Goal: Task Accomplishment & Management: Manage account settings

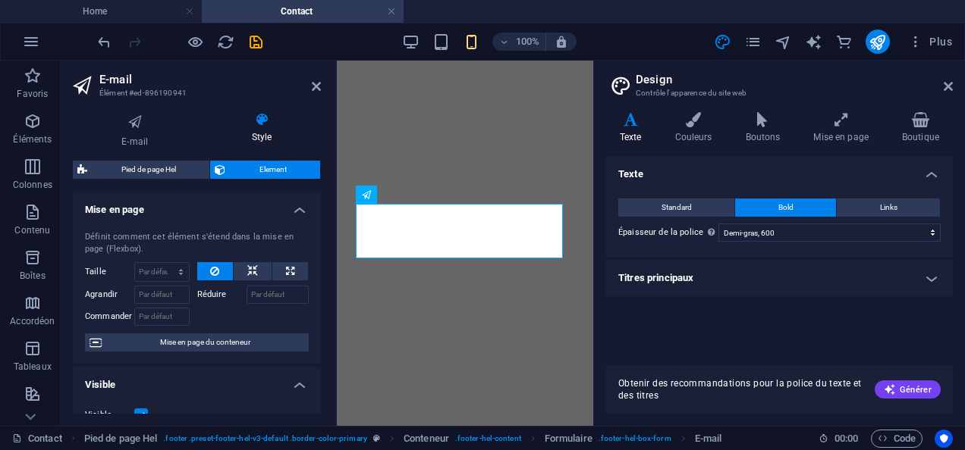
select select "600"
click at [322, 88] on aside "E-mail Élément #ed-896190941 E-mail Style Général Étiquette E-mail Variable Obl…" at bounding box center [199, 244] width 276 height 366
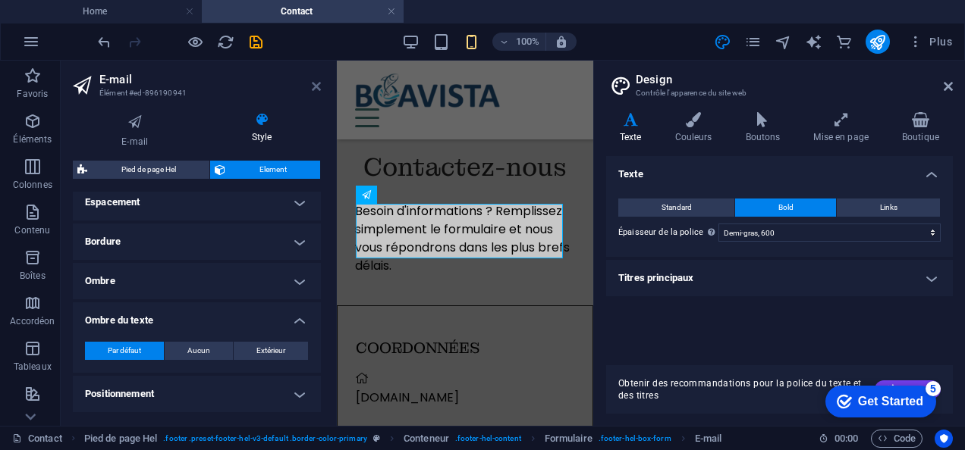
scroll to position [543, 0]
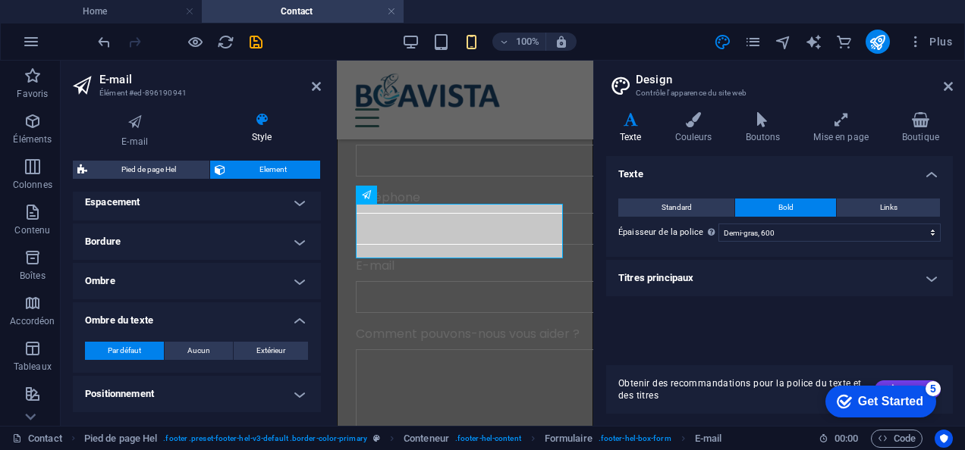
click at [317, 74] on h2 "E-mail" at bounding box center [209, 80] width 221 height 14
click at [317, 88] on icon at bounding box center [316, 86] width 9 height 12
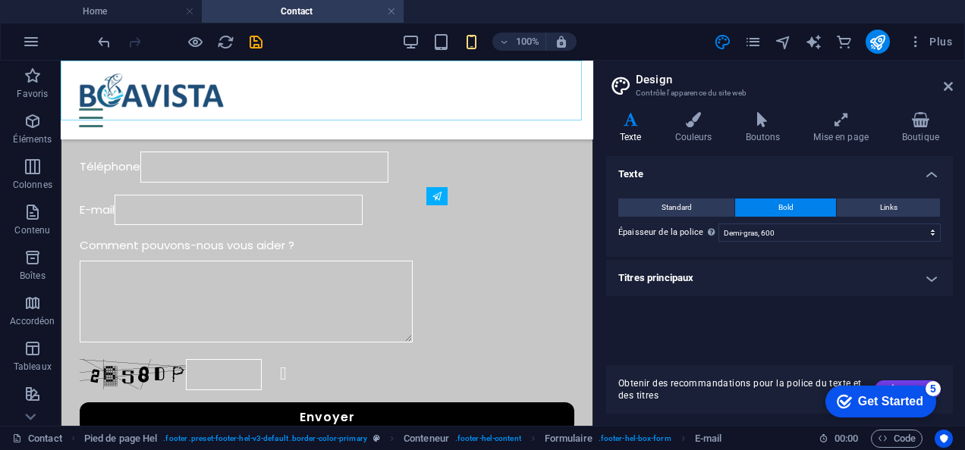
scroll to position [237, 0]
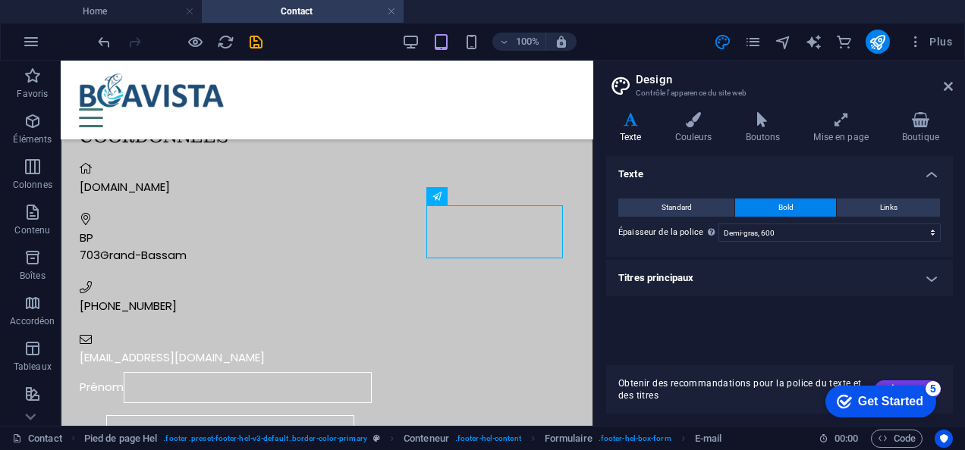
click at [952, 87] on aside "Design Contrôle l'apparence du site web Variantes Texte Couleurs Boutons Mise e…" at bounding box center [779, 244] width 372 height 366
click at [946, 86] on icon at bounding box center [947, 86] width 9 height 12
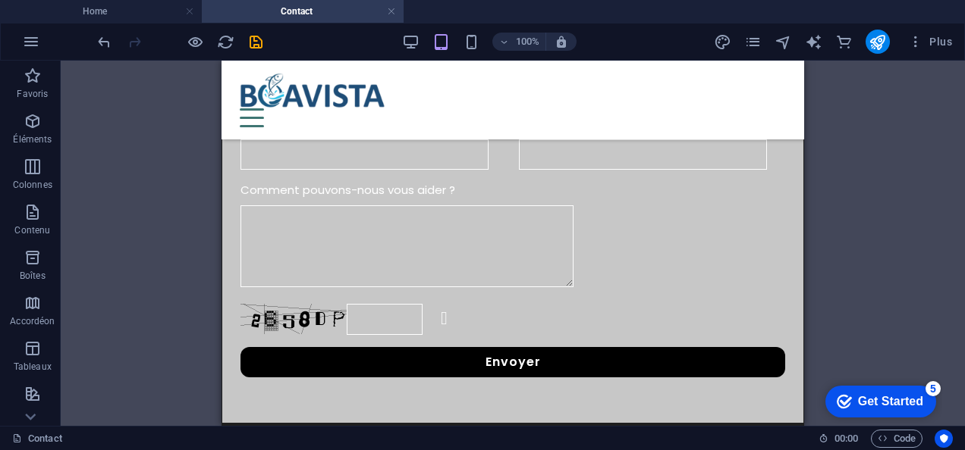
scroll to position [590, 0]
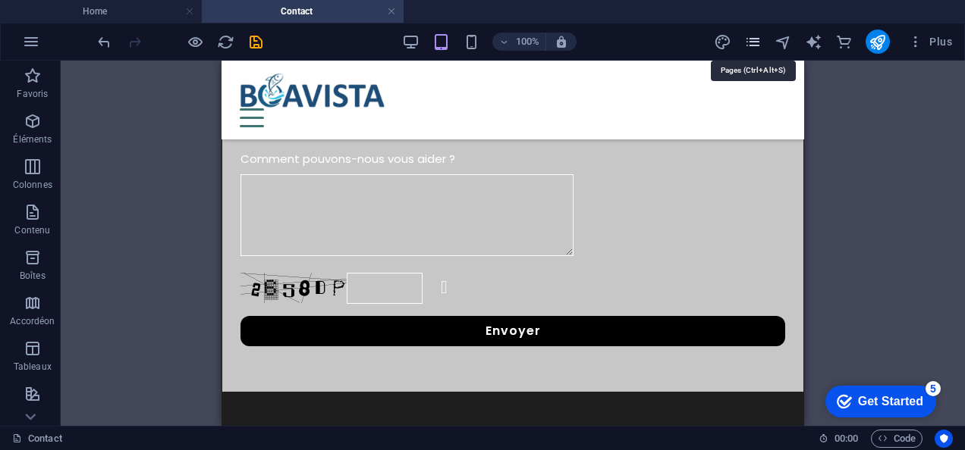
click at [760, 43] on icon "pages" at bounding box center [752, 41] width 17 height 17
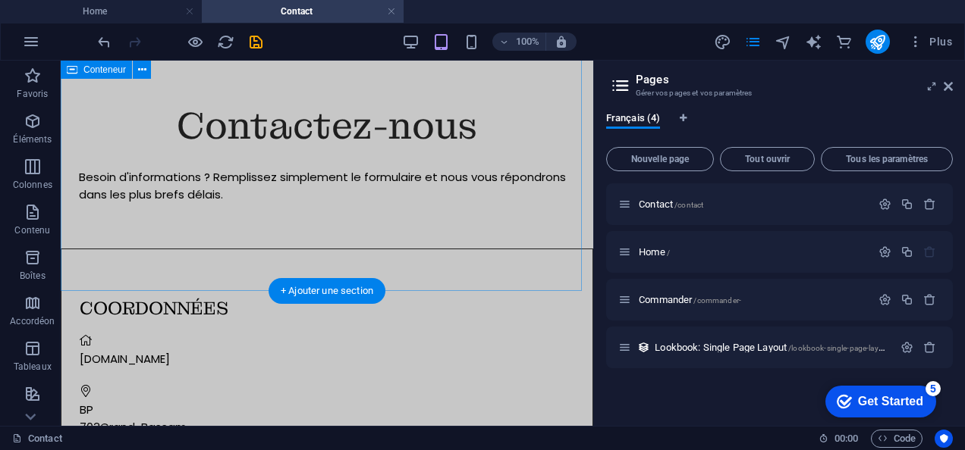
scroll to position [0, 0]
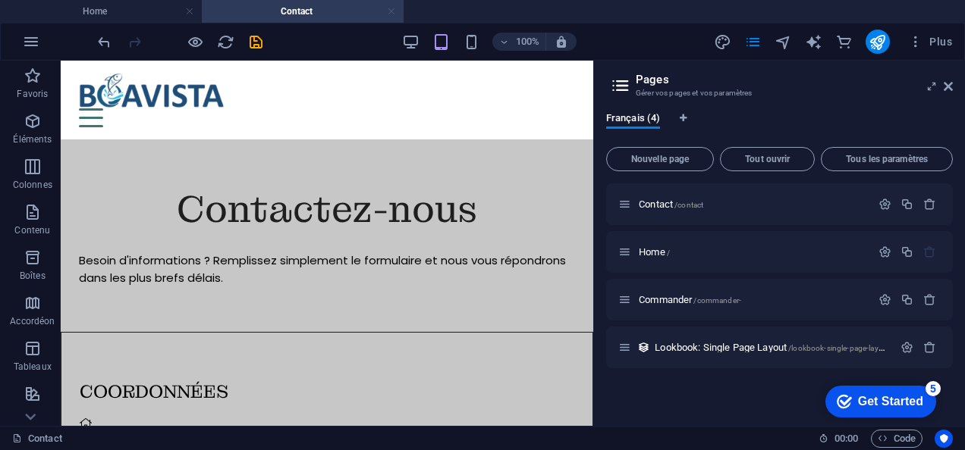
click at [391, 15] on link at bounding box center [391, 12] width 9 height 14
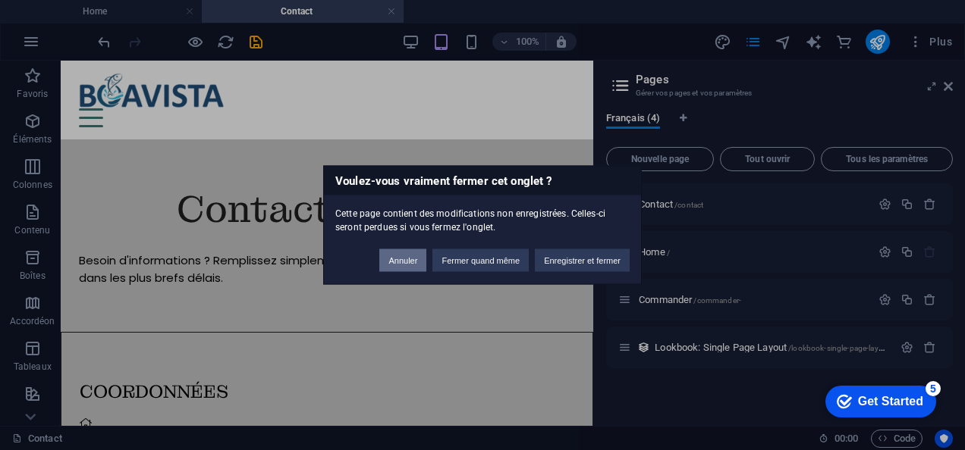
click at [409, 255] on button "Annuler" at bounding box center [402, 260] width 47 height 23
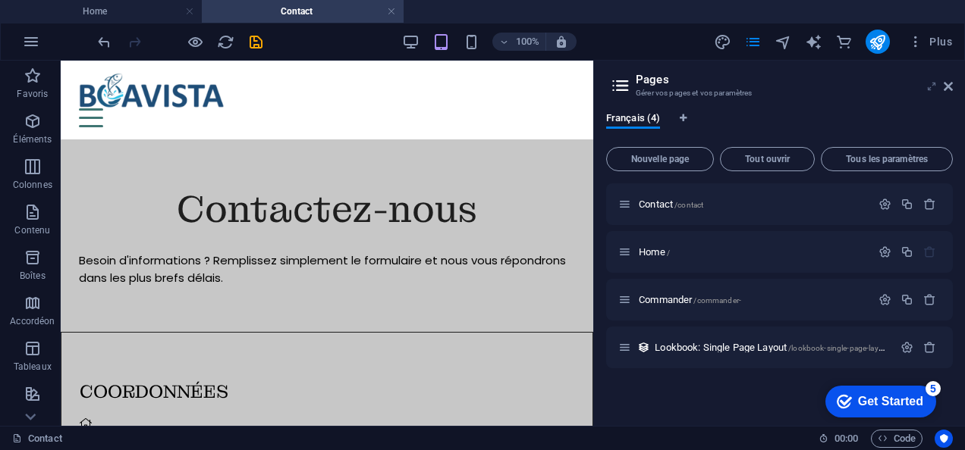
click at [931, 89] on icon at bounding box center [931, 86] width 0 height 12
click at [936, 147] on button "Tous les paramètres" at bounding box center [887, 159] width 132 height 24
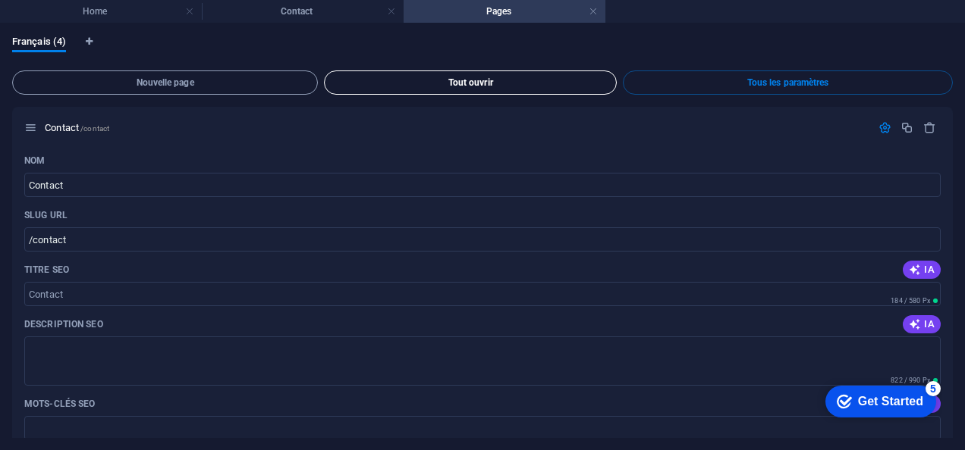
scroll to position [1768, 0]
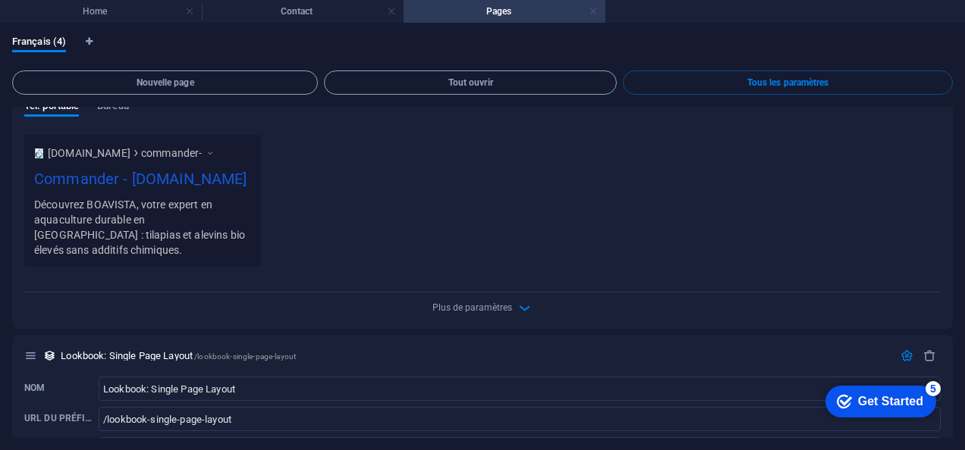
click at [596, 9] on link at bounding box center [592, 12] width 9 height 14
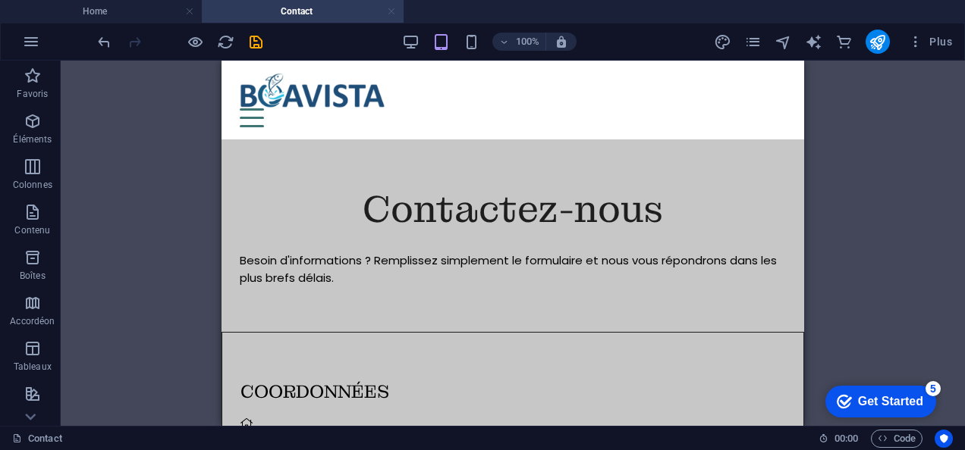
click at [393, 11] on link at bounding box center [391, 12] width 9 height 14
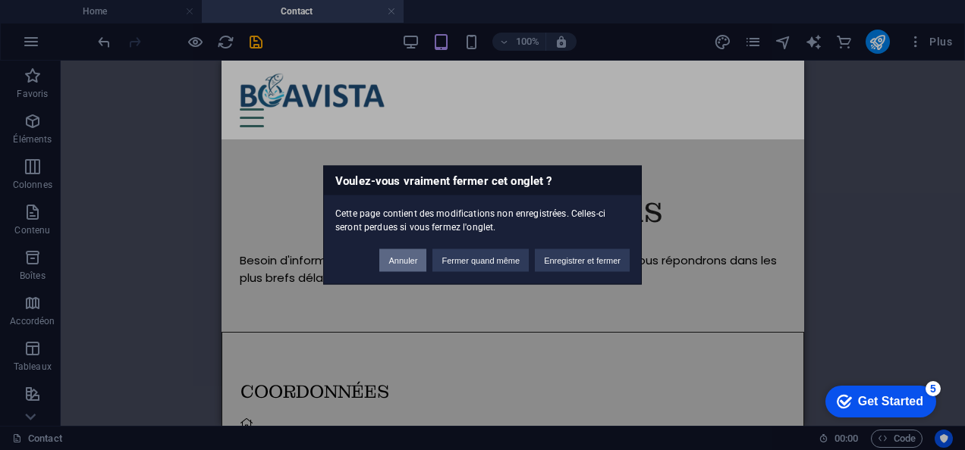
click at [396, 265] on button "Annuler" at bounding box center [402, 260] width 47 height 23
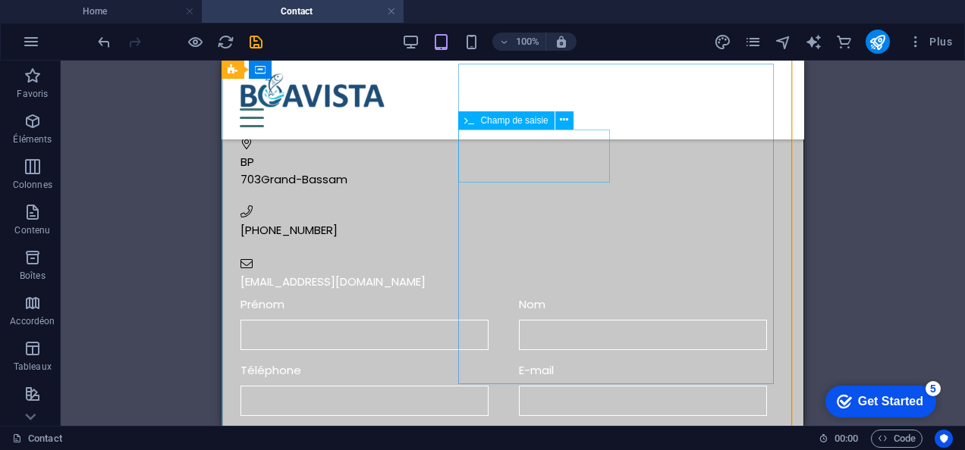
scroll to position [313, 0]
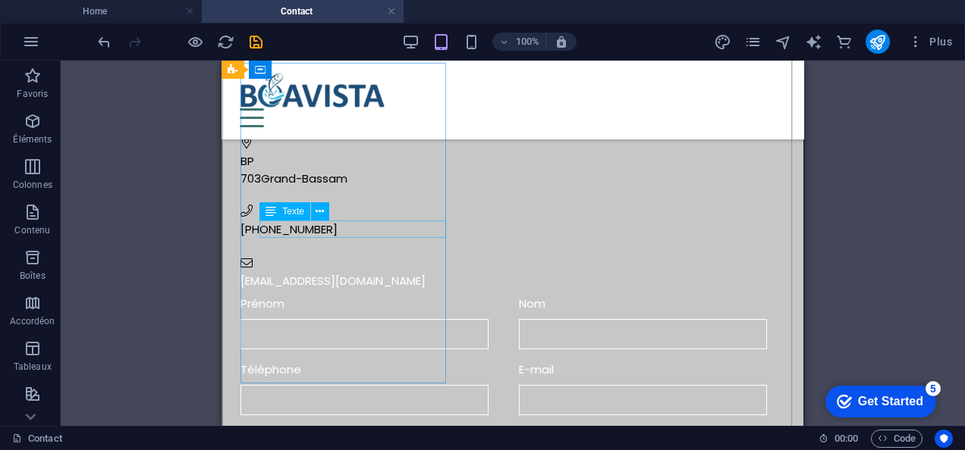
click at [300, 273] on div "[EMAIL_ADDRESS][DOMAIN_NAME]" at bounding box center [512, 281] width 544 height 17
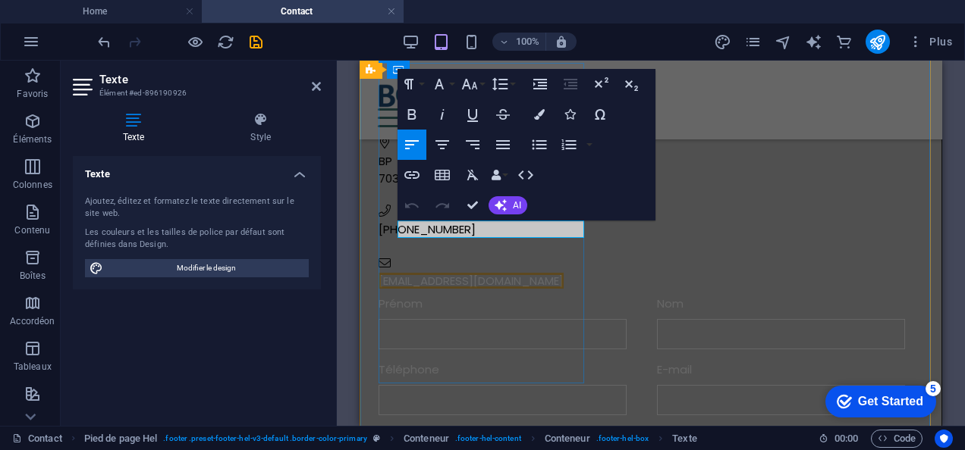
click at [479, 273] on link "[EMAIL_ADDRESS][DOMAIN_NAME]" at bounding box center [470, 281] width 185 height 16
click at [502, 229] on div "COORDONNÉES boavista.ci BP 703 Grand-Bassam +2250718459542 info@boavista.ci Pré…" at bounding box center [650, 335] width 581 height 668
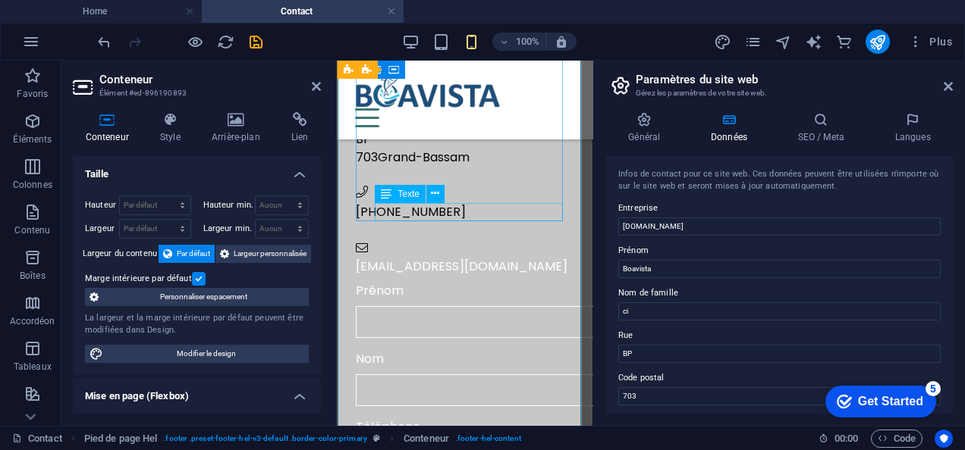
click at [422, 258] on div "[EMAIL_ADDRESS][DOMAIN_NAME]" at bounding box center [465, 267] width 218 height 18
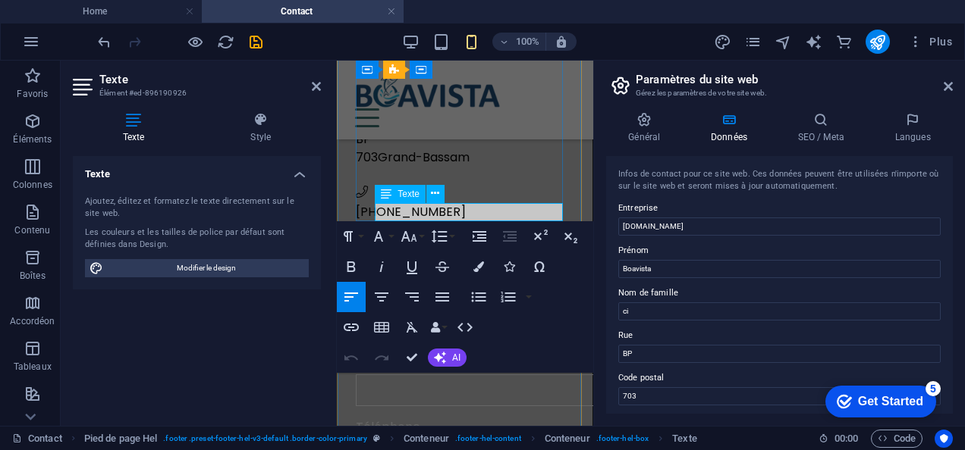
click at [413, 258] on link "[EMAIL_ADDRESS][DOMAIN_NAME]" at bounding box center [462, 266] width 212 height 17
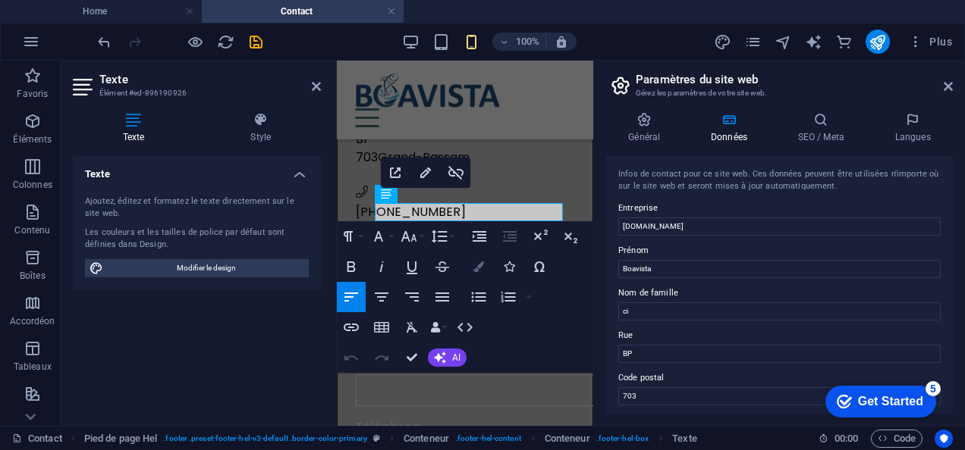
click at [481, 259] on button "Colors" at bounding box center [478, 267] width 29 height 30
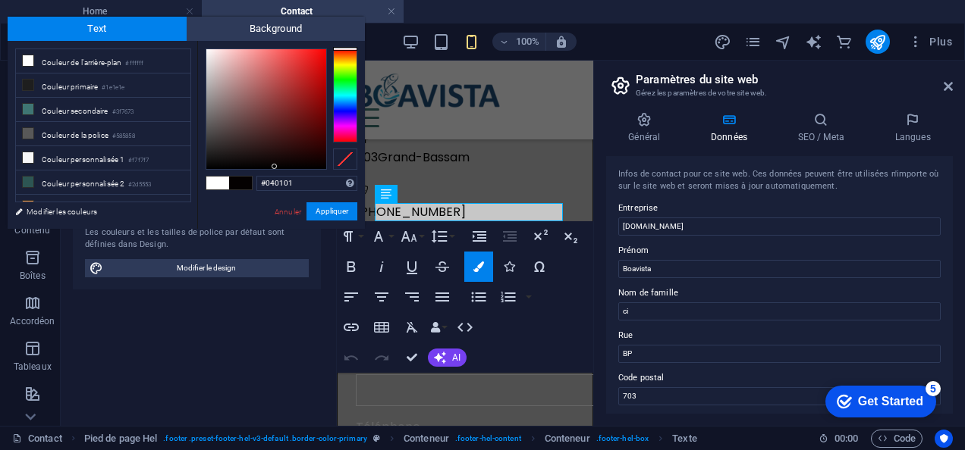
click at [275, 167] on div at bounding box center [266, 109] width 120 height 120
type input "#000000"
drag, startPoint x: 313, startPoint y: 155, endPoint x: 320, endPoint y: 182, distance: 28.1
click at [320, 182] on div "#000000 Formats pris en charge #0852ed rgb(8, 82, 237) rgba(8, 82, 237, 90%) hs…" at bounding box center [281, 245] width 168 height 408
click at [338, 204] on button "Appliquer" at bounding box center [331, 211] width 51 height 18
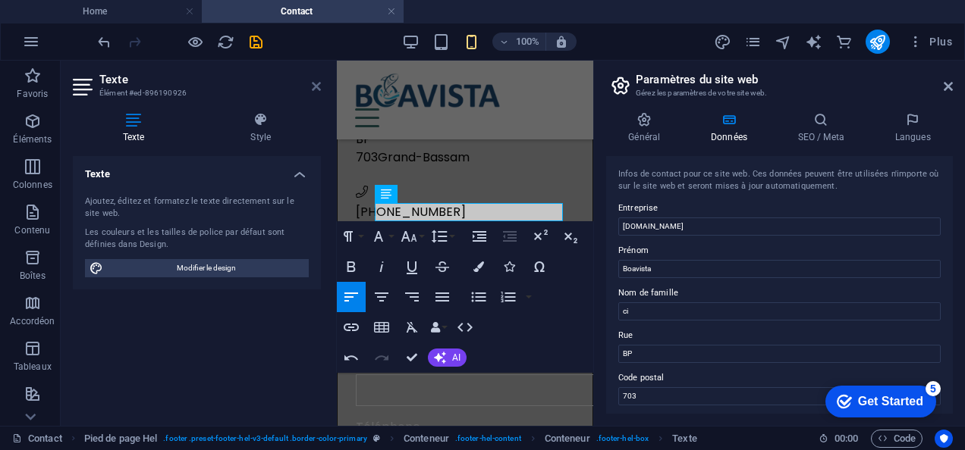
click at [318, 82] on icon at bounding box center [316, 86] width 9 height 12
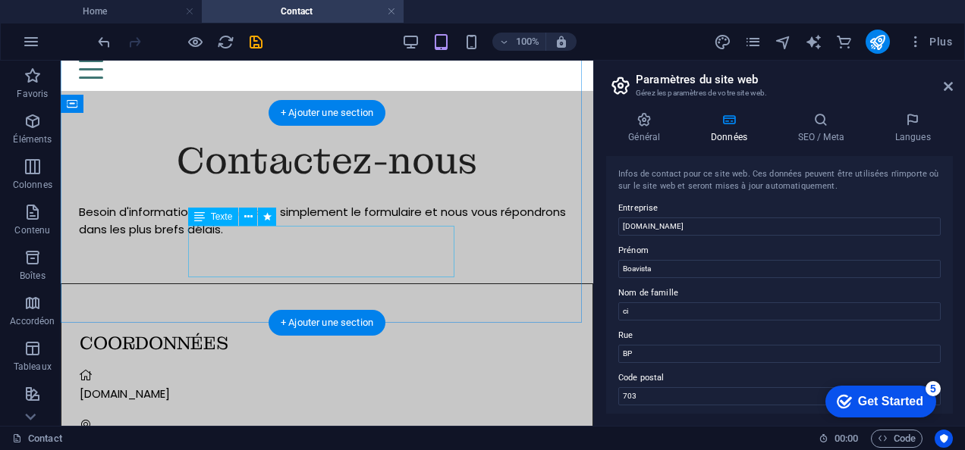
scroll to position [0, 0]
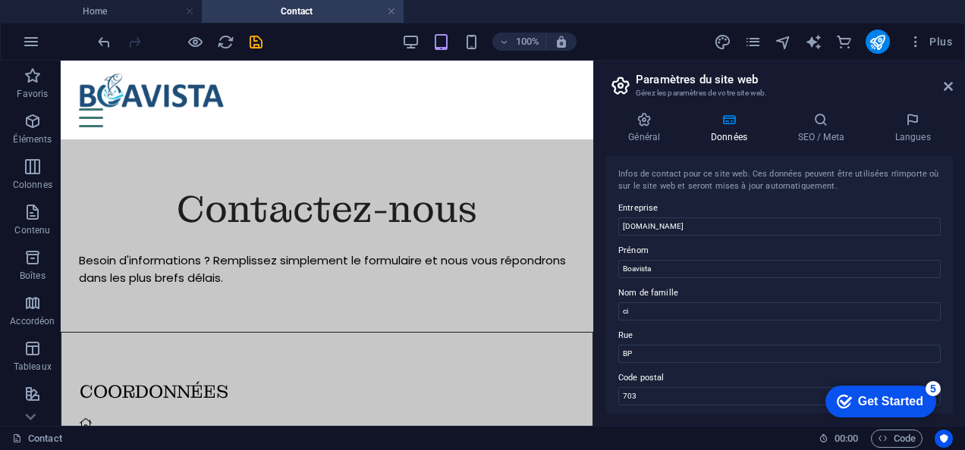
click at [942, 88] on header "Paramètres du site web Gérez les paramètres de votre site web." at bounding box center [781, 80] width 344 height 39
click at [949, 87] on icon at bounding box center [947, 86] width 9 height 12
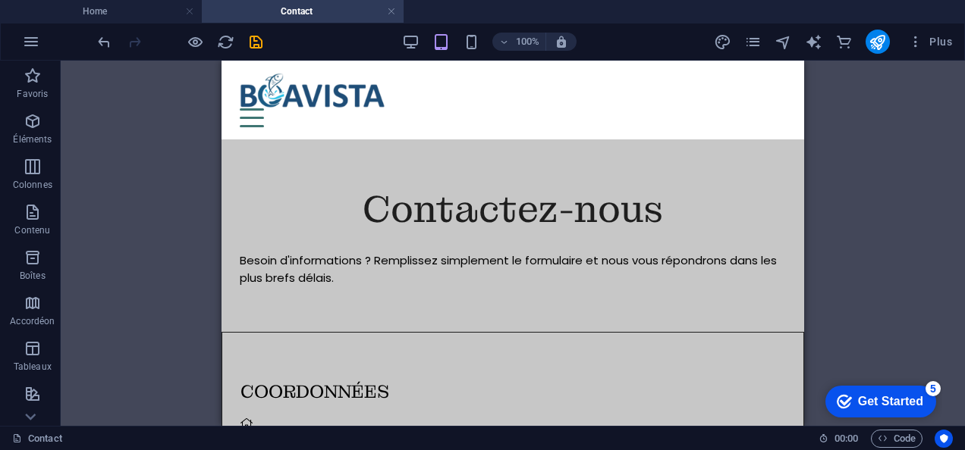
click at [267, 39] on div "100% Plus" at bounding box center [526, 42] width 863 height 24
click at [259, 39] on icon "save" at bounding box center [255, 41] width 17 height 17
click at [919, 45] on icon "button" at bounding box center [915, 41] width 15 height 15
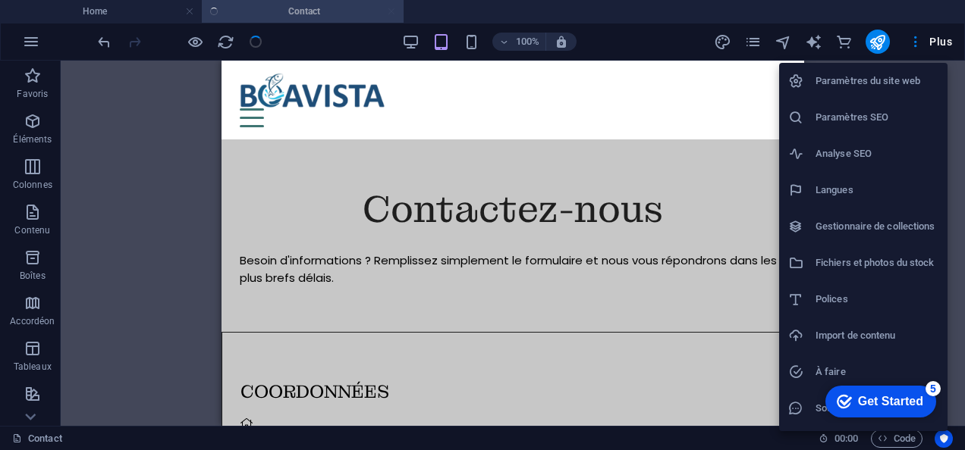
click at [893, 79] on h6 "Paramètres du site web" at bounding box center [876, 81] width 123 height 18
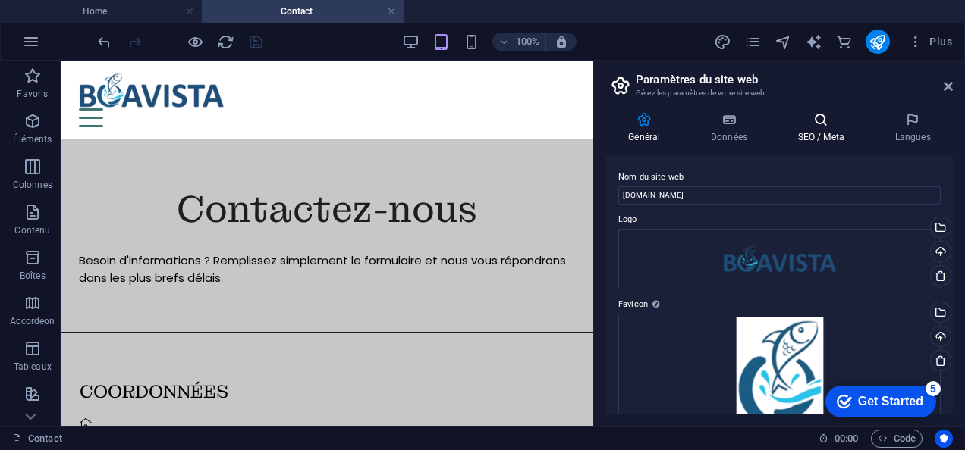
click at [814, 136] on h4 "SEO / Meta" at bounding box center [823, 128] width 97 height 32
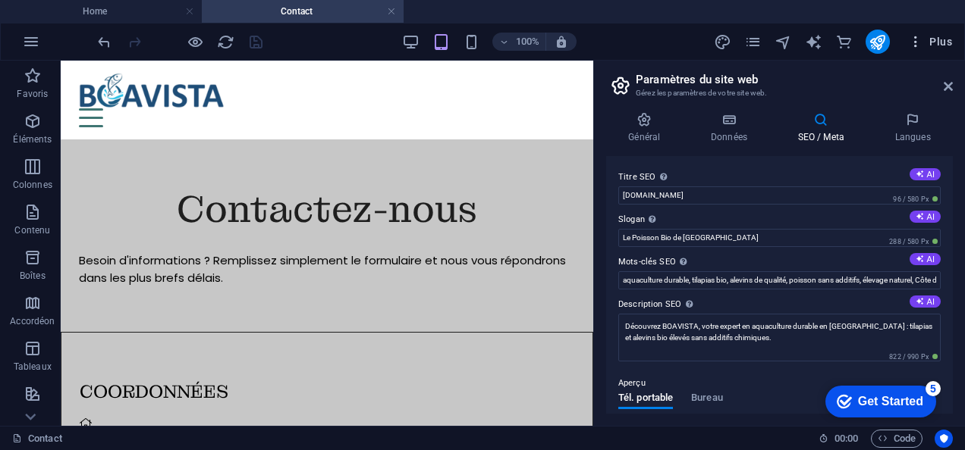
click at [914, 34] on icon "button" at bounding box center [915, 41] width 15 height 15
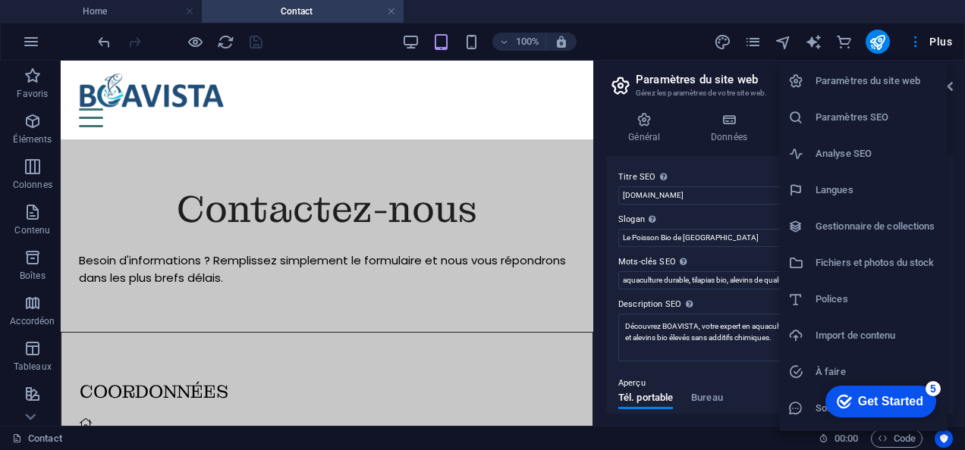
click at [874, 44] on div at bounding box center [482, 225] width 965 height 450
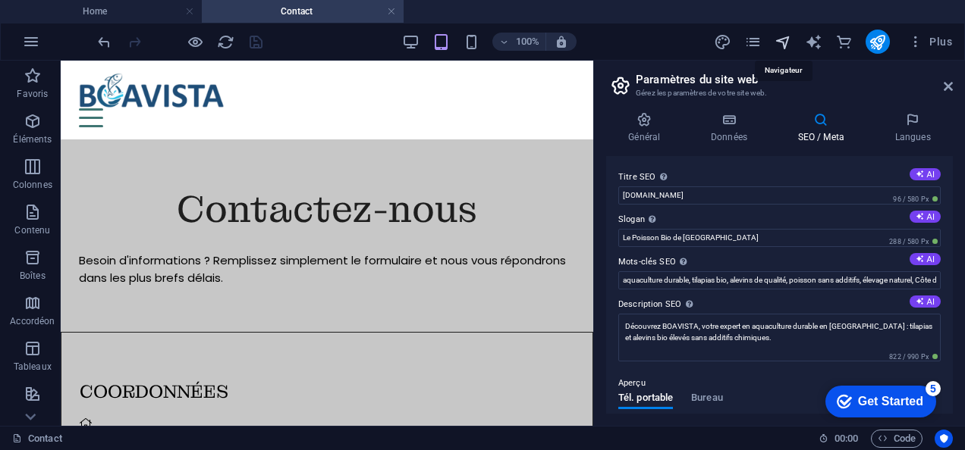
click at [785, 44] on icon "navigator" at bounding box center [782, 41] width 17 height 17
click at [785, 40] on icon "navigator" at bounding box center [782, 41] width 17 height 17
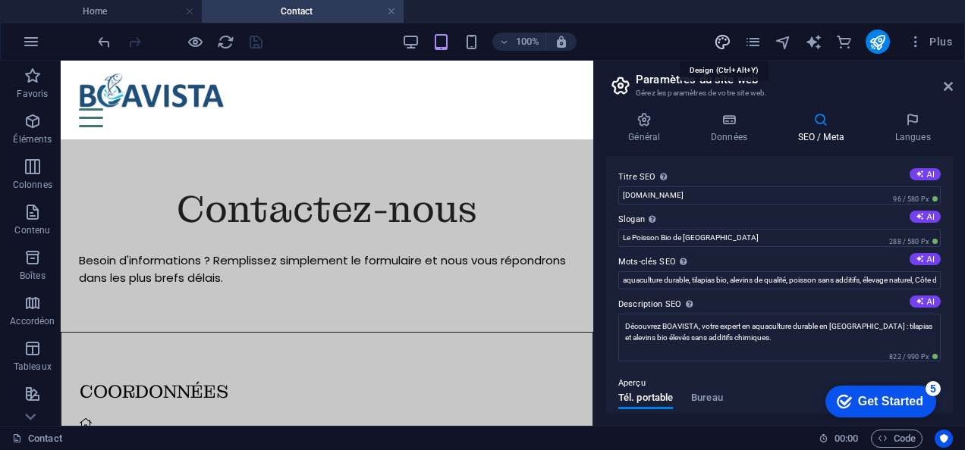
click at [723, 43] on icon "design" at bounding box center [722, 41] width 17 height 17
select select "600"
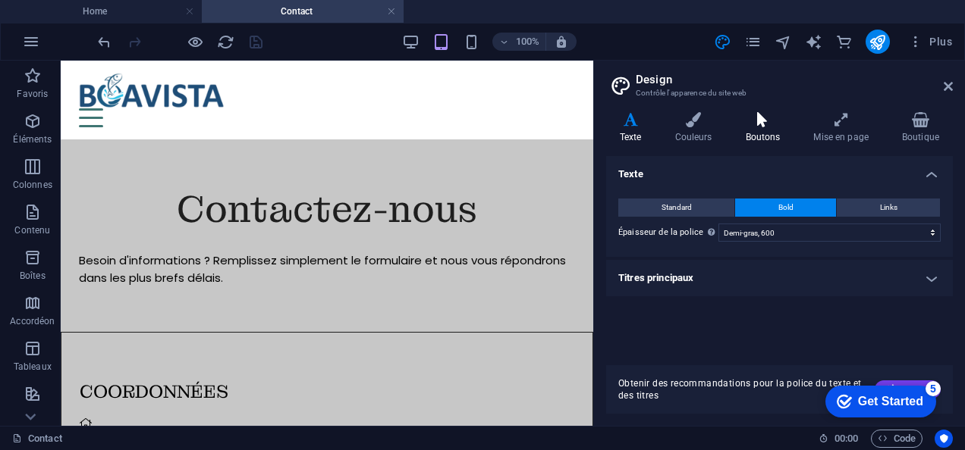
click at [757, 124] on icon at bounding box center [763, 119] width 62 height 15
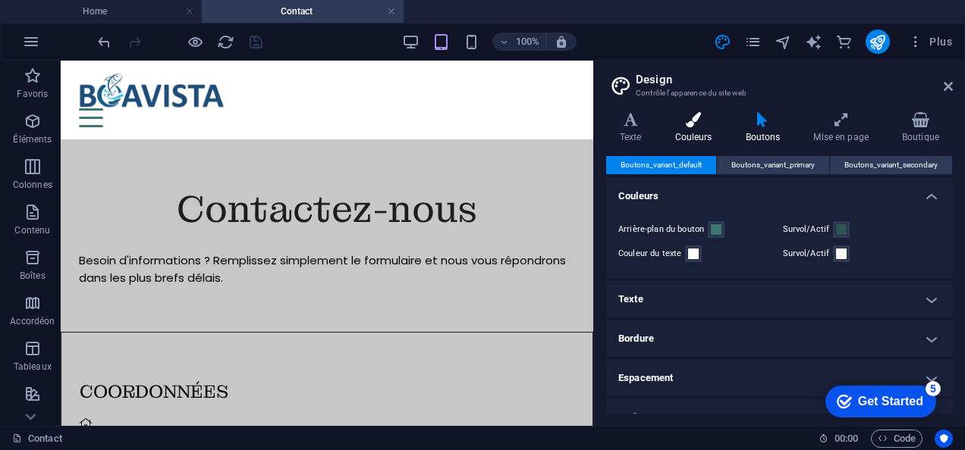
click at [694, 125] on icon at bounding box center [693, 119] width 64 height 15
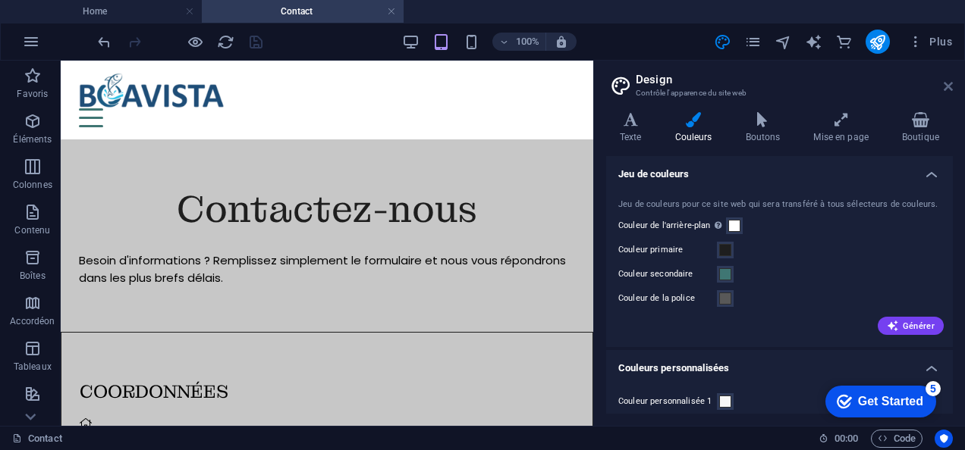
click at [943, 85] on icon at bounding box center [947, 86] width 9 height 12
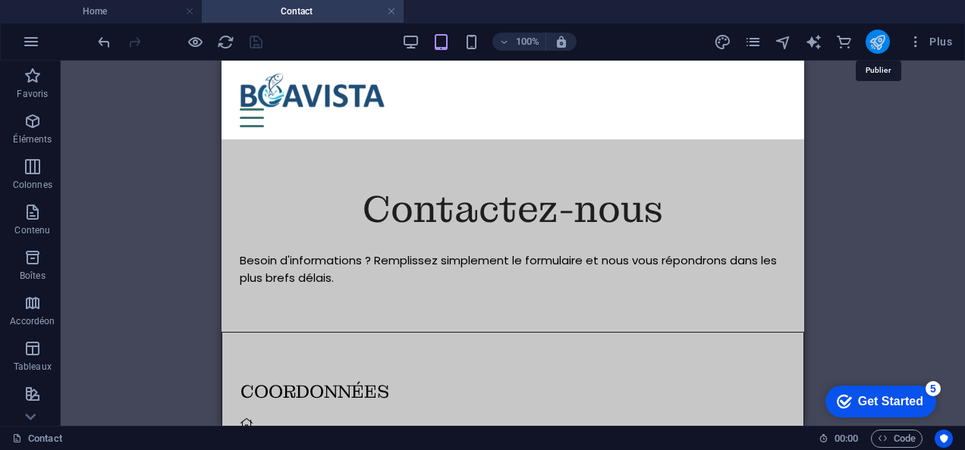
click at [874, 39] on icon "publish" at bounding box center [876, 41] width 17 height 17
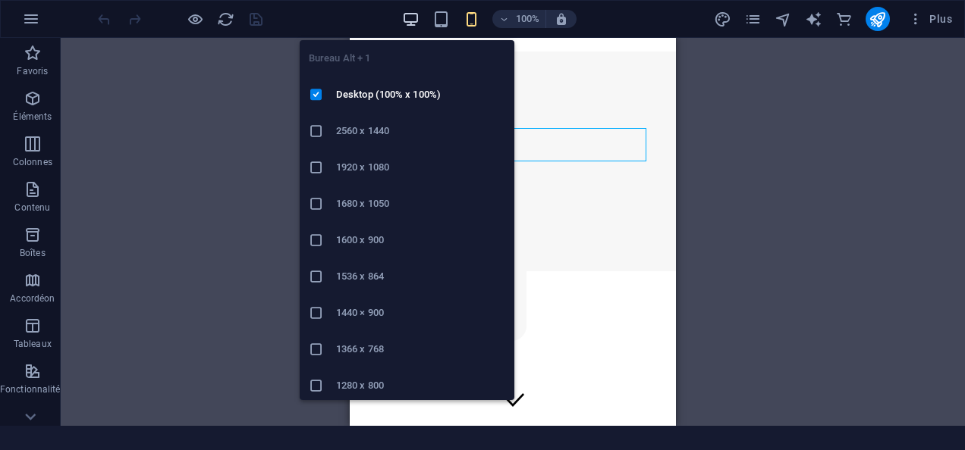
click at [408, 20] on icon "button" at bounding box center [410, 19] width 17 height 17
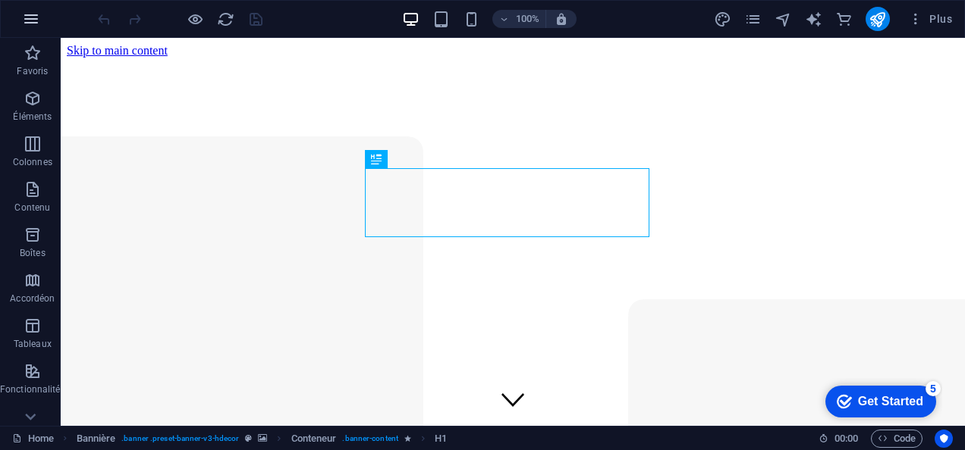
click at [39, 20] on button "button" at bounding box center [31, 19] width 36 height 36
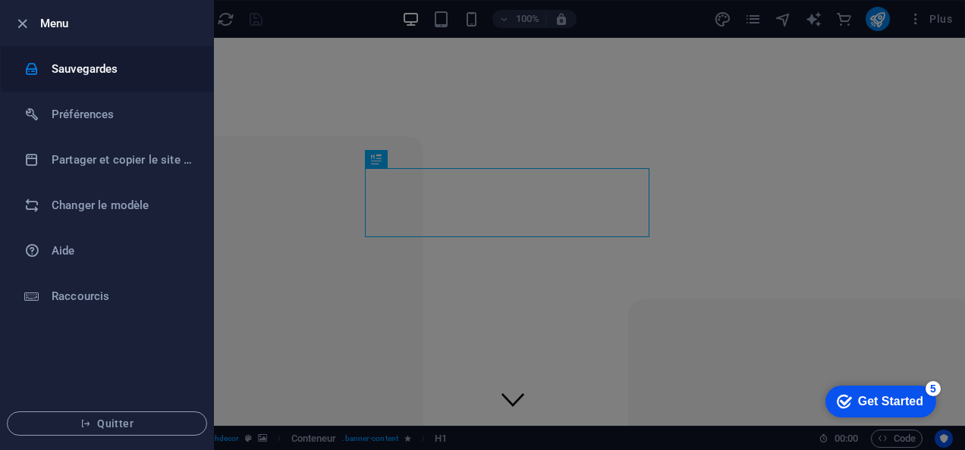
click at [116, 73] on h6 "Sauvegardes" at bounding box center [122, 69] width 140 height 18
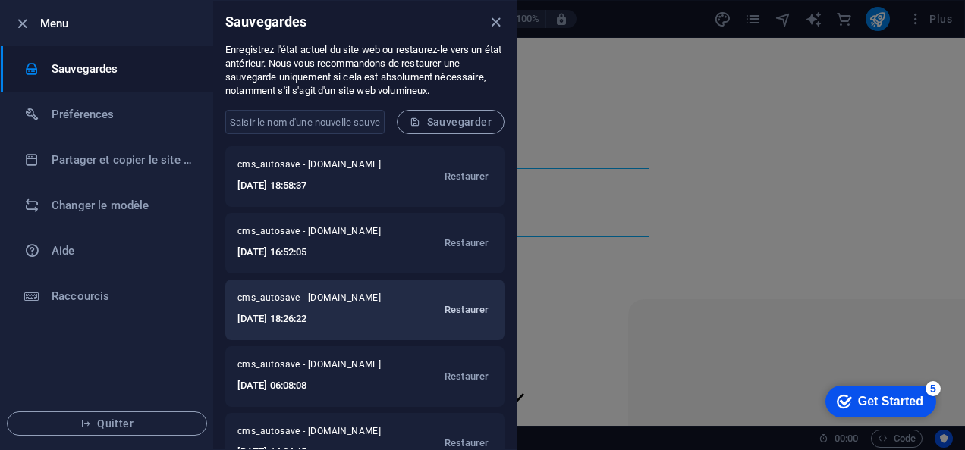
click at [475, 314] on span "Restaurer" at bounding box center [466, 310] width 44 height 18
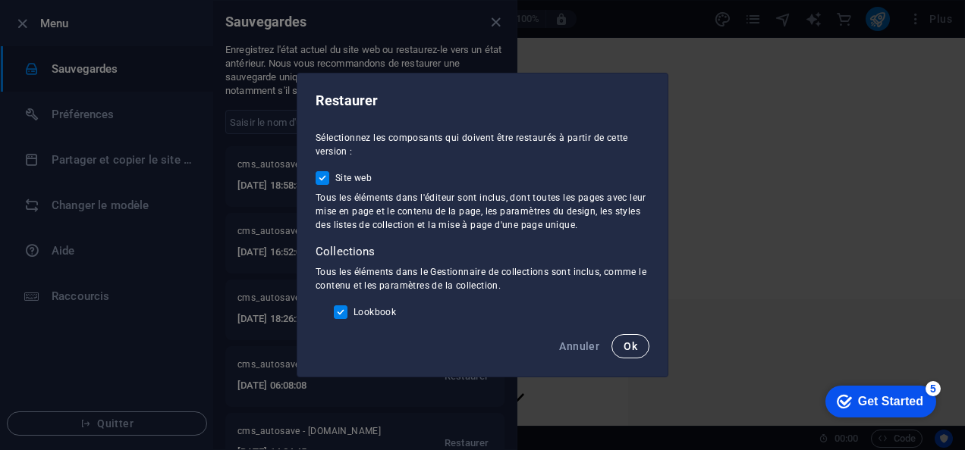
click at [631, 345] on span "Ok" at bounding box center [630, 346] width 14 height 12
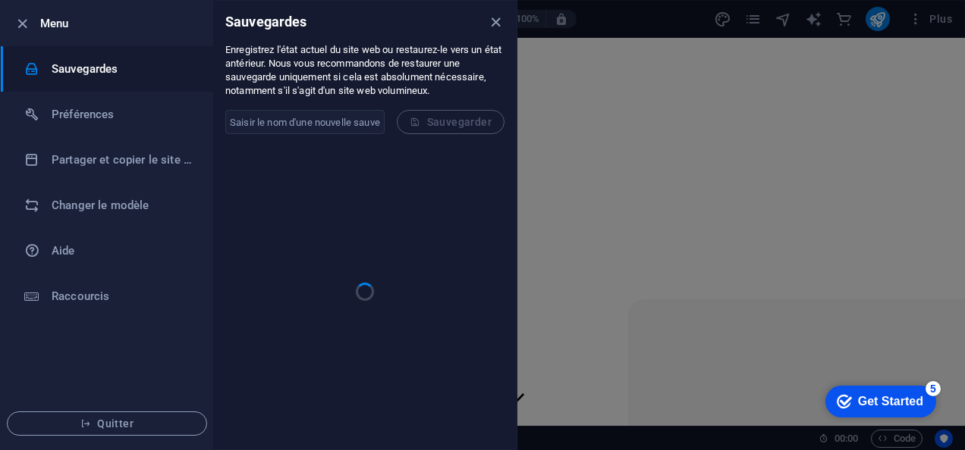
click at [631, 345] on div at bounding box center [482, 225] width 965 height 450
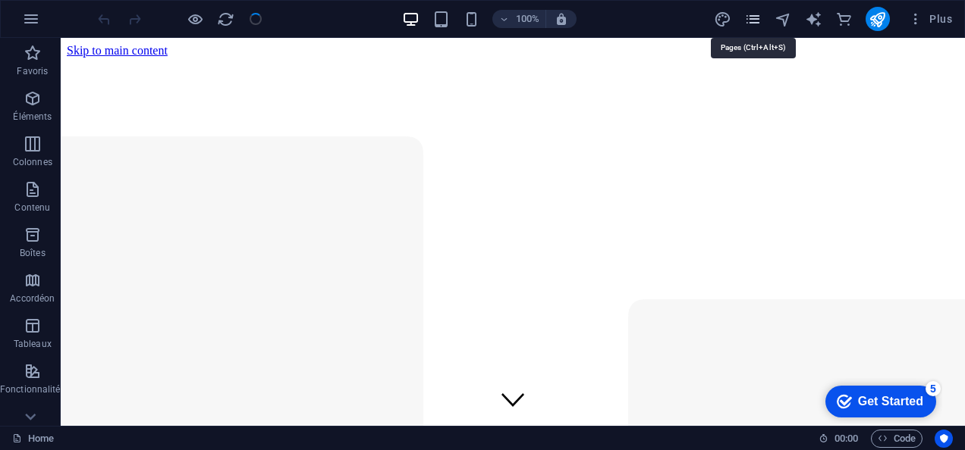
click at [751, 18] on icon "pages" at bounding box center [752, 19] width 17 height 17
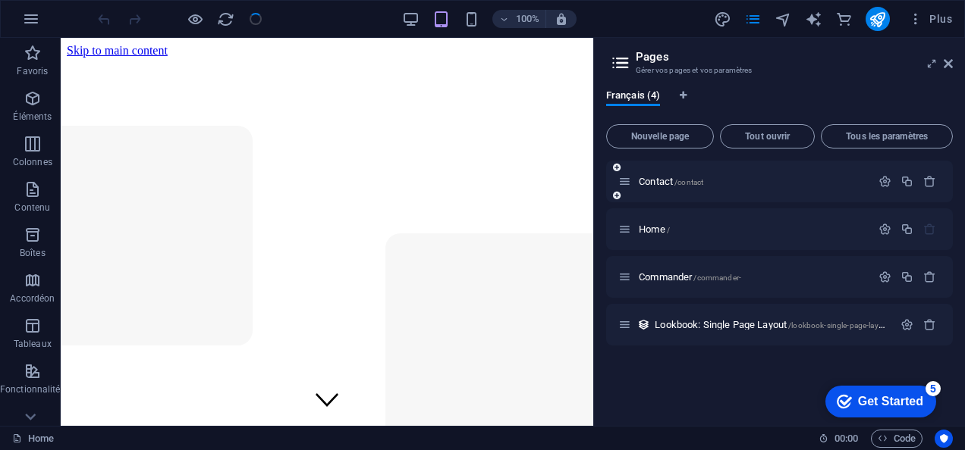
click at [658, 174] on div "Contact /contact" at bounding box center [744, 181] width 253 height 17
click at [658, 186] on span "Contact /contact" at bounding box center [671, 181] width 64 height 11
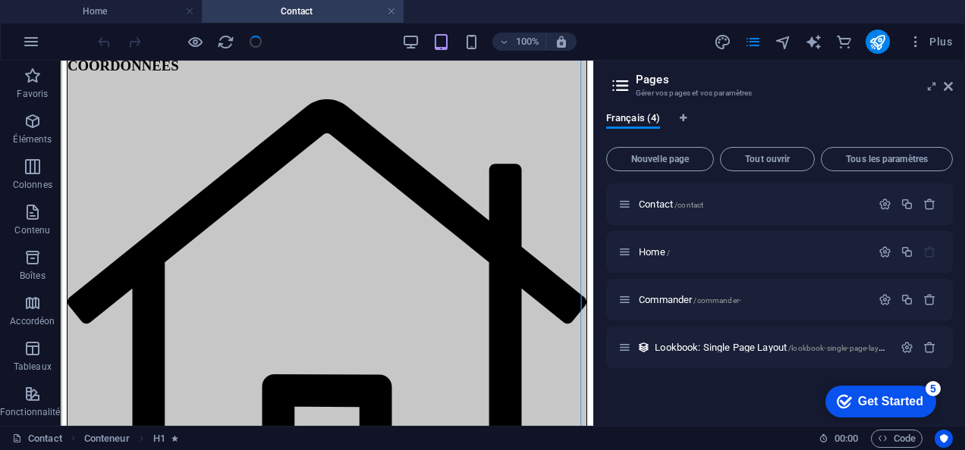
scroll to position [313, 0]
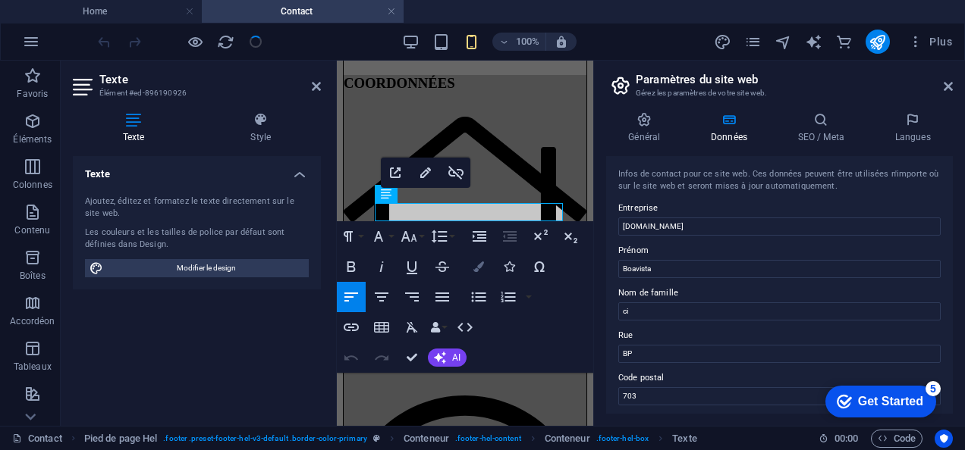
click at [474, 267] on icon "button" at bounding box center [478, 267] width 11 height 11
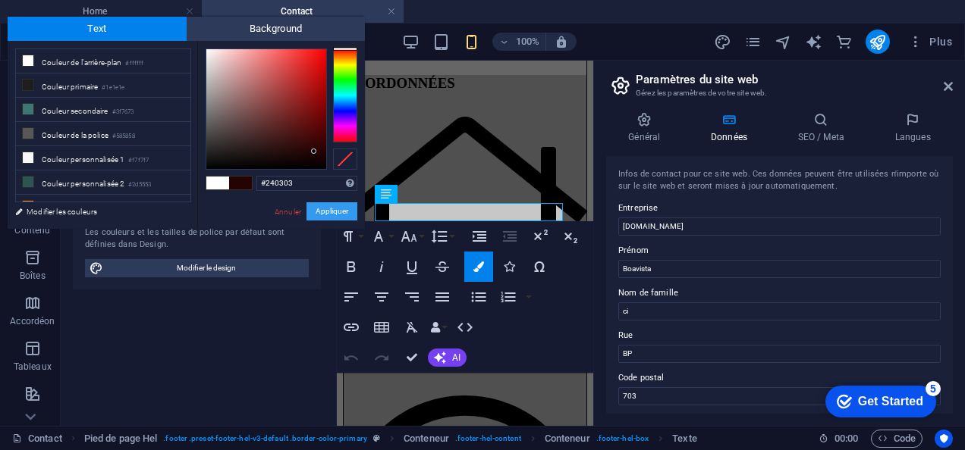
type input "#000000"
drag, startPoint x: 314, startPoint y: 152, endPoint x: 318, endPoint y: 218, distance: 66.8
click at [318, 218] on div "#000000 Formats pris en charge #0852ed rgb(8, 82, 237) rgba(8, 82, 237, 90%) hs…" at bounding box center [281, 245] width 168 height 408
click at [338, 211] on button "Appliquer" at bounding box center [331, 211] width 51 height 18
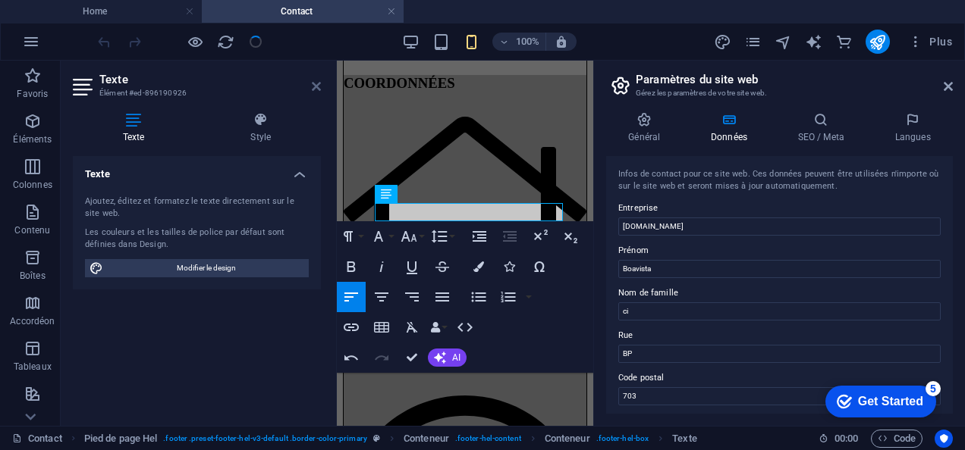
click at [315, 87] on icon at bounding box center [316, 86] width 9 height 12
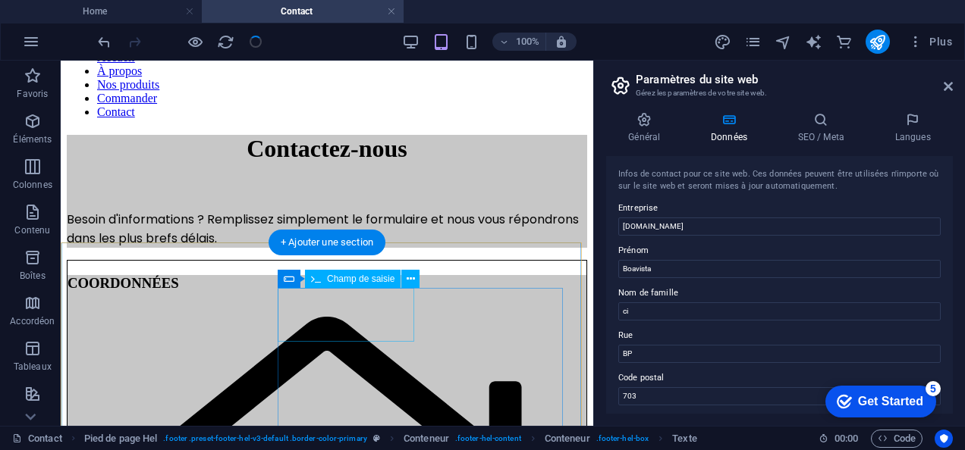
scroll to position [86, 0]
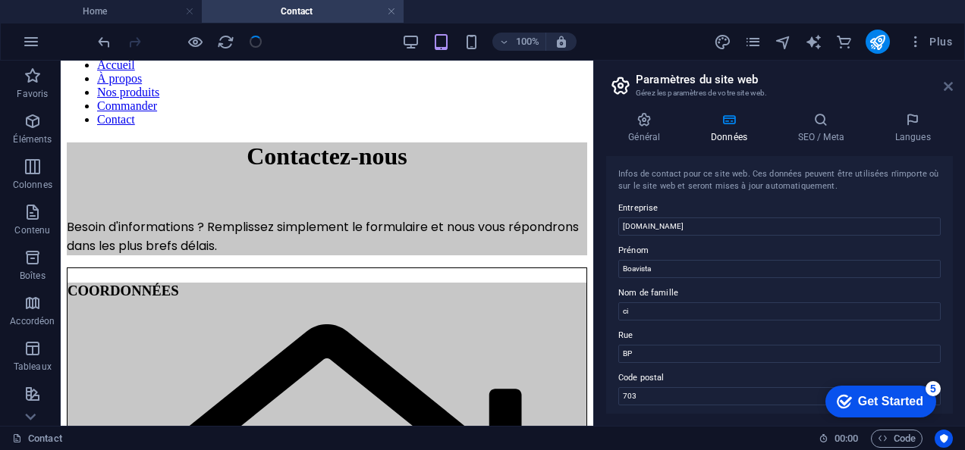
click at [949, 86] on icon at bounding box center [947, 86] width 9 height 12
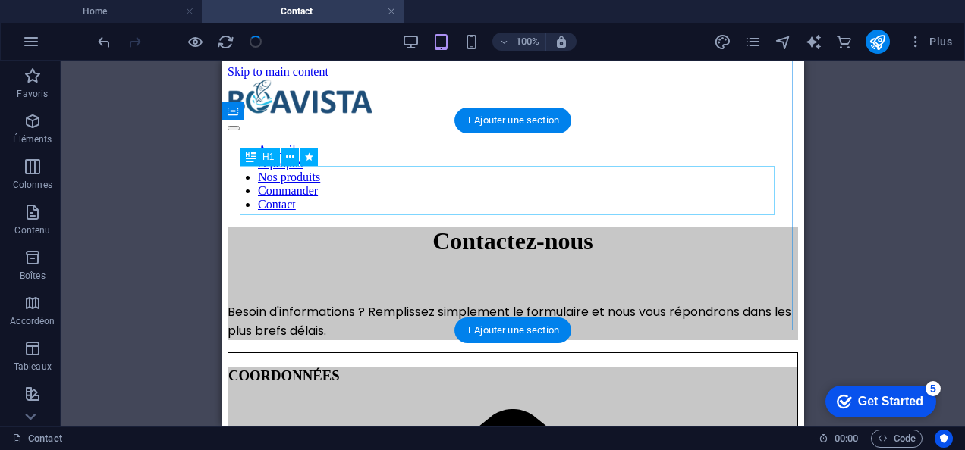
scroll to position [0, 0]
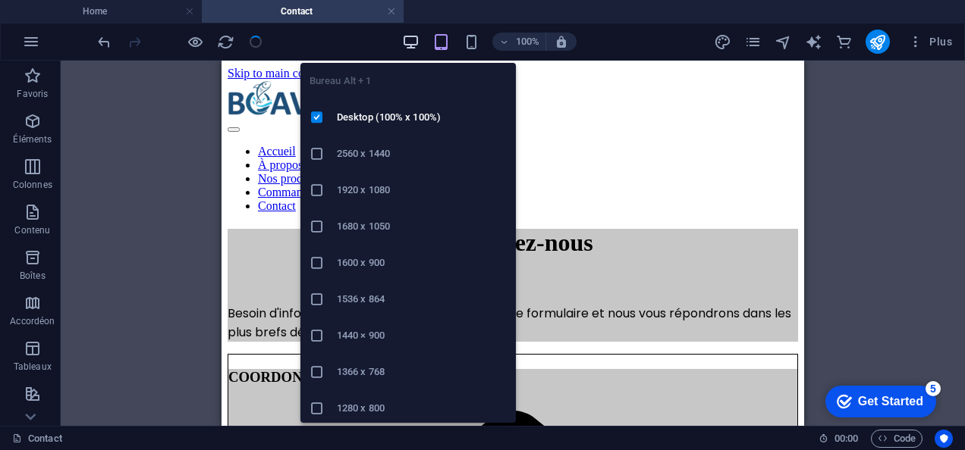
click at [412, 48] on icon "button" at bounding box center [410, 41] width 17 height 17
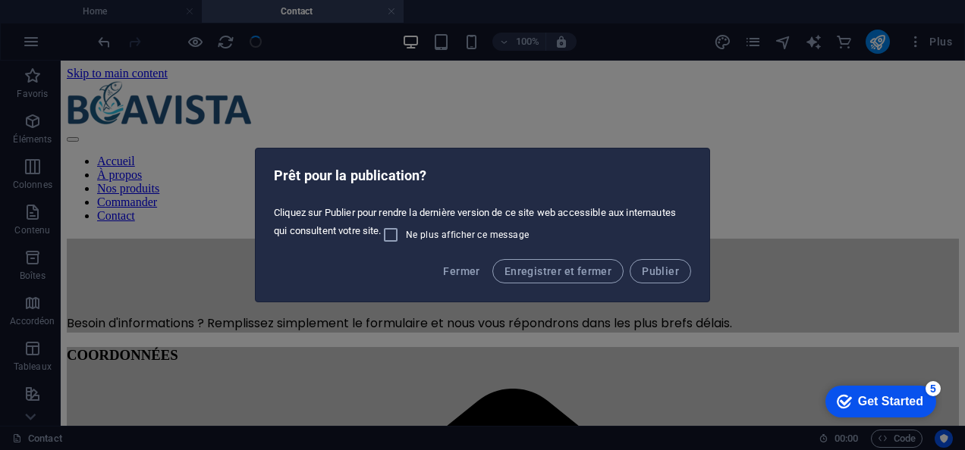
click at [535, 59] on div "Prêt pour la publication? Cliquez sur Publier pour rendre la dernière version d…" at bounding box center [482, 225] width 965 height 450
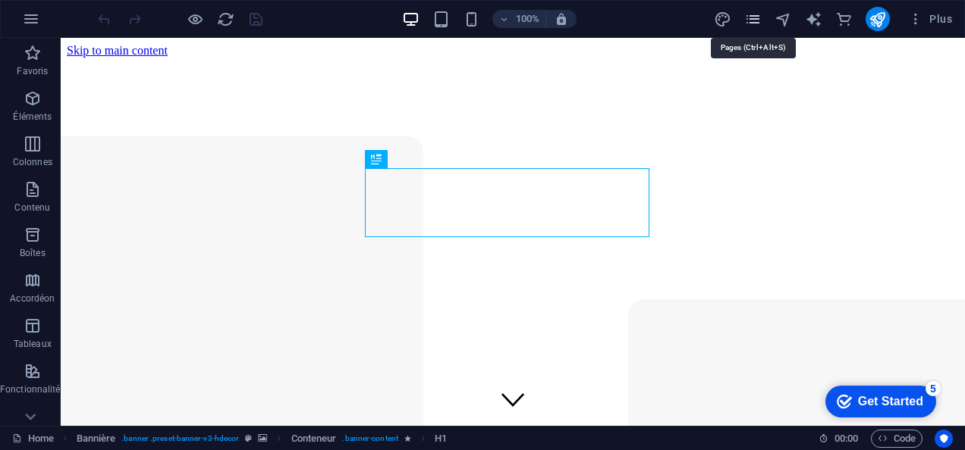
click at [757, 16] on icon "pages" at bounding box center [752, 19] width 17 height 17
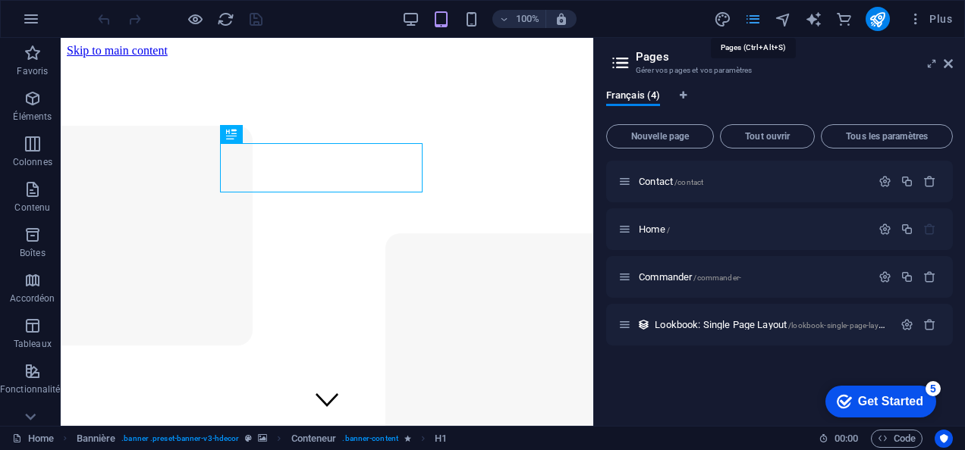
click at [754, 19] on icon "pages" at bounding box center [752, 19] width 17 height 17
click at [943, 58] on icon at bounding box center [947, 64] width 9 height 12
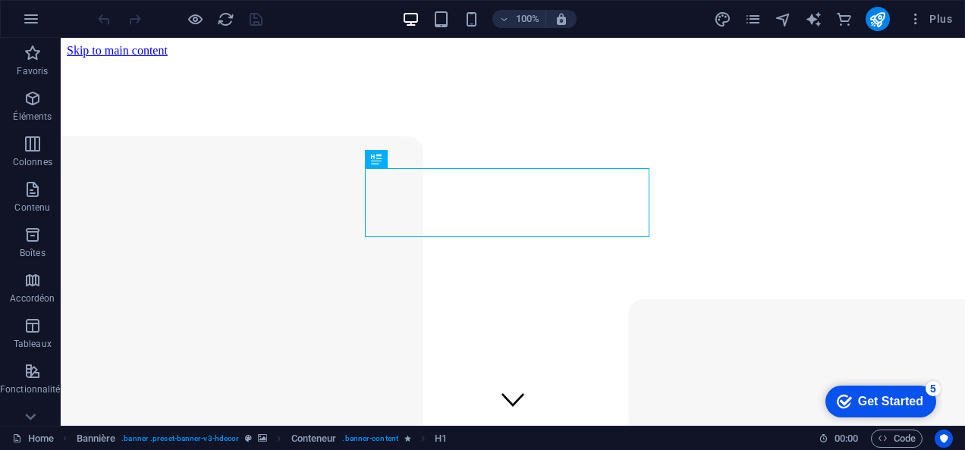
click at [751, 30] on div "Plus" at bounding box center [836, 19] width 244 height 24
click at [751, 18] on icon "pages" at bounding box center [752, 19] width 17 height 17
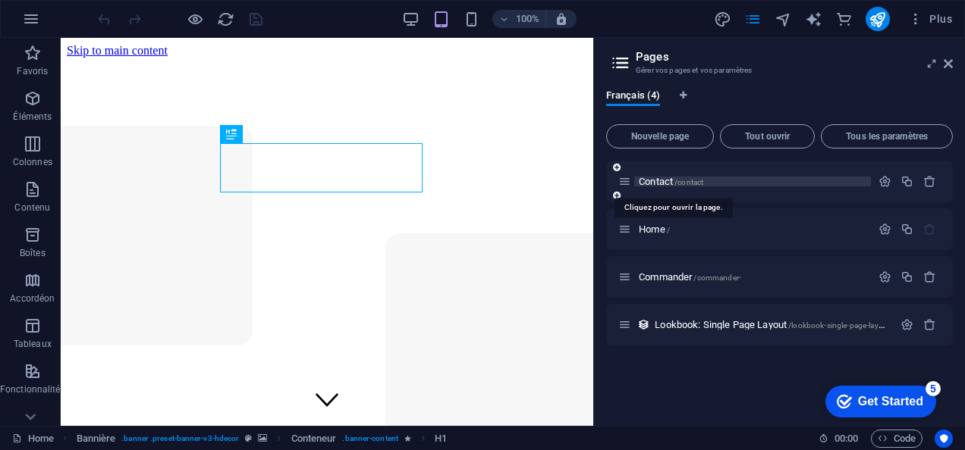
click at [656, 179] on span "Contact /contact" at bounding box center [671, 181] width 64 height 11
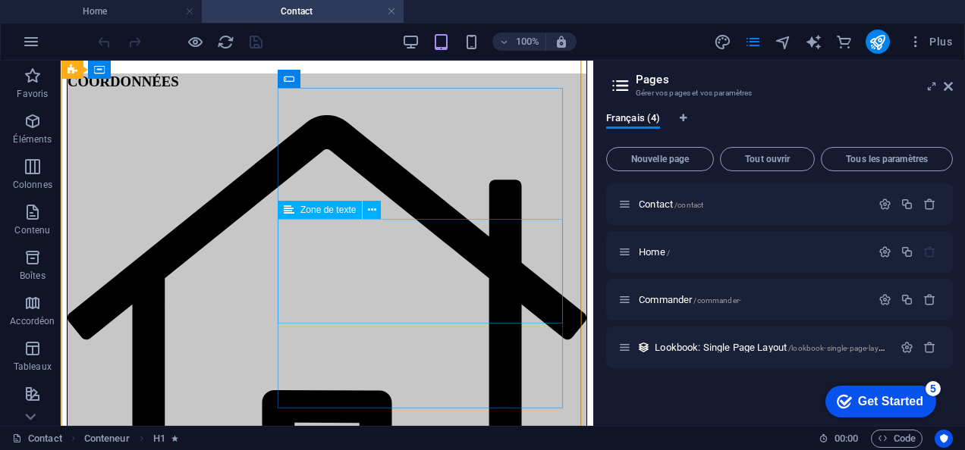
scroll to position [280, 0]
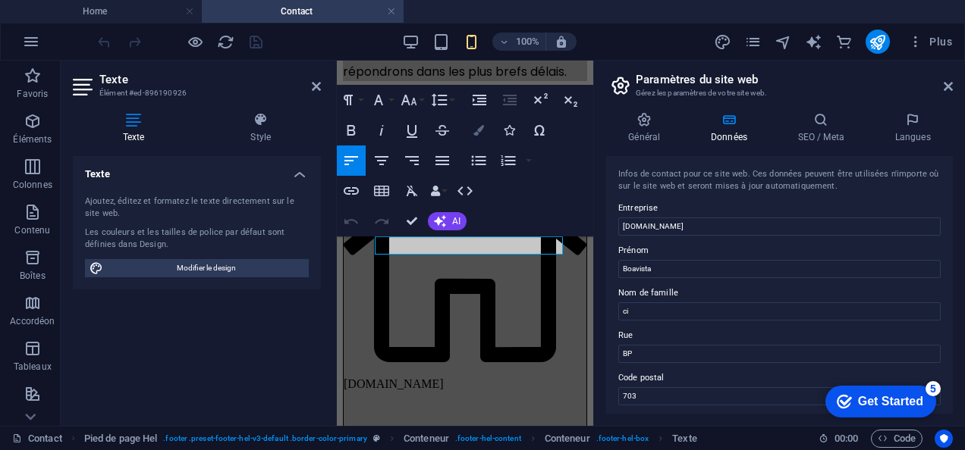
click at [479, 131] on icon "button" at bounding box center [478, 130] width 11 height 11
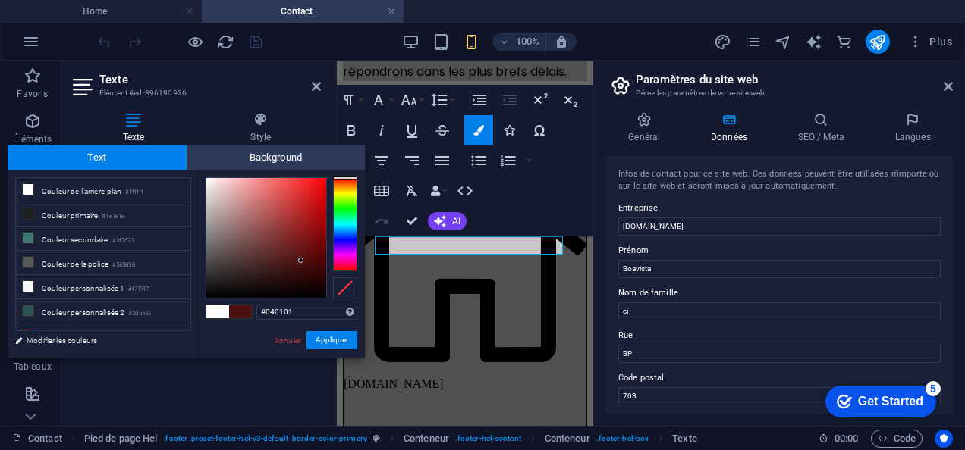
type input "#000000"
drag, startPoint x: 301, startPoint y: 261, endPoint x: 304, endPoint y: 305, distance: 44.1
click at [304, 305] on div "#000000 Formats pris en charge #0852ed rgb(8, 82, 237) rgba(8, 82, 237, 90%) hs…" at bounding box center [281, 374] width 168 height 408
click at [337, 347] on button "Appliquer" at bounding box center [331, 340] width 51 height 18
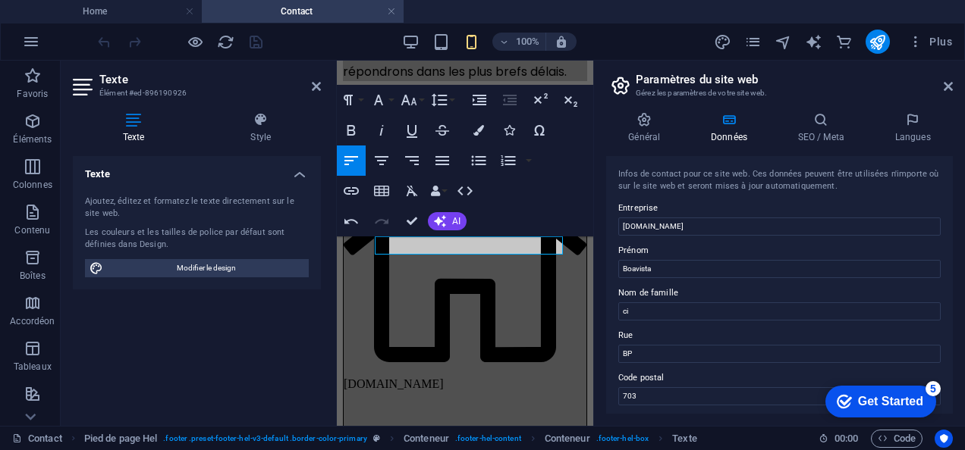
click at [326, 86] on aside "Texte Élément #ed-896190926 Texte Style Texte Ajoutez, éditez et formatez le te…" at bounding box center [199, 244] width 276 height 366
click at [314, 83] on icon at bounding box center [316, 86] width 9 height 12
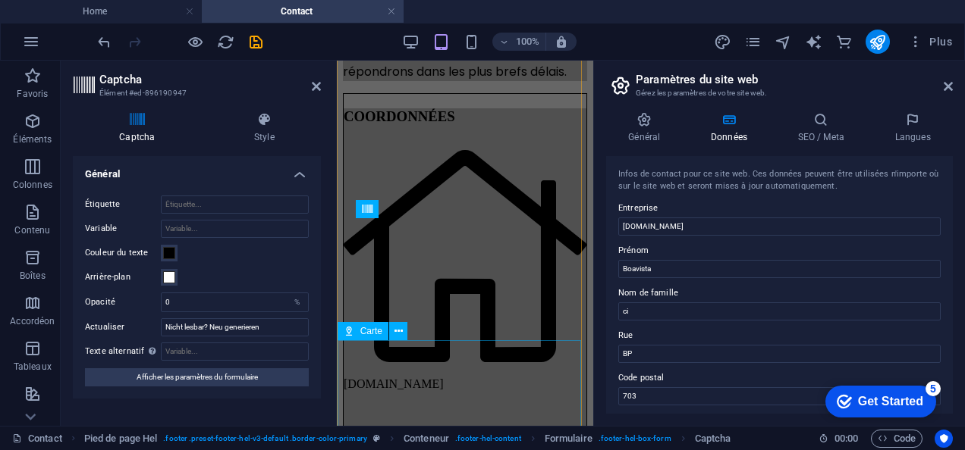
scroll to position [731, 0]
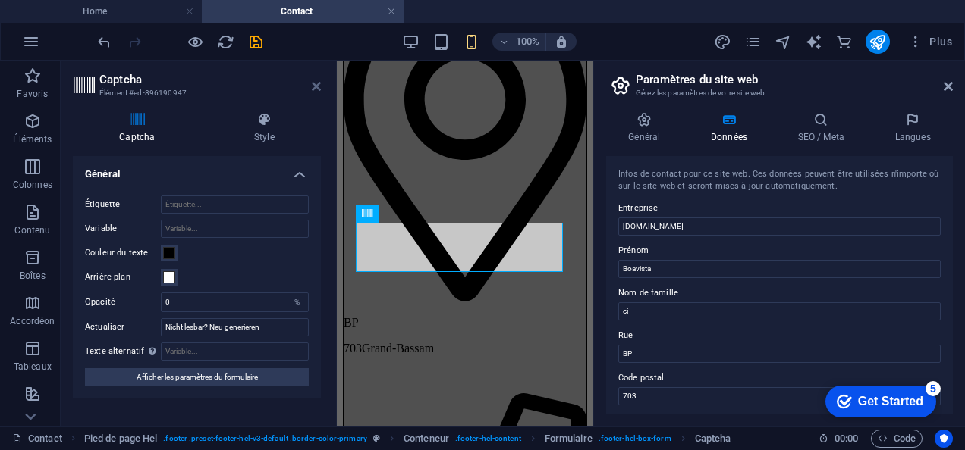
click at [318, 81] on icon at bounding box center [316, 86] width 9 height 12
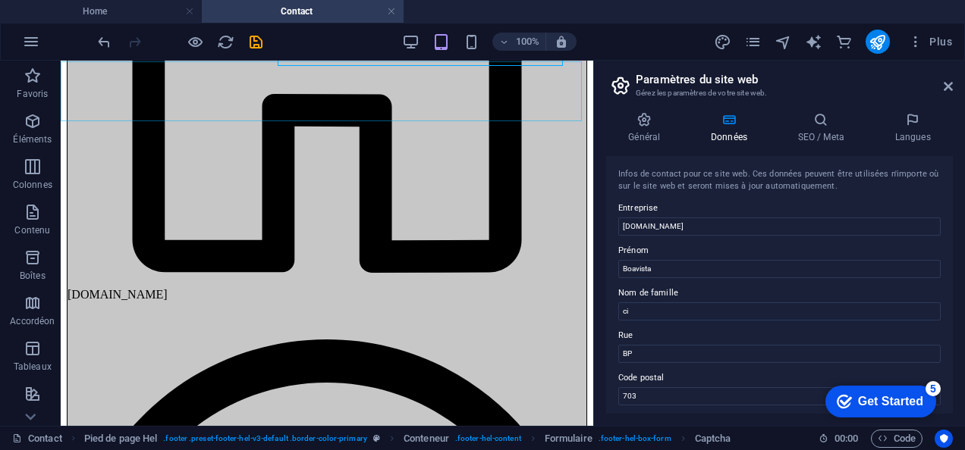
scroll to position [590, 0]
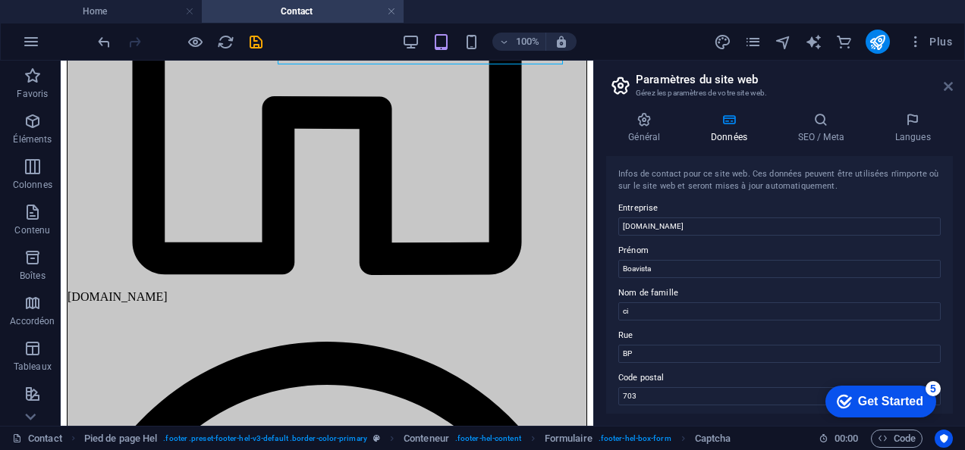
click at [946, 86] on icon at bounding box center [947, 86] width 9 height 12
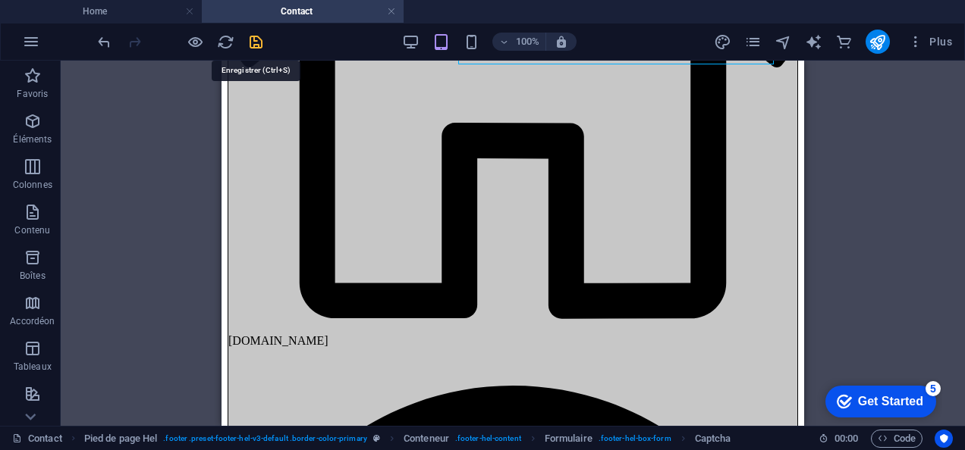
click at [253, 36] on icon "save" at bounding box center [255, 41] width 17 height 17
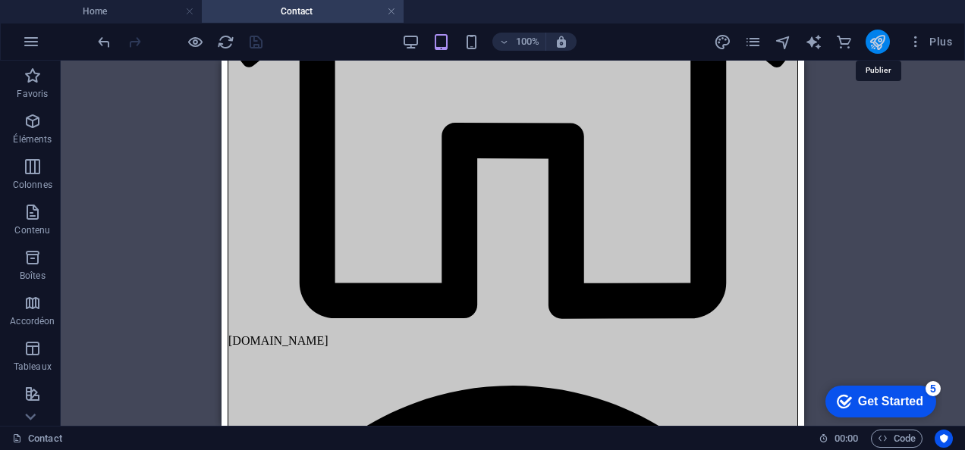
click at [878, 38] on icon "publish" at bounding box center [876, 41] width 17 height 17
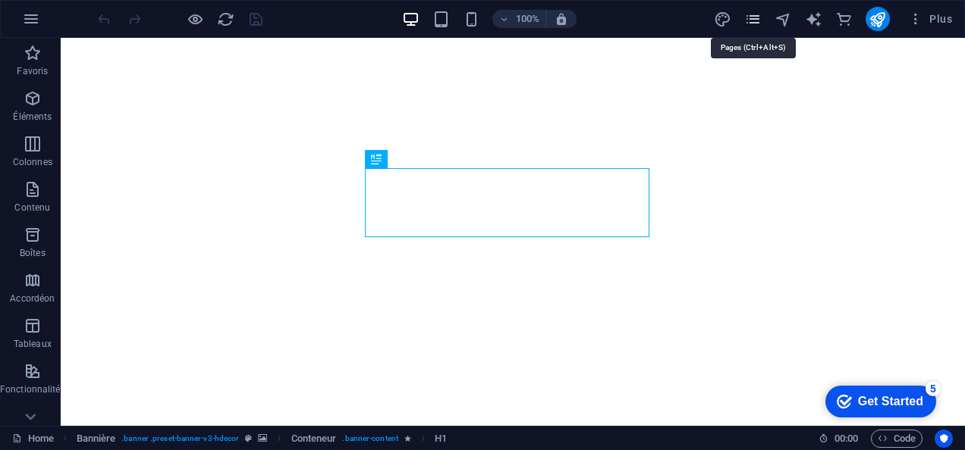
click at [754, 19] on icon "pages" at bounding box center [752, 19] width 17 height 17
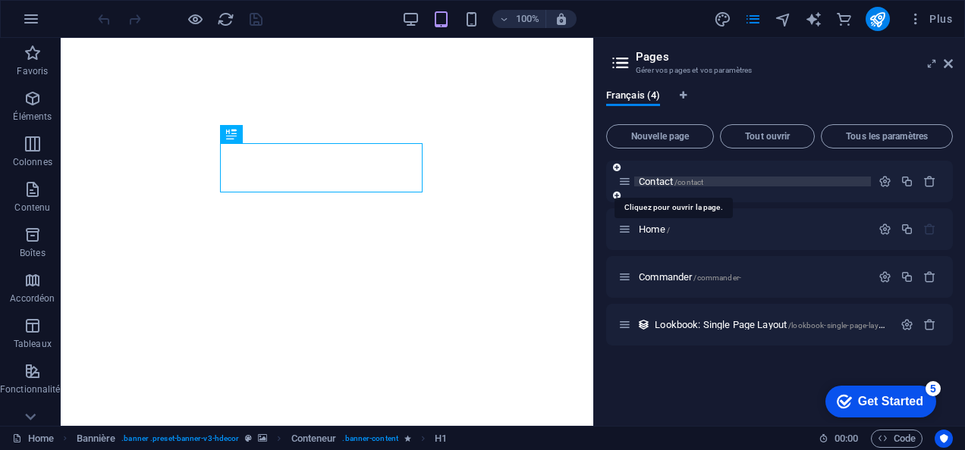
click at [662, 179] on span "Contact /contact" at bounding box center [671, 181] width 64 height 11
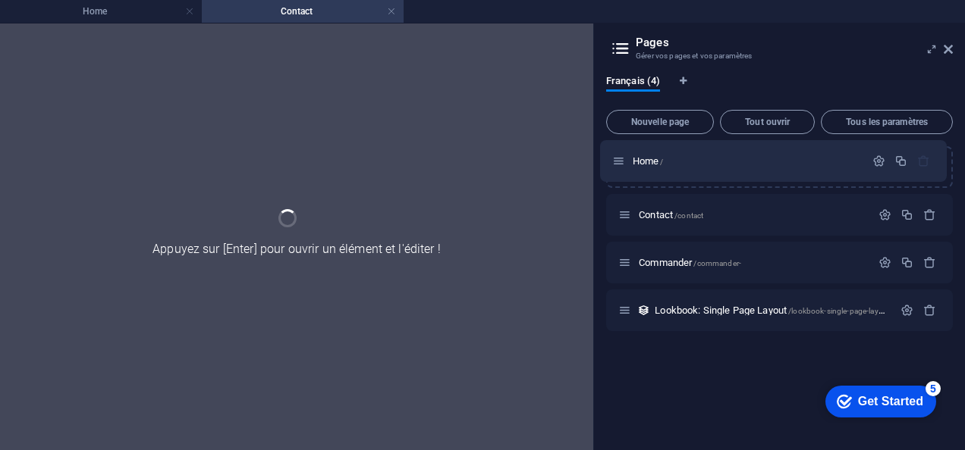
drag, startPoint x: 626, startPoint y: 218, endPoint x: 618, endPoint y: 158, distance: 61.1
click at [618, 158] on div "Contact /contact Home / Commander /commander- Lookbook: Single Page Layout /loo…" at bounding box center [779, 238] width 347 height 185
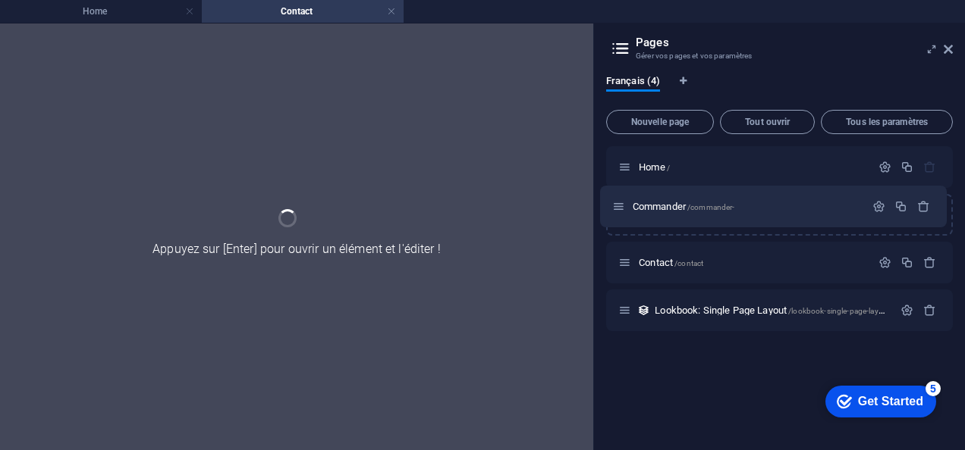
drag, startPoint x: 620, startPoint y: 261, endPoint x: 612, endPoint y: 199, distance: 62.6
click at [612, 199] on div "Home / Contact /contact Commander /commander- Lookbook: Single Page Layout /loo…" at bounding box center [779, 238] width 347 height 185
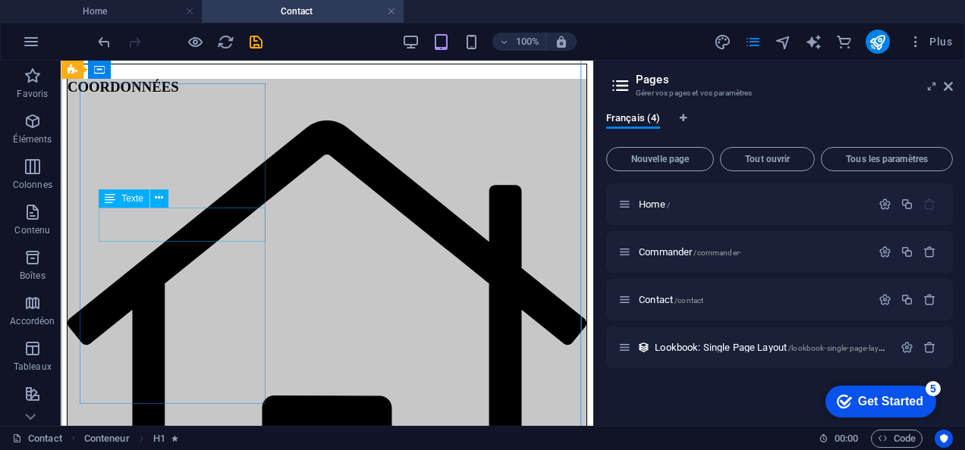
scroll to position [293, 0]
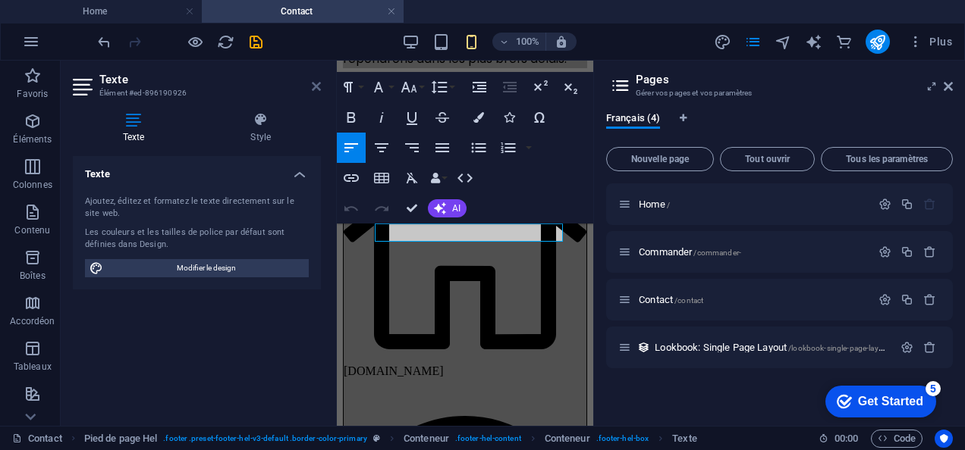
click at [315, 83] on icon at bounding box center [316, 86] width 9 height 12
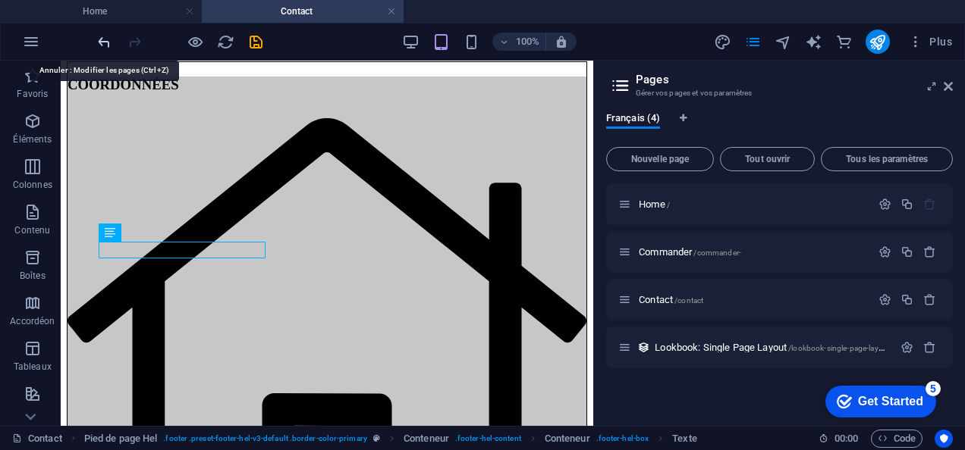
click at [99, 36] on icon "undo" at bounding box center [104, 41] width 17 height 17
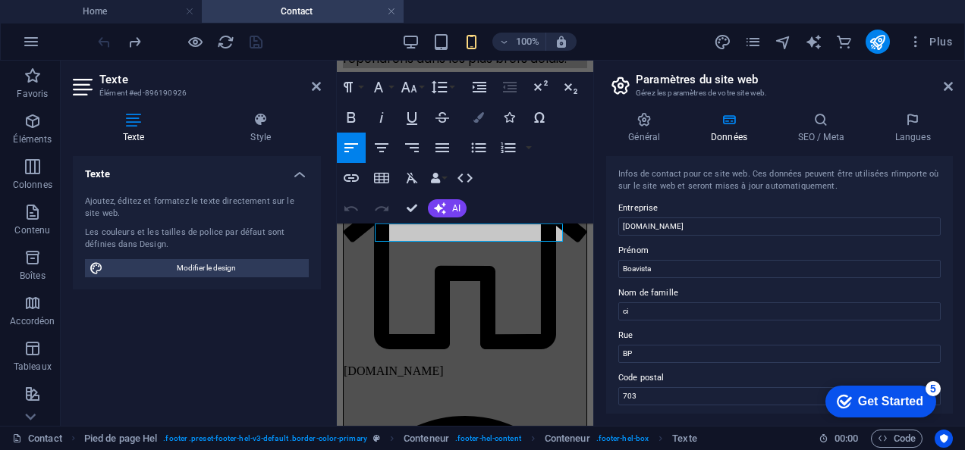
click at [482, 107] on button "Colors" at bounding box center [478, 117] width 29 height 30
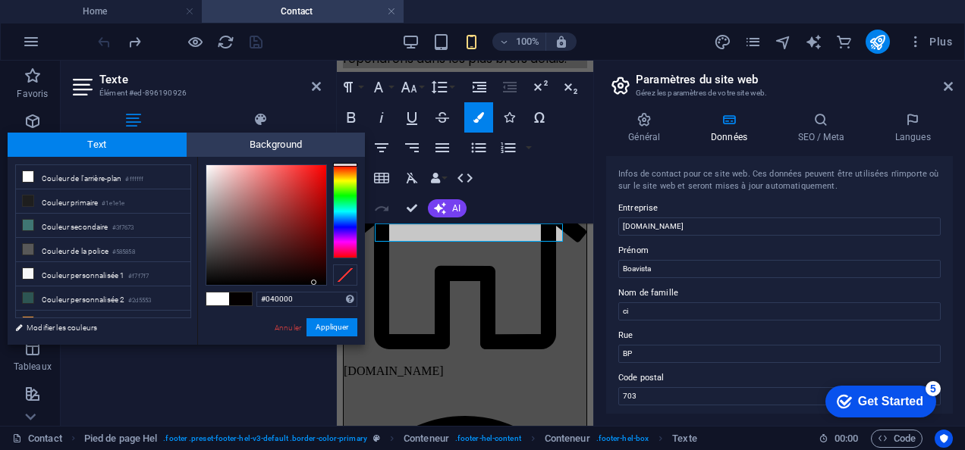
click at [314, 283] on div at bounding box center [266, 225] width 120 height 120
type input "#000000"
drag, startPoint x: 314, startPoint y: 283, endPoint x: 331, endPoint y: 291, distance: 19.3
click at [331, 291] on div "#000000 Formats pris en charge #0852ed rgb(8, 82, 237) rgba(8, 82, 237, 90%) hs…" at bounding box center [281, 361] width 168 height 408
click at [343, 331] on button "Appliquer" at bounding box center [331, 327] width 51 height 18
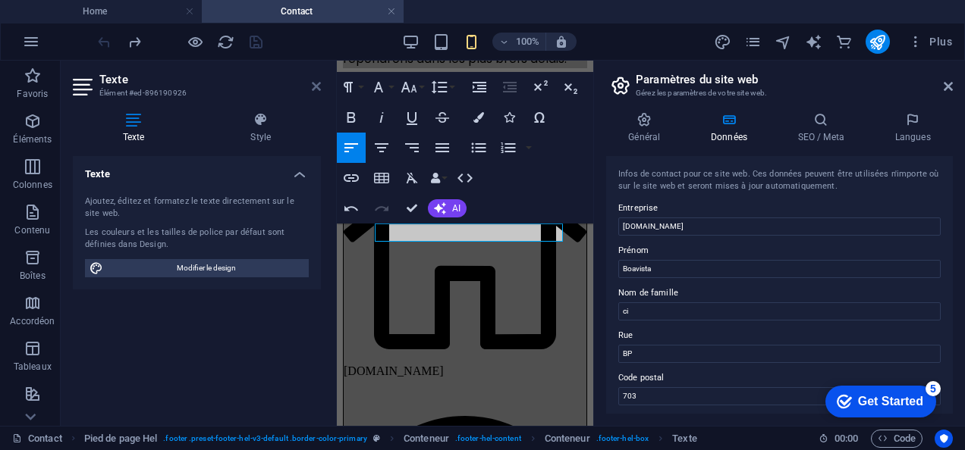
click at [315, 89] on icon at bounding box center [316, 86] width 9 height 12
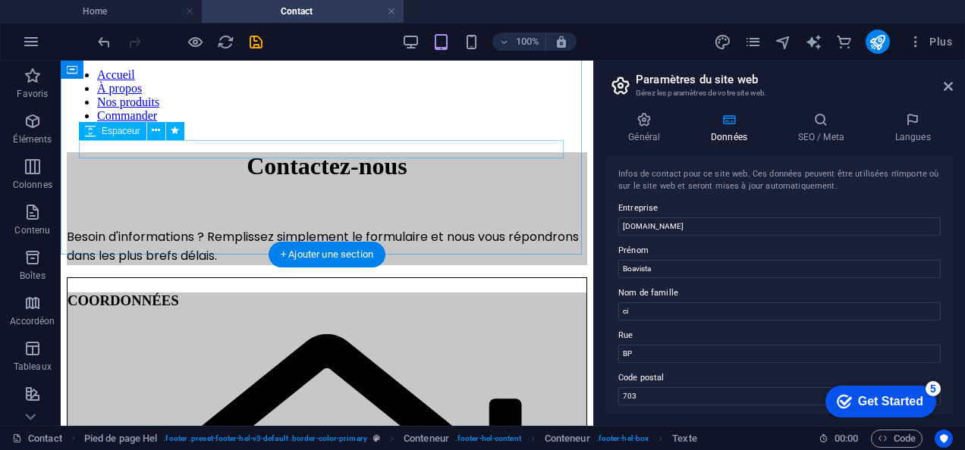
scroll to position [75, 0]
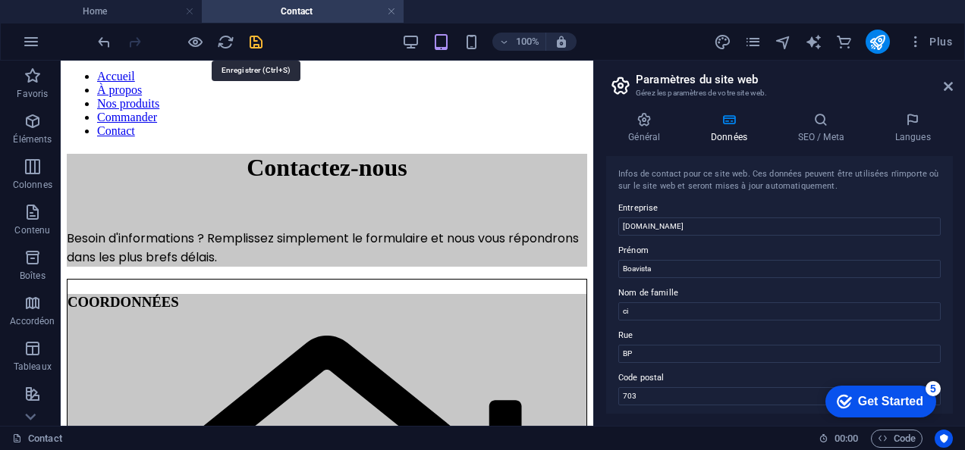
click at [249, 41] on icon "save" at bounding box center [255, 41] width 17 height 17
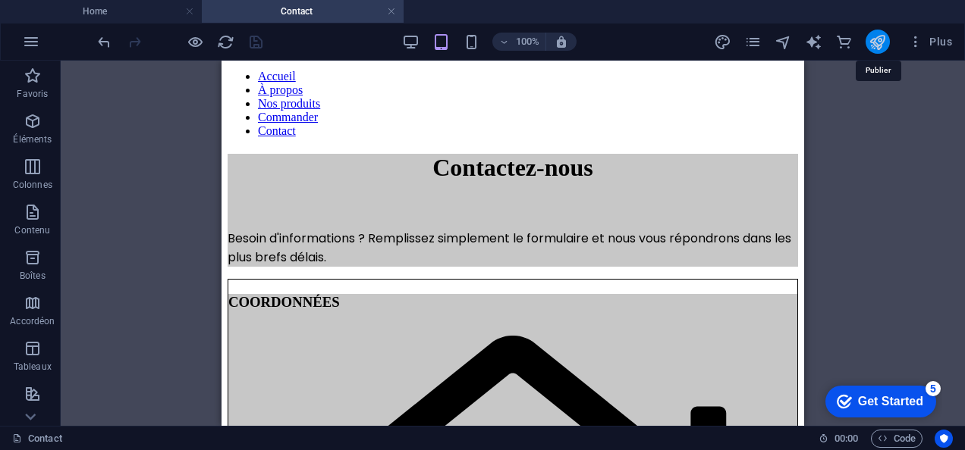
click at [884, 33] on icon "publish" at bounding box center [876, 41] width 17 height 17
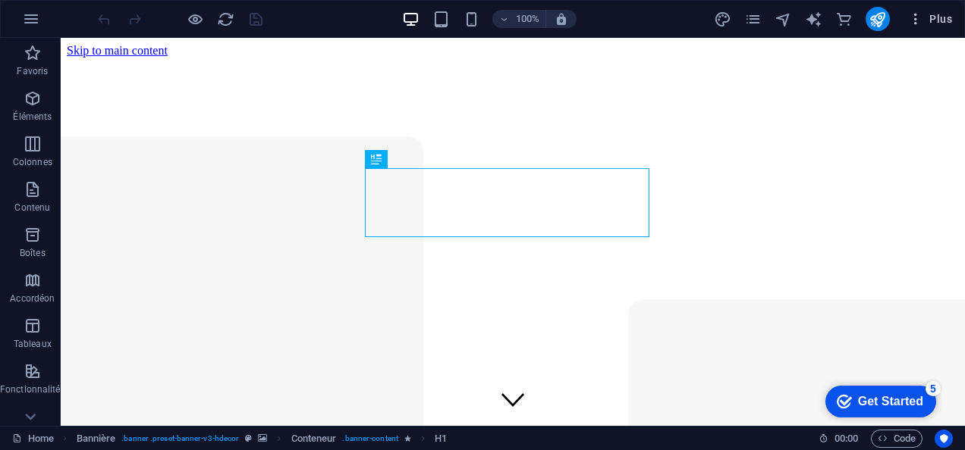
click at [921, 20] on icon "button" at bounding box center [915, 18] width 15 height 15
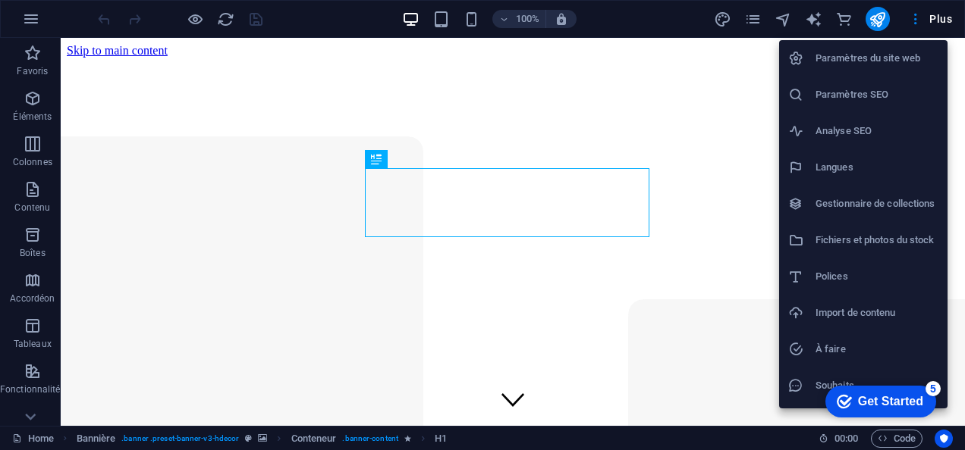
click at [886, 53] on h6 "Paramètres du site web" at bounding box center [876, 58] width 123 height 18
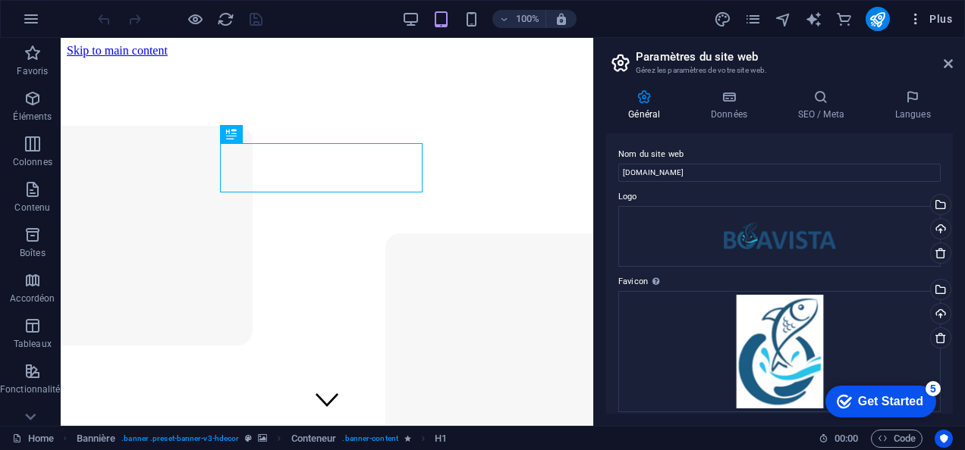
click at [924, 14] on span "Plus" at bounding box center [930, 18] width 44 height 15
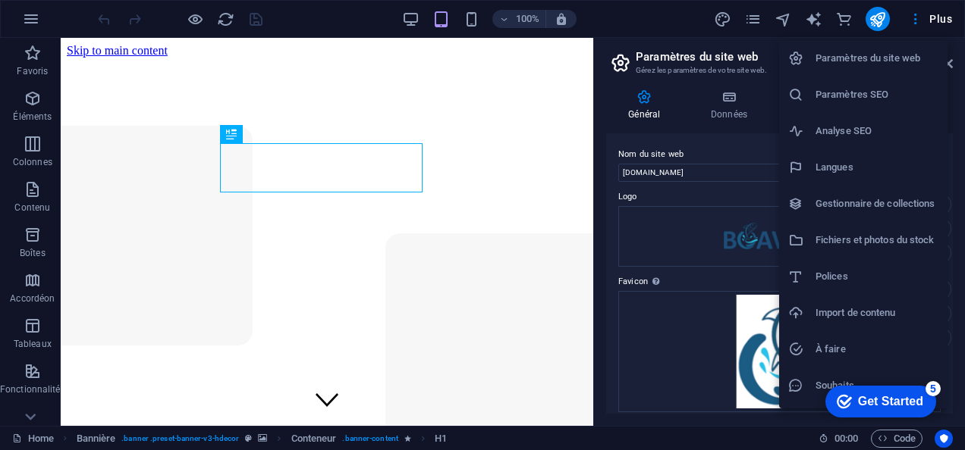
click at [833, 308] on h6 "Import de contenu" at bounding box center [876, 313] width 123 height 18
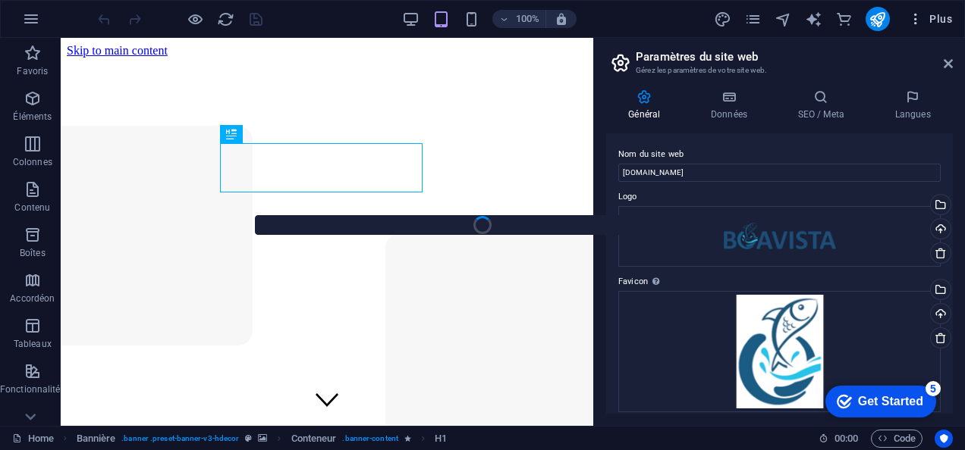
click at [921, 26] on icon "button" at bounding box center [915, 18] width 15 height 15
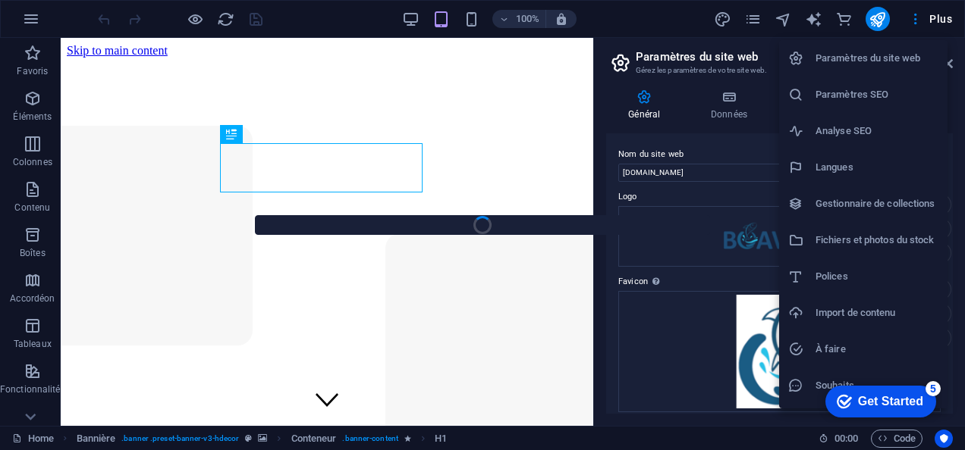
scroll to position [32, 0]
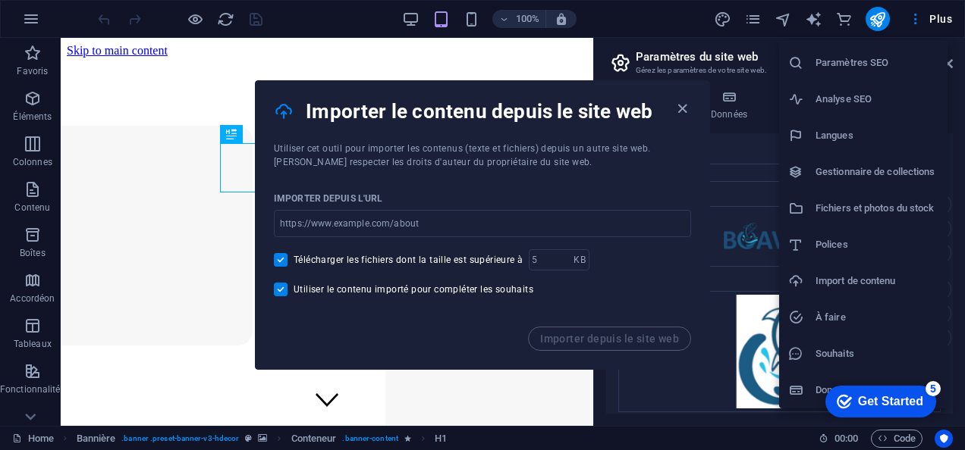
click at [680, 109] on div at bounding box center [482, 225] width 965 height 450
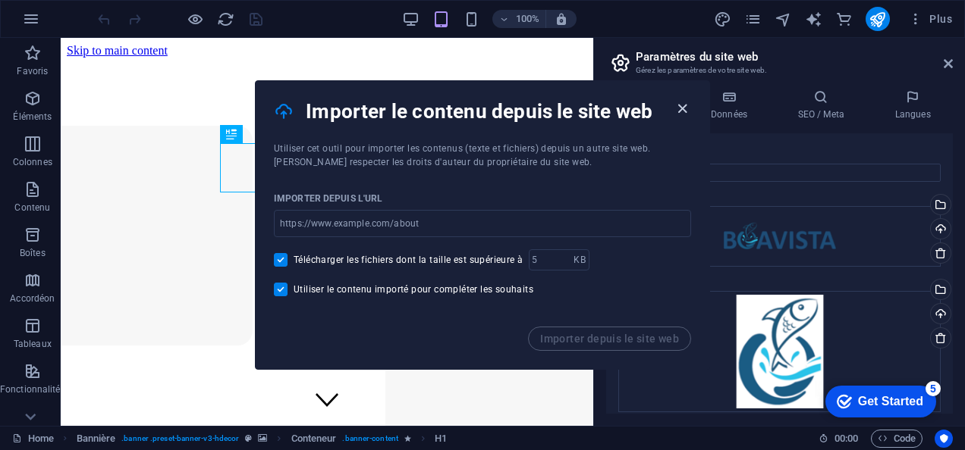
click at [683, 109] on icon "button" at bounding box center [681, 108] width 17 height 17
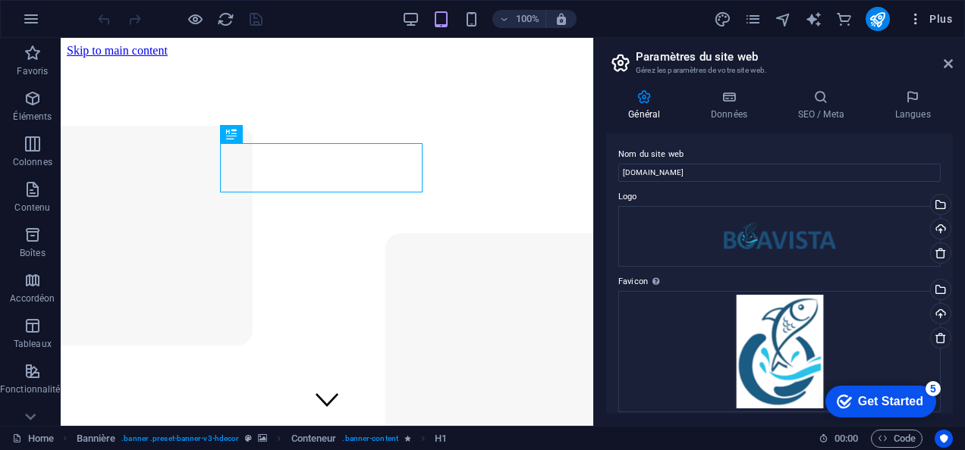
click at [925, 15] on span "Plus" at bounding box center [930, 18] width 44 height 15
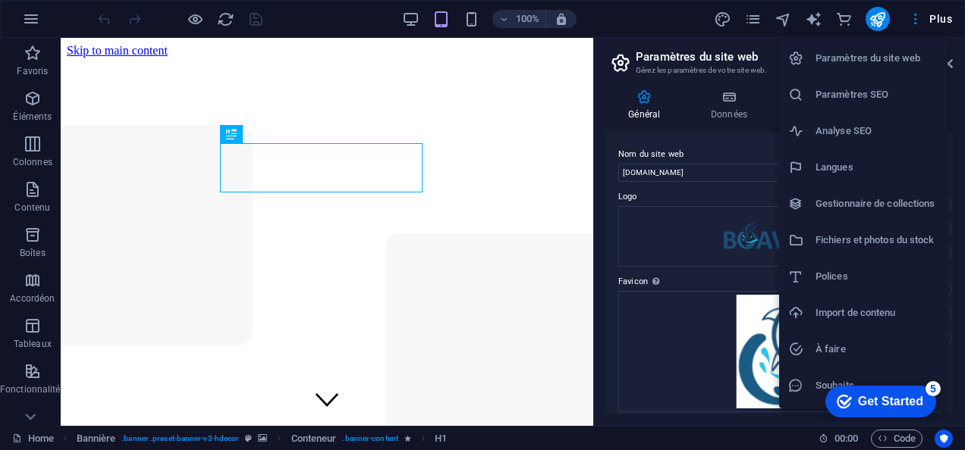
click at [903, 52] on h6 "Paramètres du site web" at bounding box center [876, 58] width 123 height 18
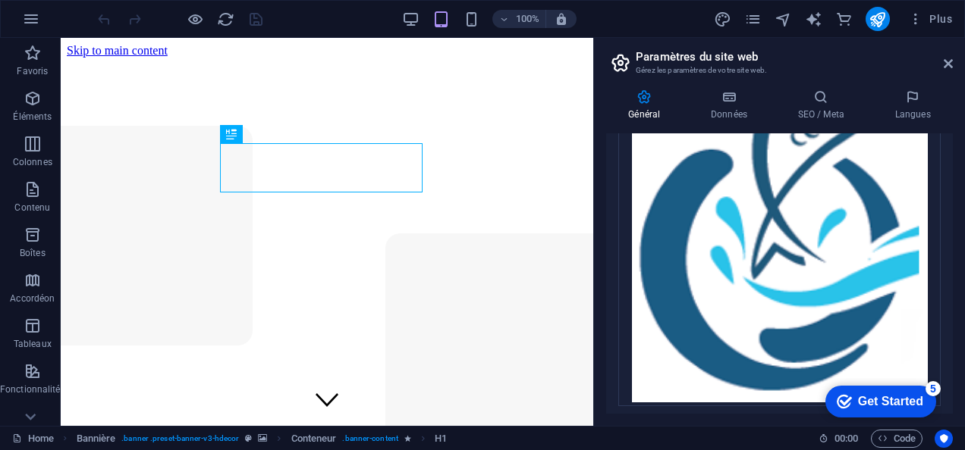
scroll to position [494, 0]
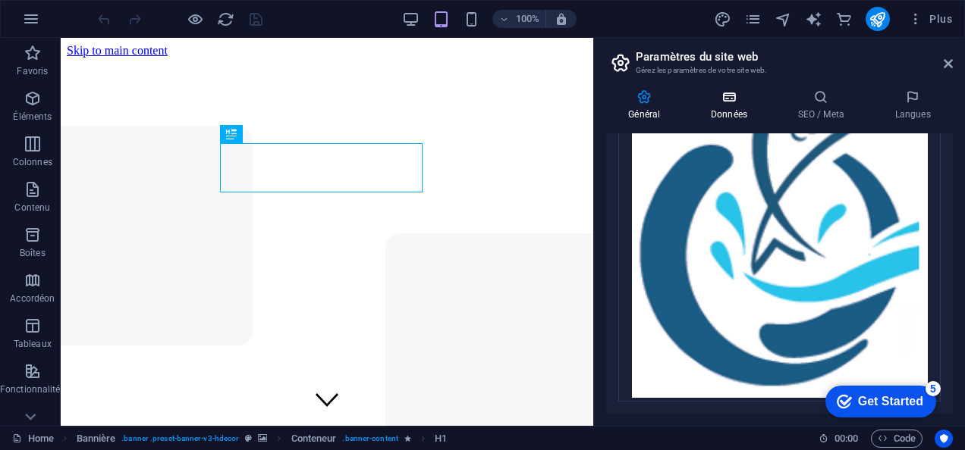
click at [731, 93] on icon at bounding box center [729, 96] width 81 height 15
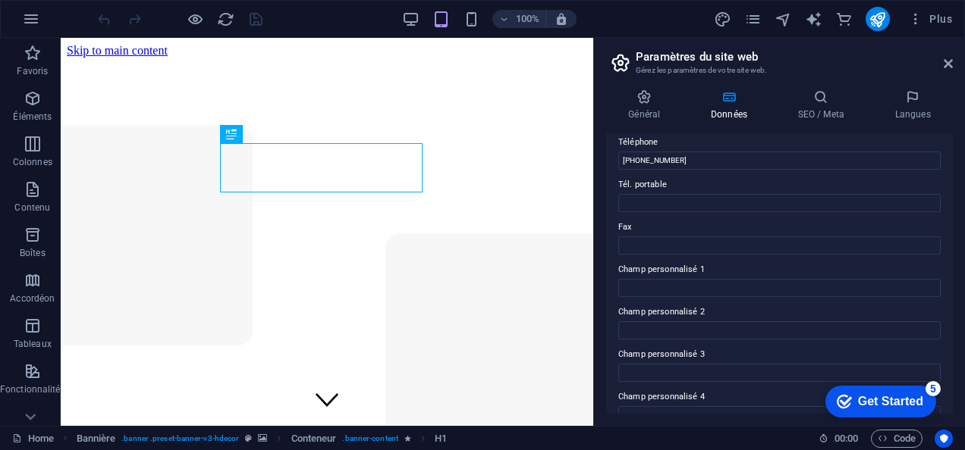
scroll to position [447, 0]
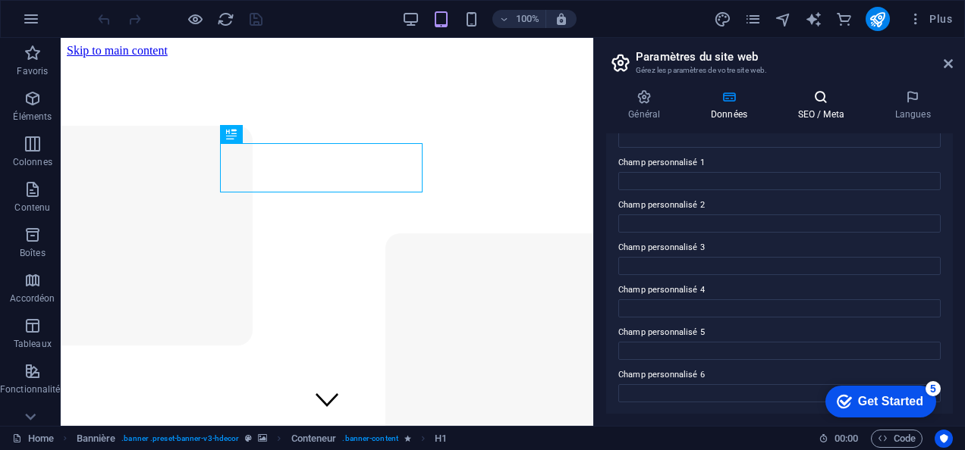
click at [825, 100] on icon at bounding box center [820, 96] width 91 height 15
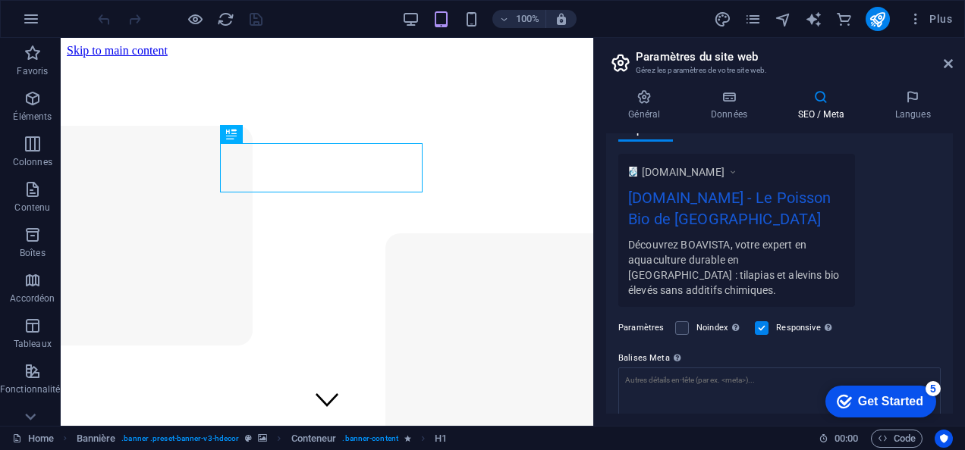
scroll to position [327, 0]
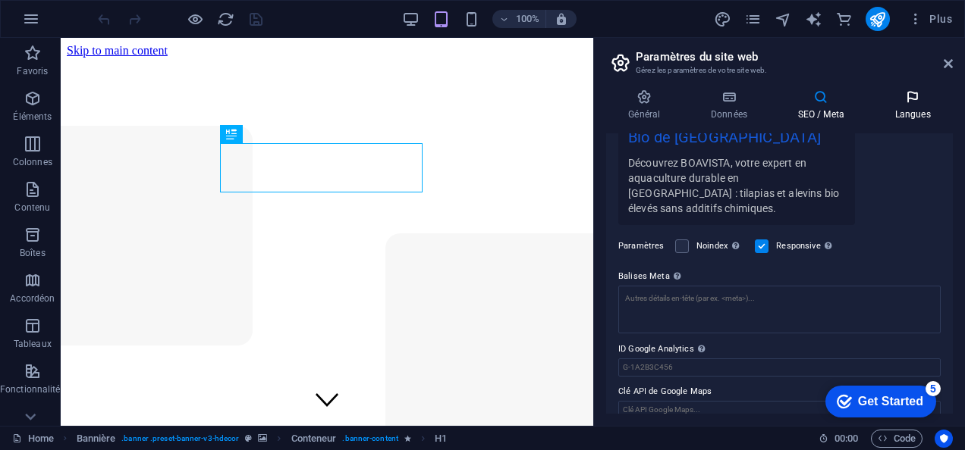
click at [904, 103] on icon at bounding box center [912, 96] width 80 height 15
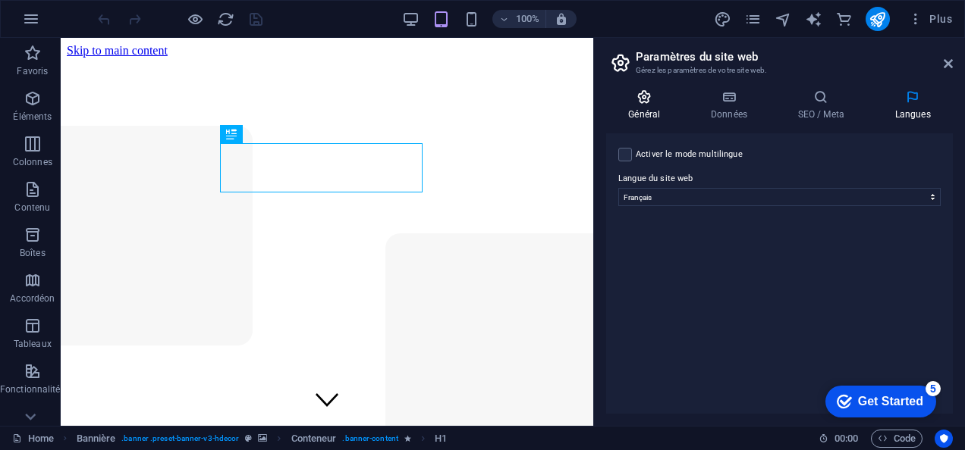
click at [655, 95] on icon at bounding box center [644, 96] width 77 height 15
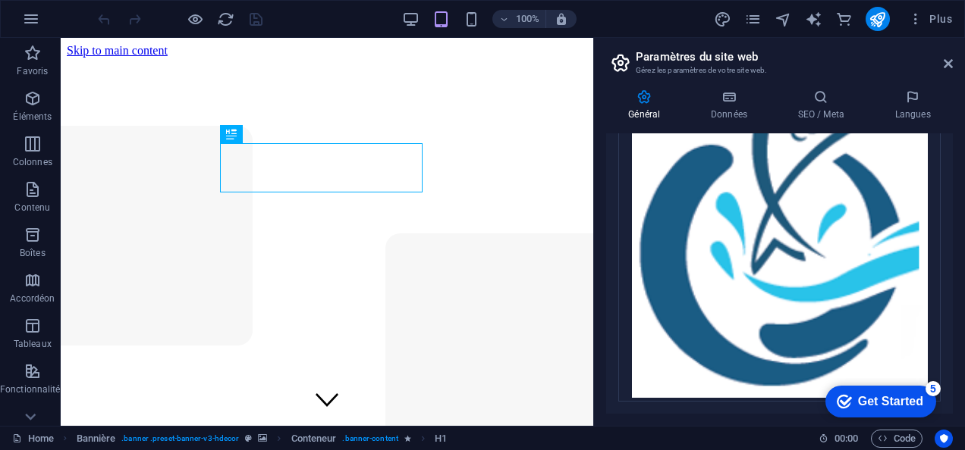
click at [655, 95] on icon at bounding box center [644, 96] width 77 height 15
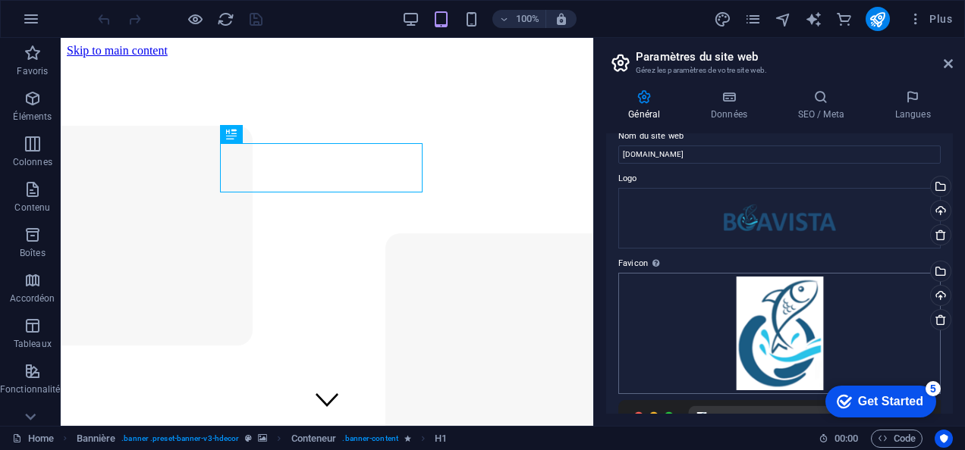
scroll to position [13, 0]
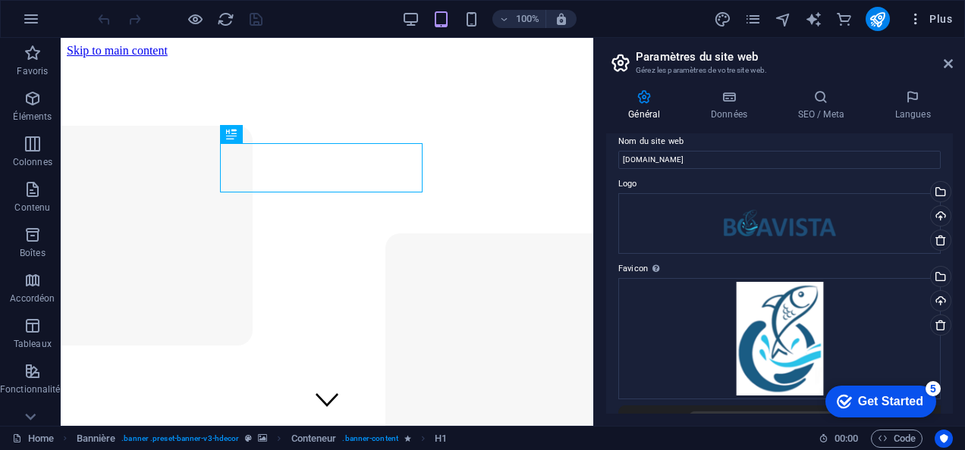
click at [915, 27] on button "Plus" at bounding box center [930, 19] width 56 height 24
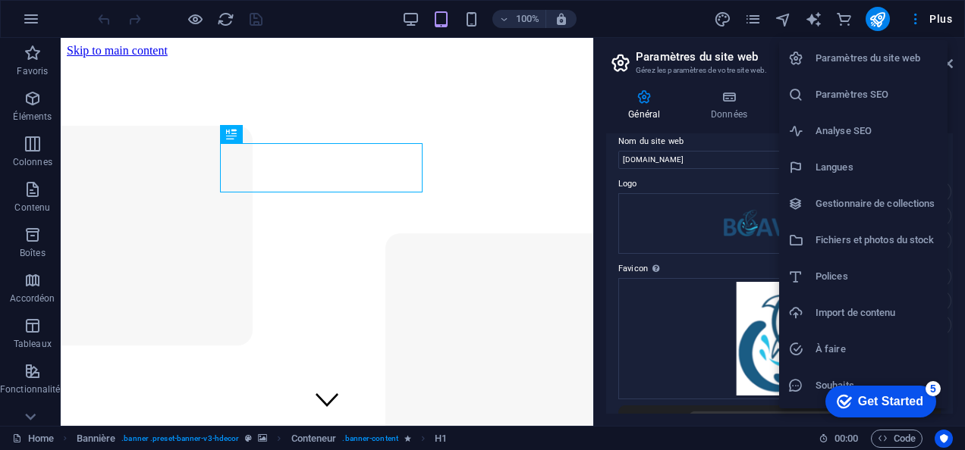
click at [870, 99] on h6 "Paramètres SEO" at bounding box center [876, 95] width 123 height 18
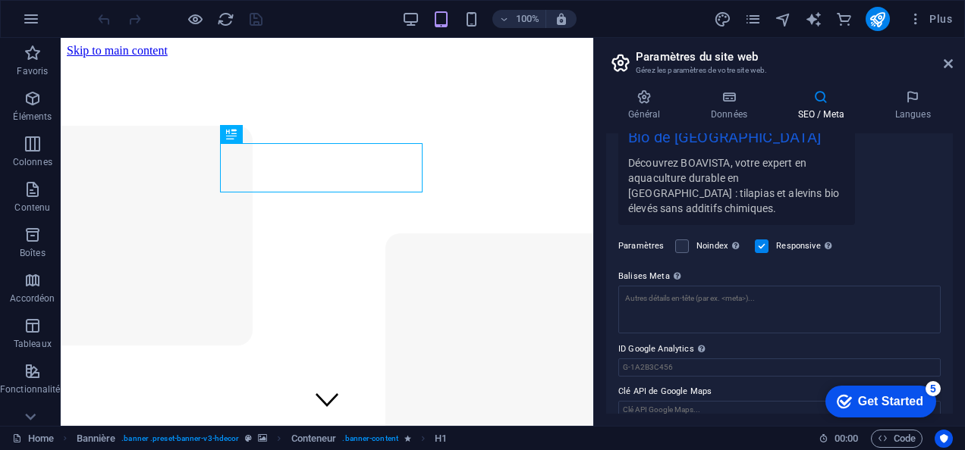
click at [908, 30] on div "100% Plus" at bounding box center [482, 19] width 963 height 36
click at [913, 24] on icon "button" at bounding box center [915, 18] width 15 height 15
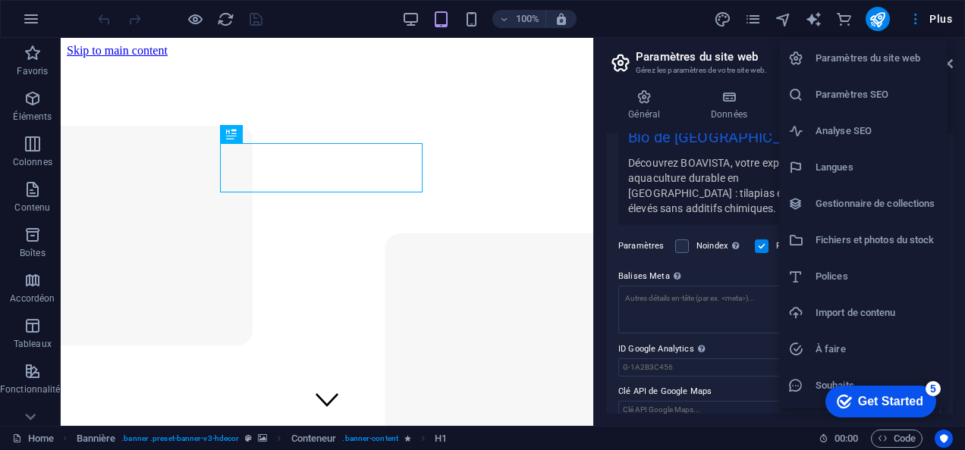
click at [504, 330] on div at bounding box center [482, 225] width 965 height 450
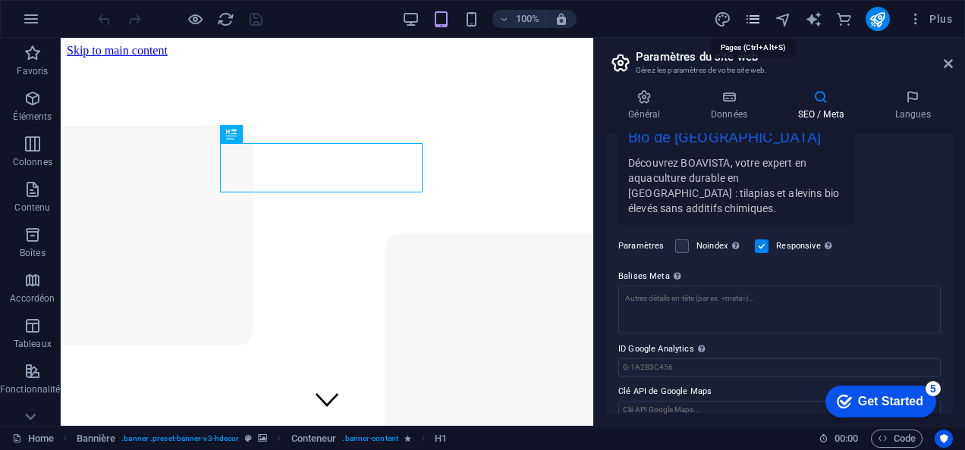
click at [757, 18] on icon "pages" at bounding box center [752, 19] width 17 height 17
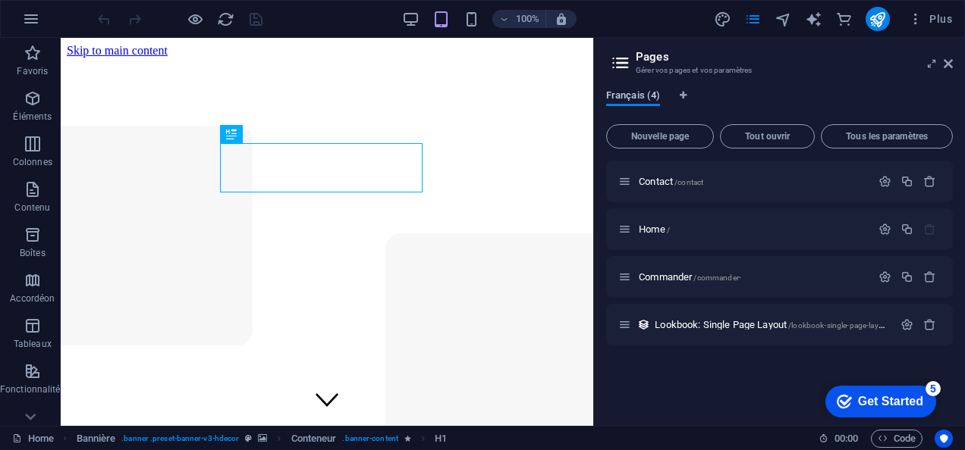
click at [645, 99] on span "Français (4)" at bounding box center [633, 96] width 54 height 21
click at [742, 231] on p "Home /" at bounding box center [752, 229] width 227 height 10
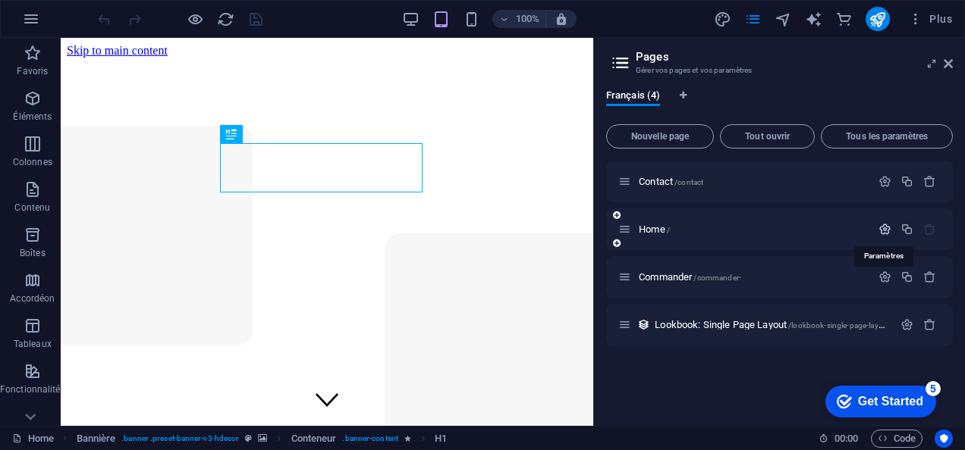
click at [882, 227] on icon "button" at bounding box center [884, 229] width 13 height 13
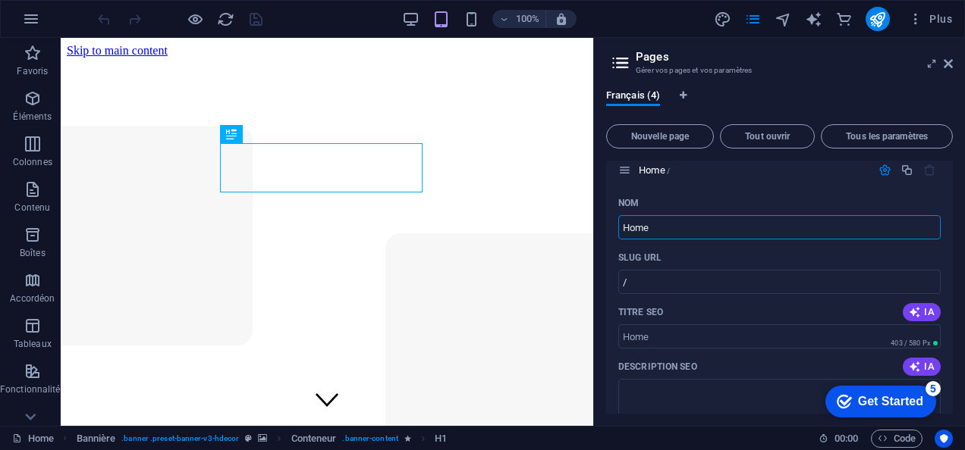
scroll to position [0, 0]
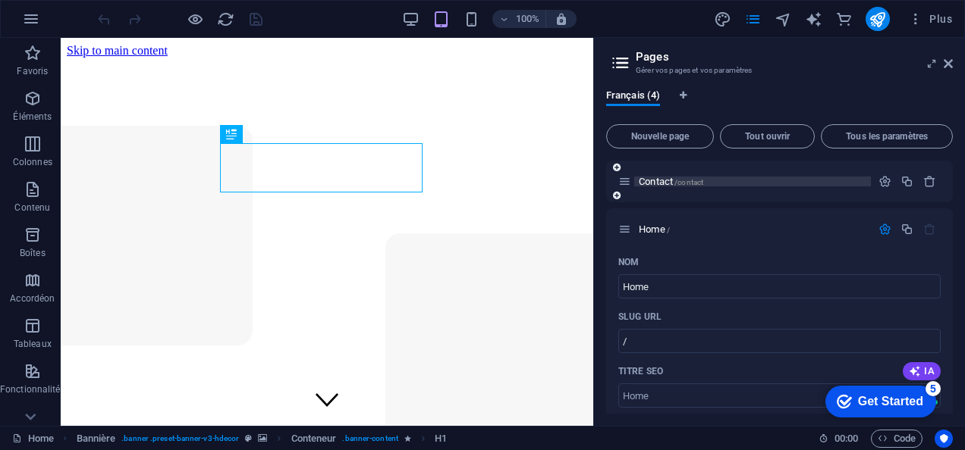
click at [696, 180] on span "/contact" at bounding box center [688, 182] width 29 height 8
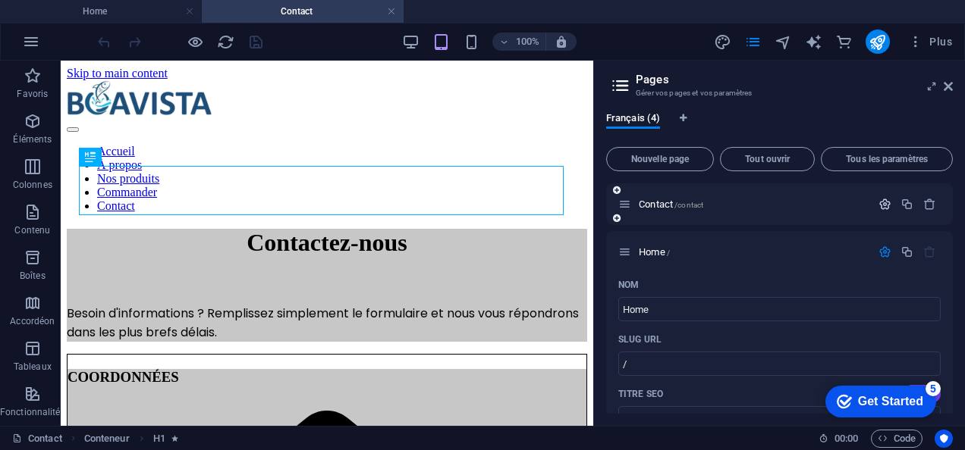
click at [883, 208] on icon "button" at bounding box center [884, 204] width 13 height 13
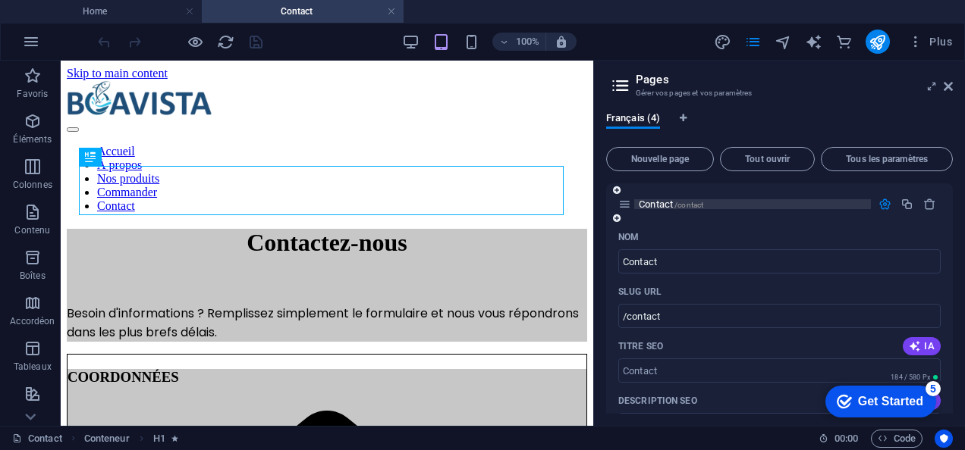
click at [652, 204] on span "Contact /contact" at bounding box center [671, 204] width 64 height 11
click at [880, 208] on icon "button" at bounding box center [884, 204] width 13 height 13
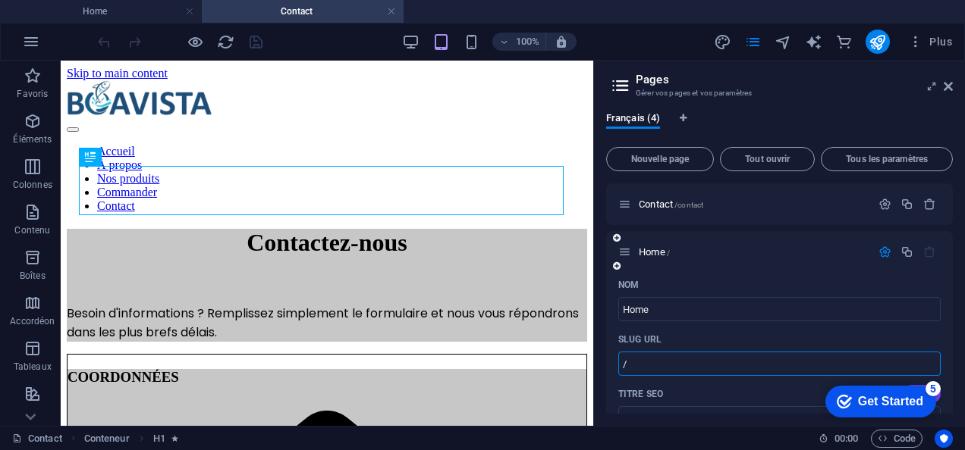
click at [692, 359] on input "/" at bounding box center [779, 364] width 322 height 24
type input "/accueil"
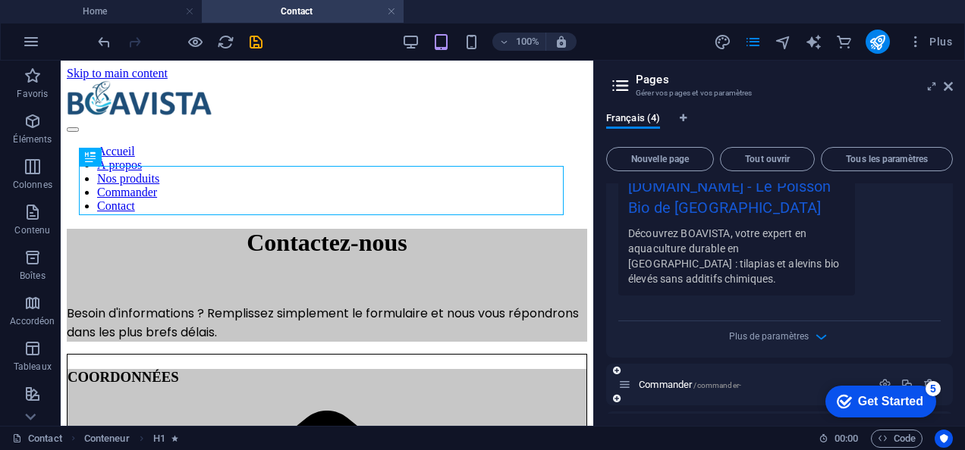
scroll to position [576, 0]
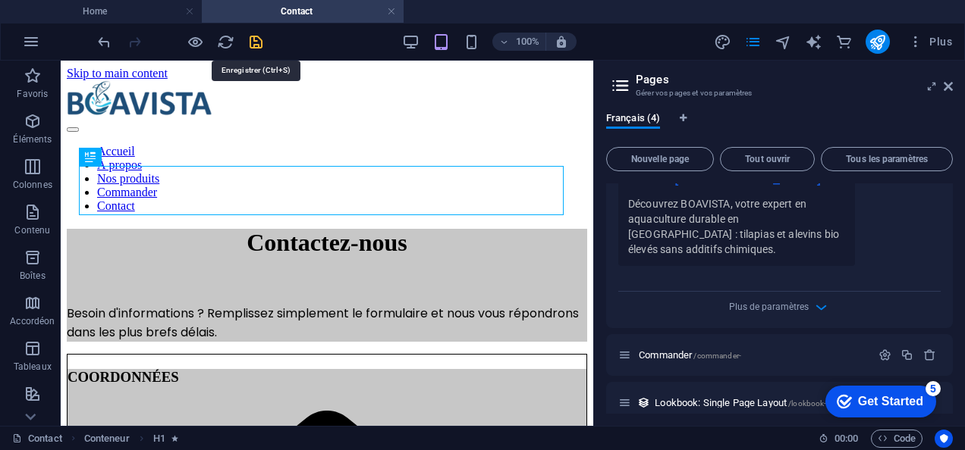
click at [251, 49] on icon "save" at bounding box center [255, 41] width 17 height 17
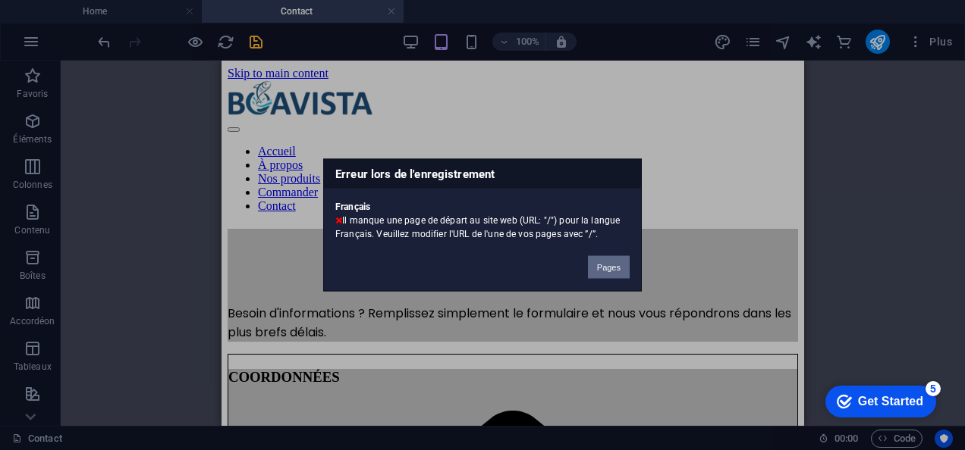
click at [615, 265] on button "Pages" at bounding box center [609, 267] width 42 height 23
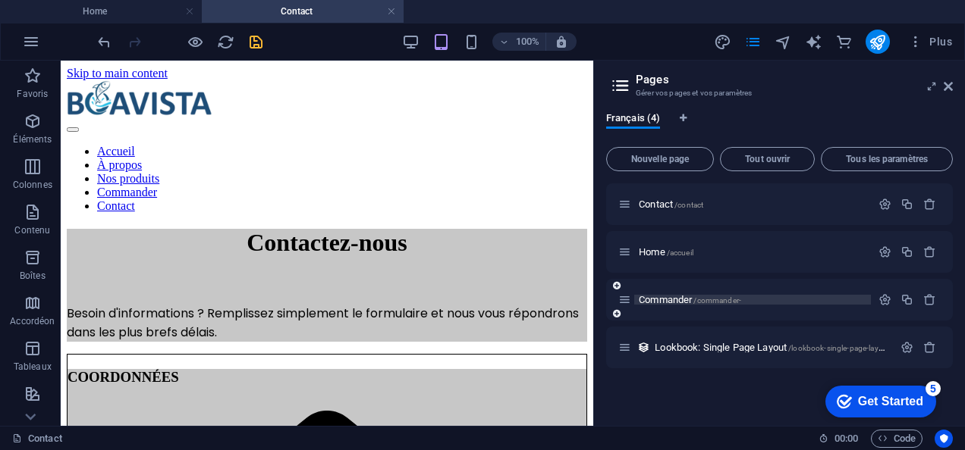
click at [726, 300] on span "/commander-" at bounding box center [717, 301] width 48 height 8
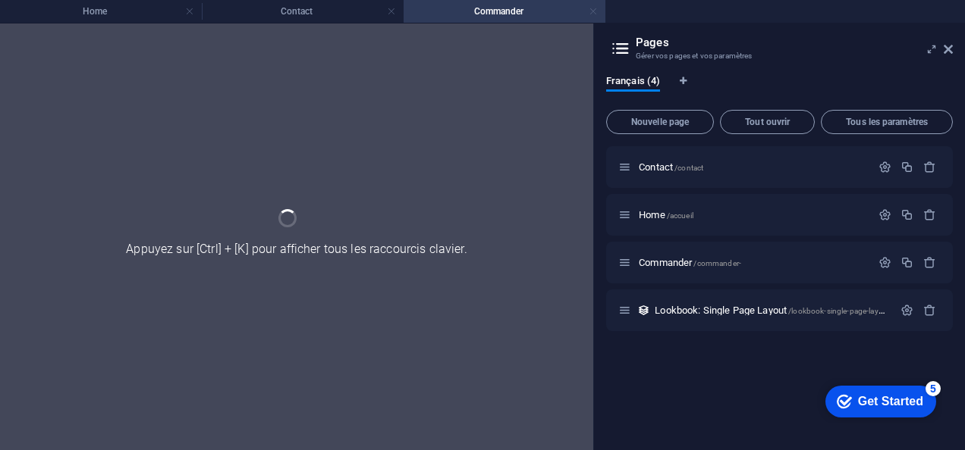
click at [591, 11] on link at bounding box center [592, 12] width 9 height 14
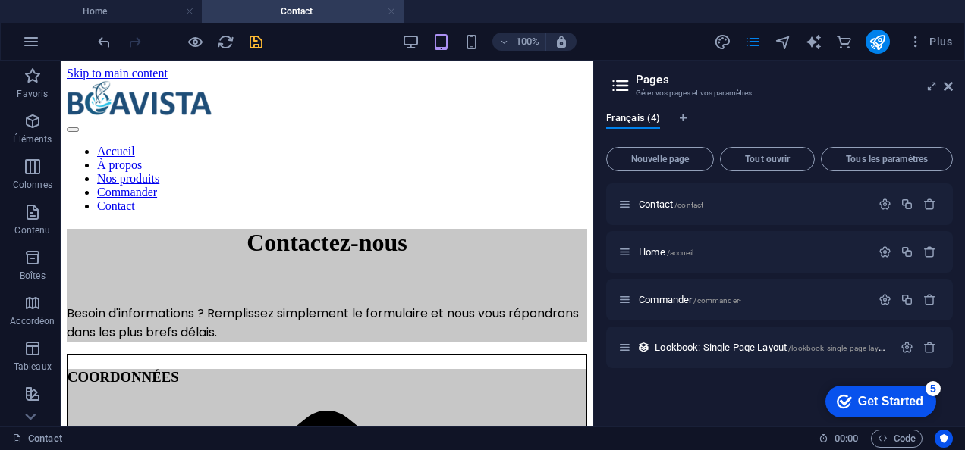
click at [391, 14] on link at bounding box center [391, 12] width 9 height 14
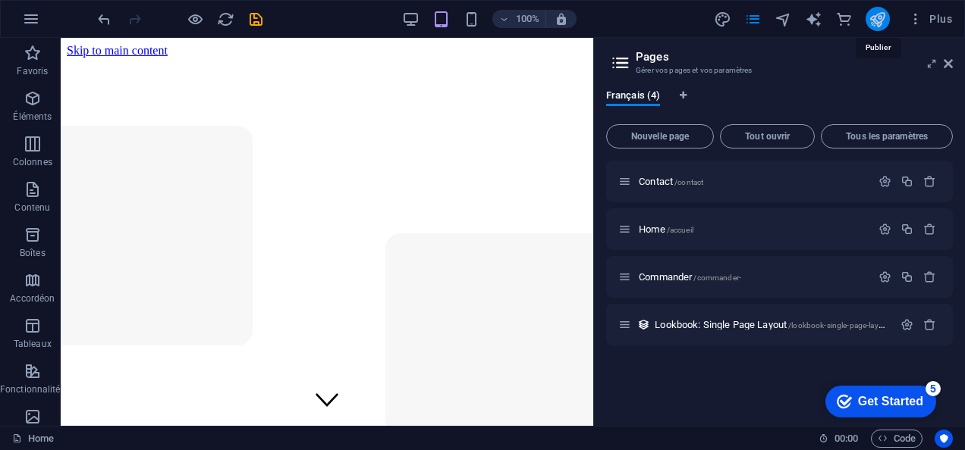
click at [885, 20] on icon "publish" at bounding box center [876, 19] width 17 height 17
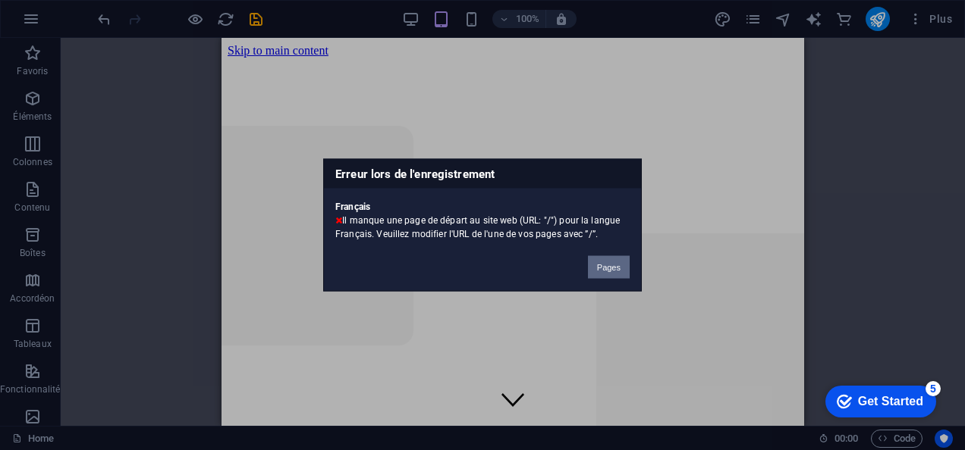
click at [616, 262] on button "Pages" at bounding box center [609, 267] width 42 height 23
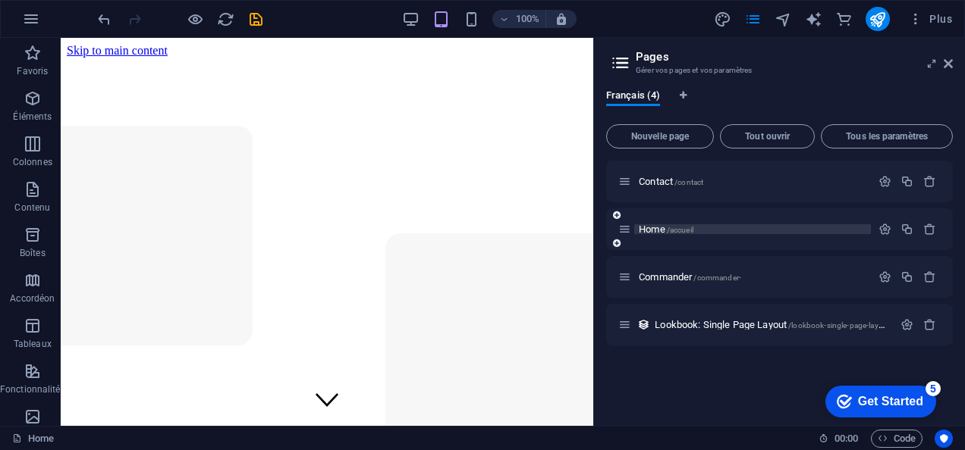
click at [755, 226] on p "Home /accueil" at bounding box center [752, 229] width 227 height 10
click at [905, 333] on div at bounding box center [918, 325] width 45 height 17
click at [881, 232] on icon "button" at bounding box center [884, 229] width 13 height 13
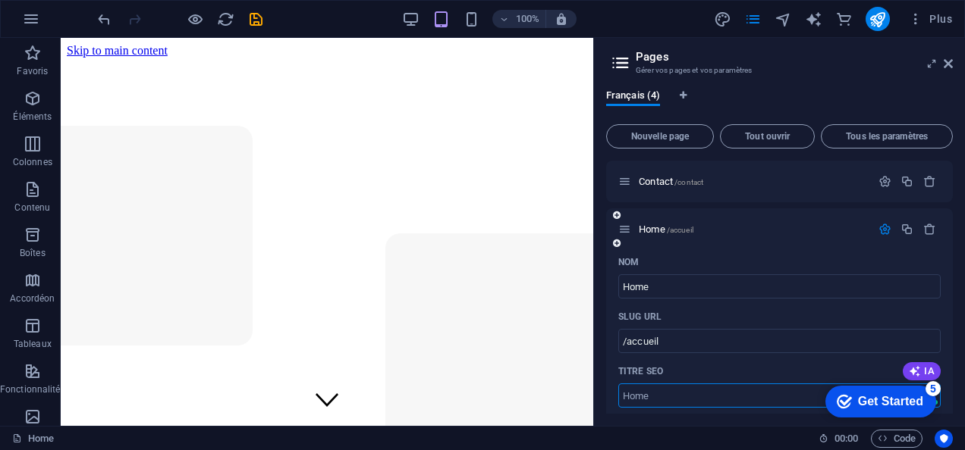
click at [757, 391] on input "Titre SEO" at bounding box center [779, 396] width 322 height 24
click at [804, 182] on p "Contact /contact" at bounding box center [752, 182] width 227 height 10
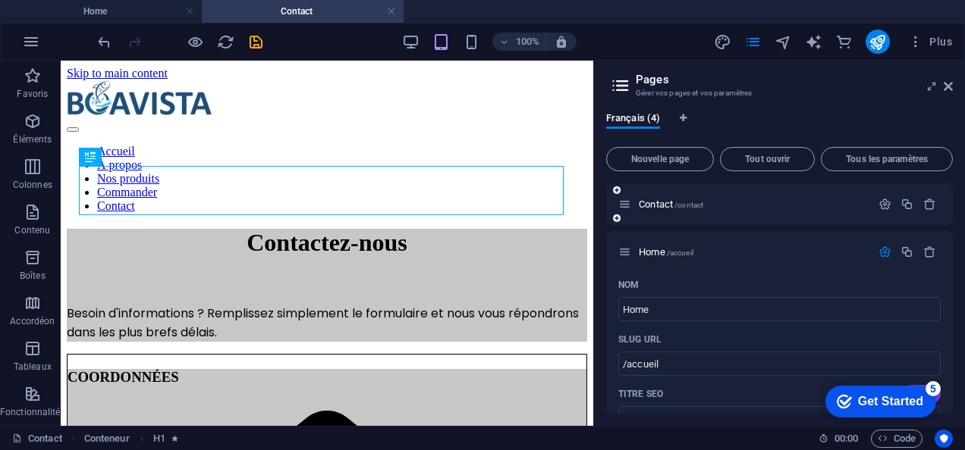
scroll to position [0, 0]
click at [880, 206] on icon "button" at bounding box center [884, 204] width 13 height 13
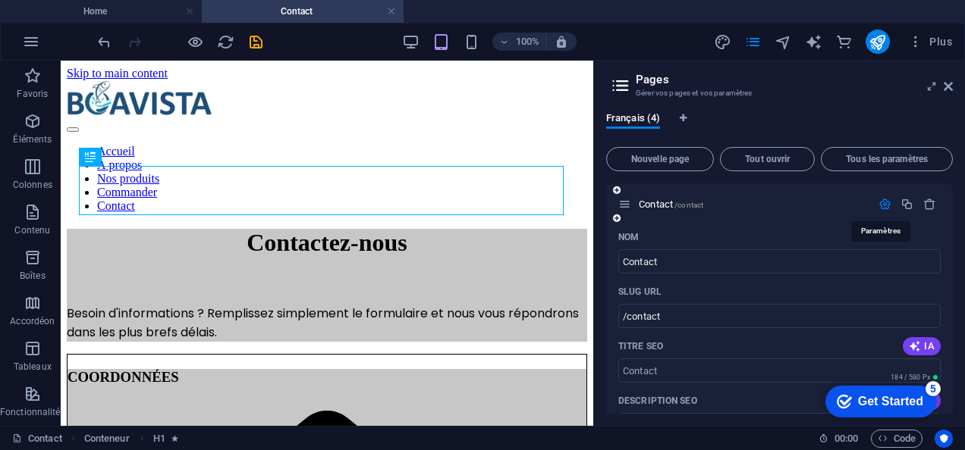
click at [879, 208] on icon "button" at bounding box center [884, 204] width 13 height 13
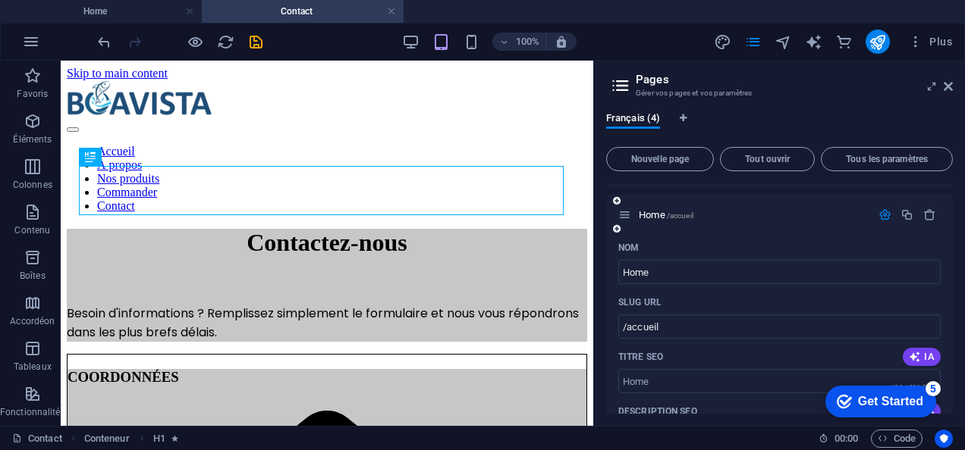
scroll to position [36, 0]
click at [880, 212] on icon "button" at bounding box center [884, 215] width 13 height 13
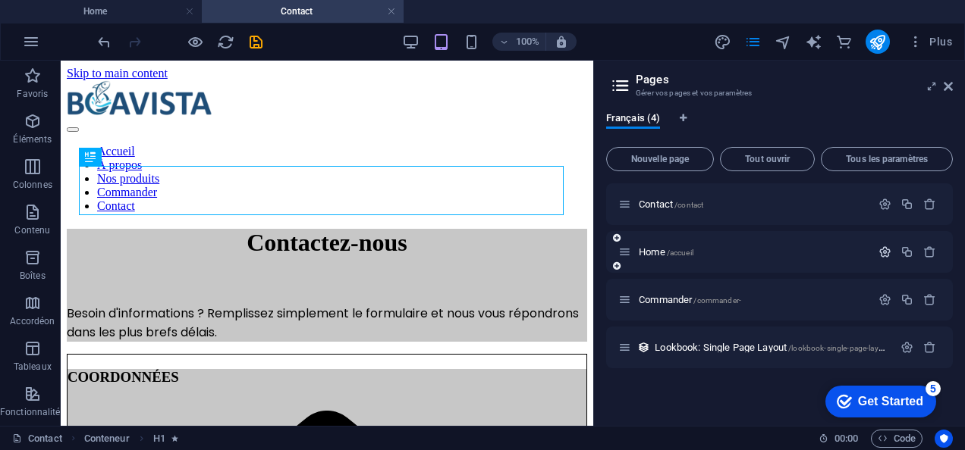
scroll to position [0, 0]
click at [885, 299] on icon "button" at bounding box center [884, 299] width 13 height 13
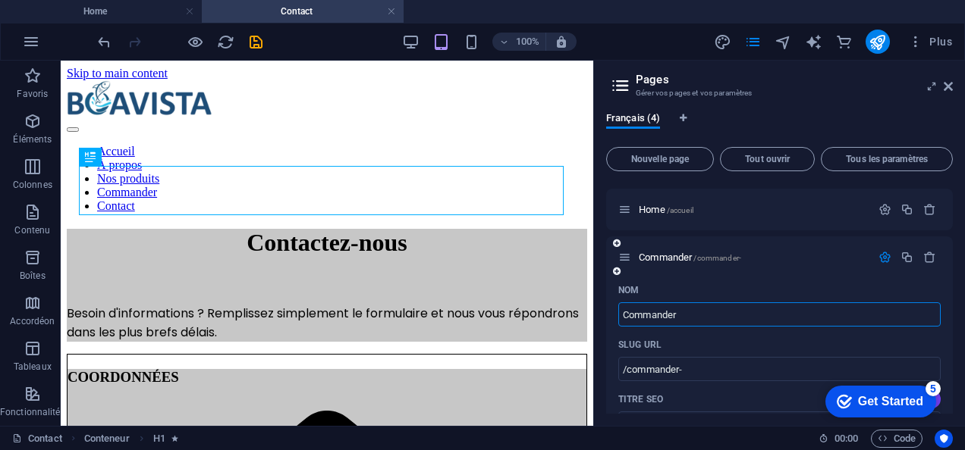
scroll to position [49, 0]
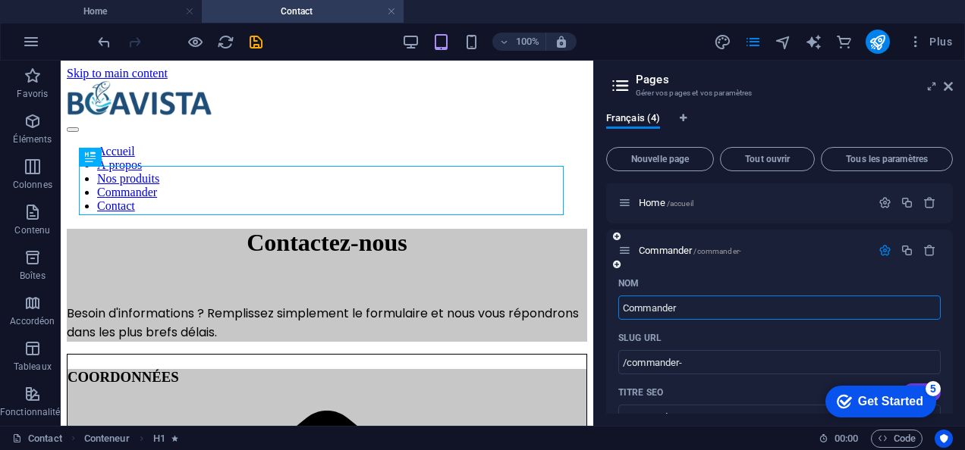
click at [881, 256] on icon "button" at bounding box center [884, 250] width 13 height 13
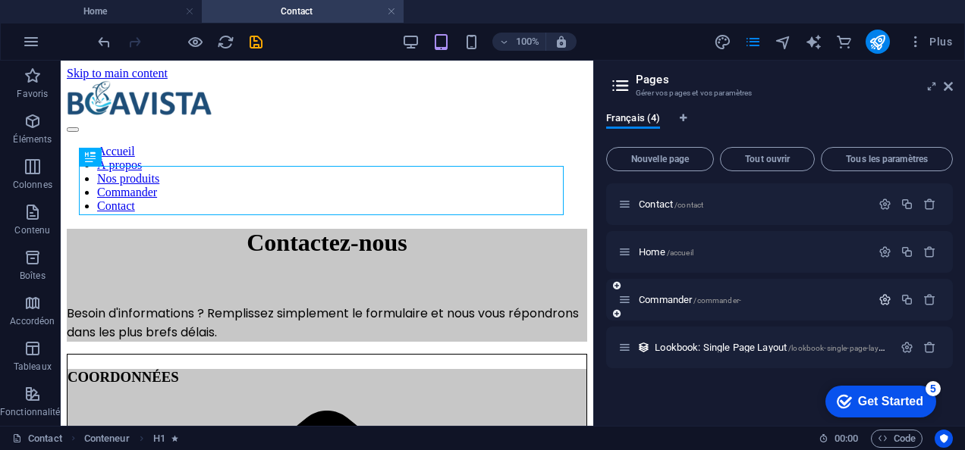
scroll to position [0, 0]
click at [905, 347] on icon "button" at bounding box center [906, 347] width 13 height 13
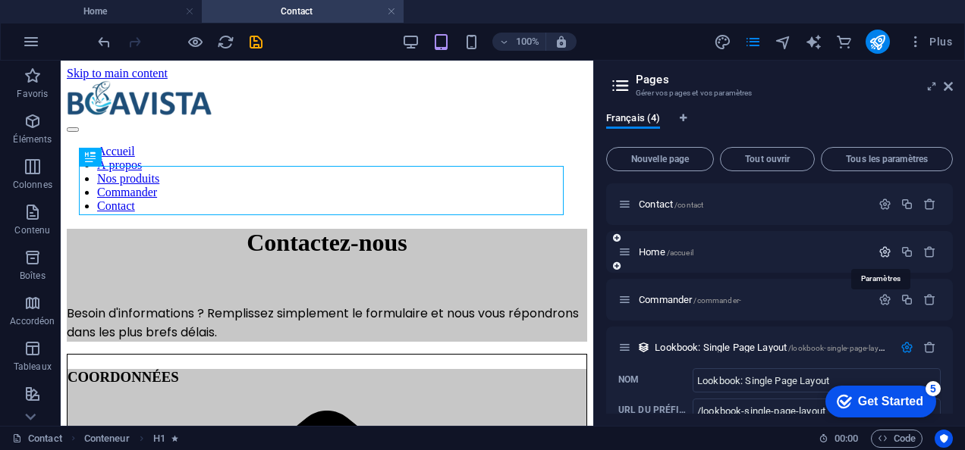
click at [879, 255] on icon "button" at bounding box center [884, 252] width 13 height 13
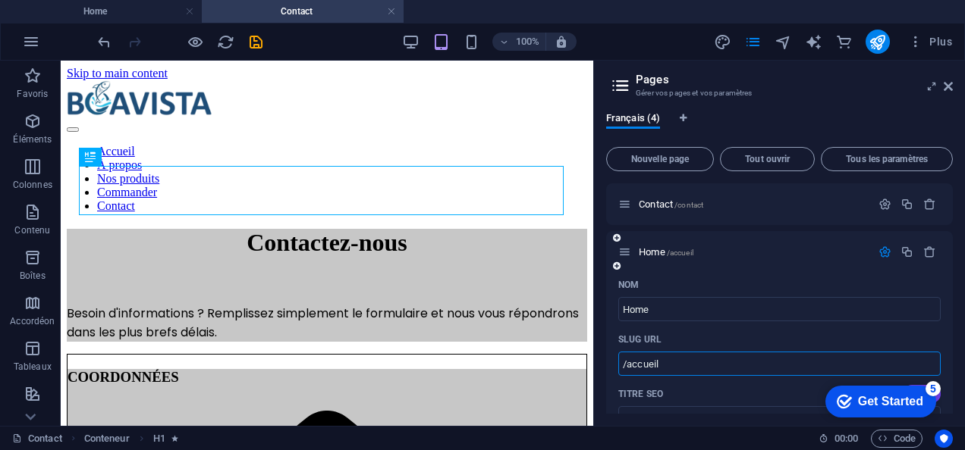
click at [742, 356] on input "/accueil" at bounding box center [779, 364] width 322 height 24
click at [728, 373] on input "/accueil" at bounding box center [779, 364] width 322 height 24
type input "/"
click at [878, 45] on icon "publish" at bounding box center [876, 41] width 17 height 17
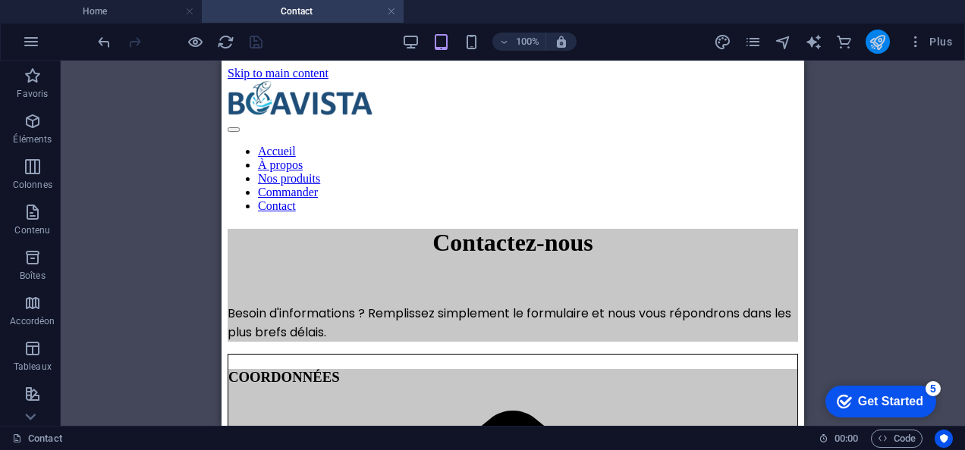
click at [17, 38] on button "button" at bounding box center [31, 42] width 36 height 36
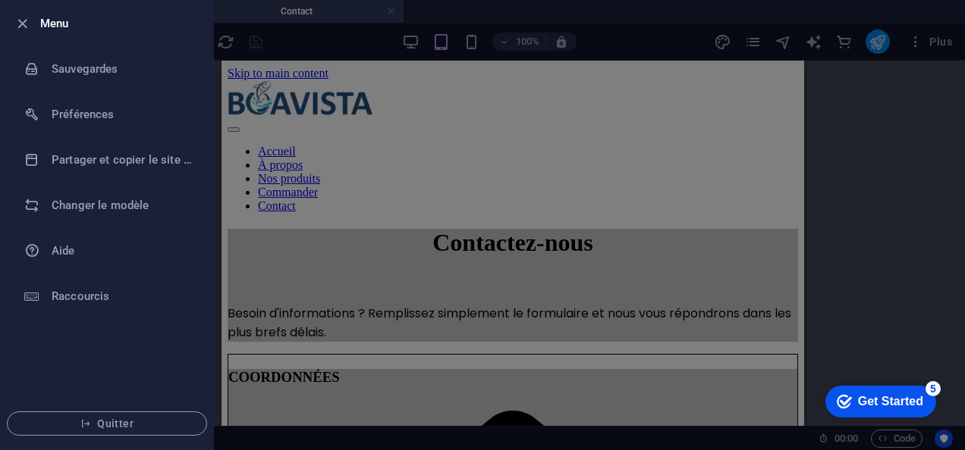
click at [45, 53] on li "Sauvegardes" at bounding box center [107, 68] width 212 height 45
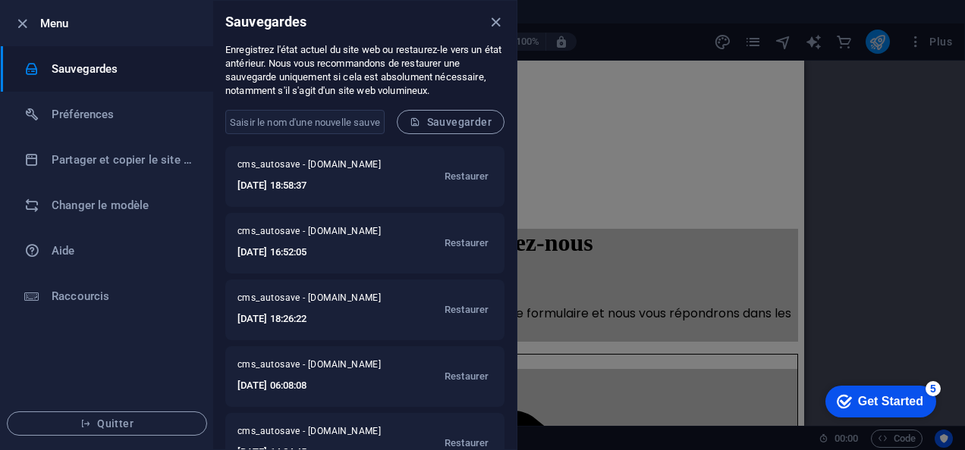
scroll to position [1, 0]
click at [460, 243] on span "Restaurer" at bounding box center [466, 243] width 44 height 18
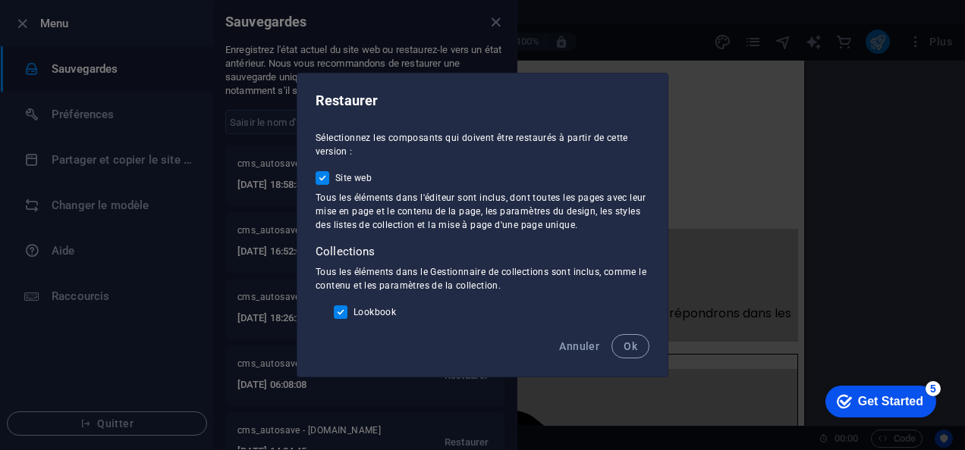
click at [623, 343] on button "Ok" at bounding box center [630, 346] width 38 height 24
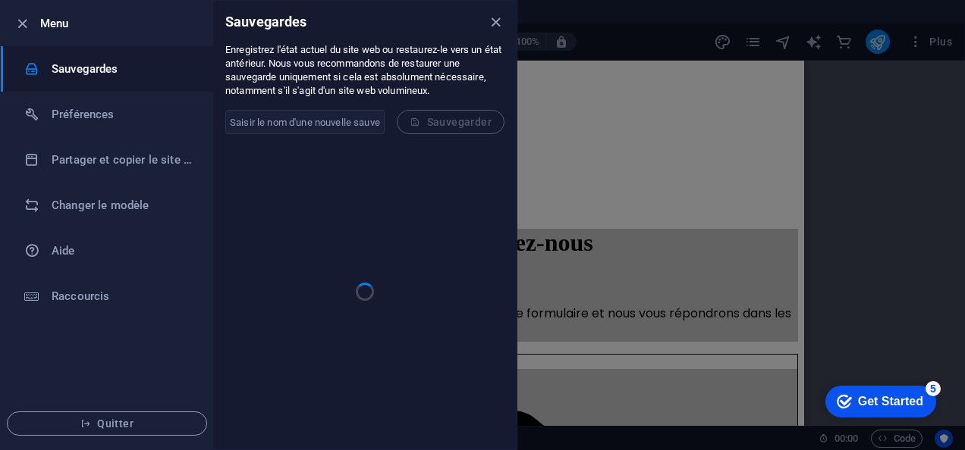
scroll to position [0, 0]
click at [356, 90] on p "Enregistrez l'état actuel du site web ou restaurez-le vers un état antérieur. N…" at bounding box center [364, 70] width 279 height 55
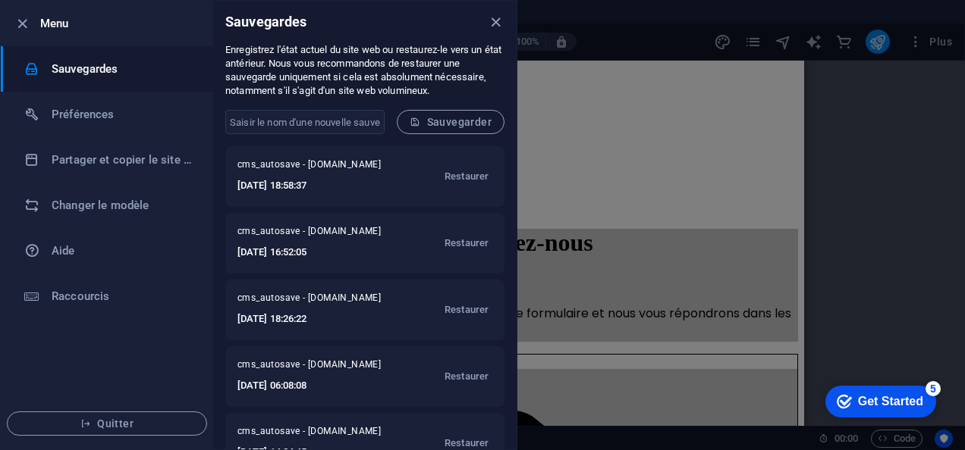
click at [441, 241] on button "Restaurer" at bounding box center [467, 243] width 52 height 36
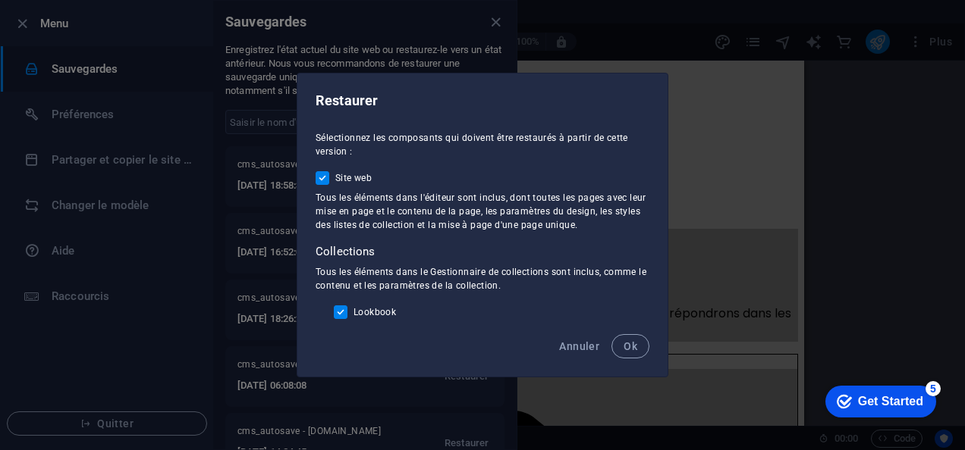
click at [635, 345] on span "Ok" at bounding box center [630, 346] width 14 height 12
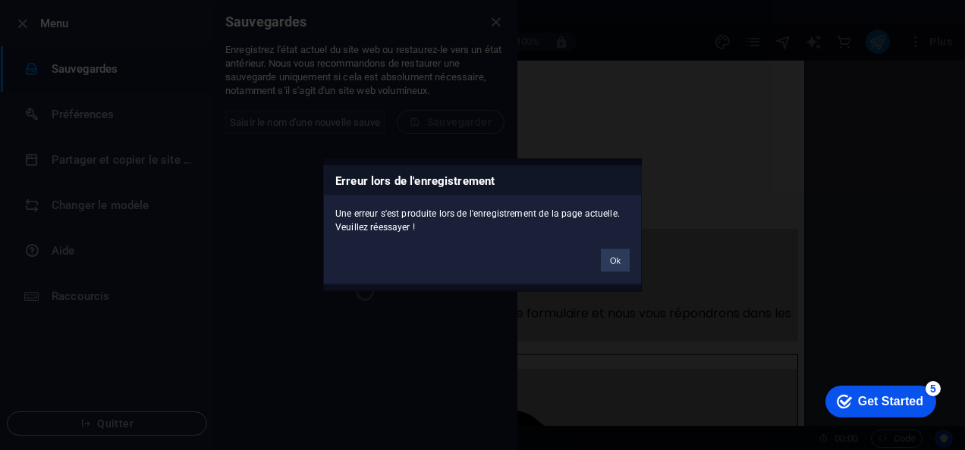
click at [607, 255] on button "Ok" at bounding box center [615, 260] width 29 height 23
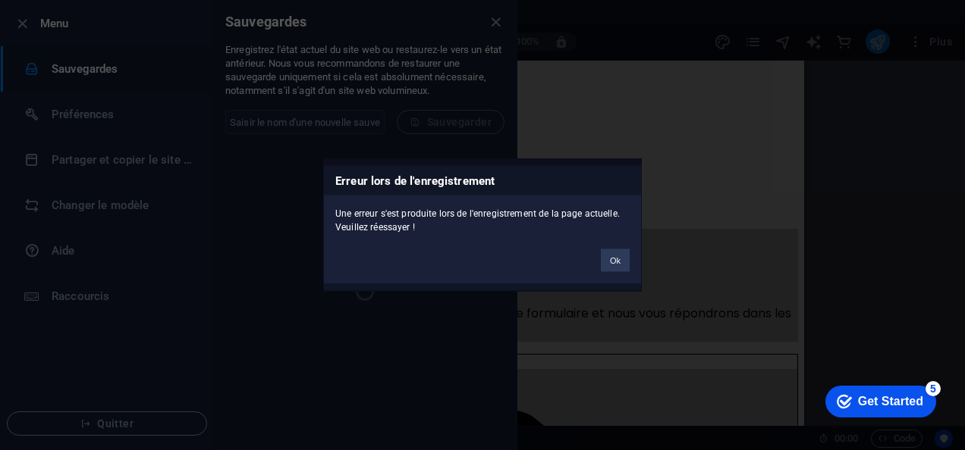
click at [614, 259] on button "Ok" at bounding box center [615, 260] width 29 height 23
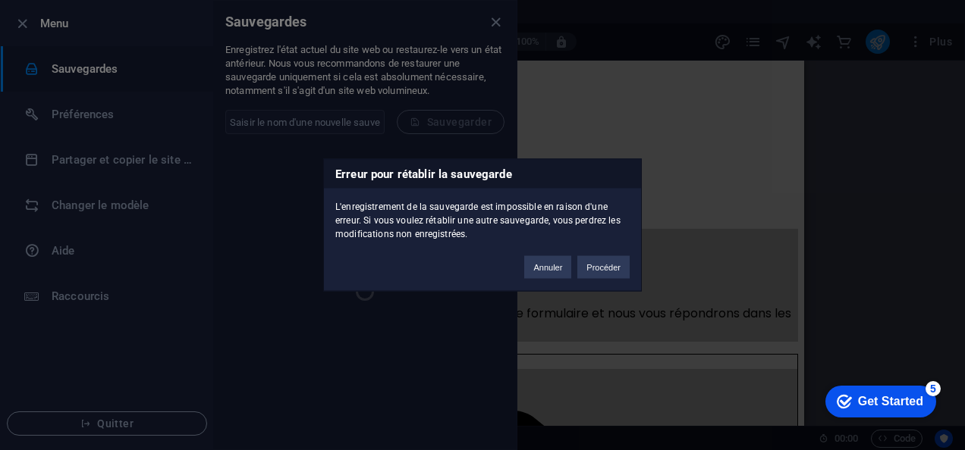
click at [557, 268] on button "Annuler" at bounding box center [547, 267] width 47 height 23
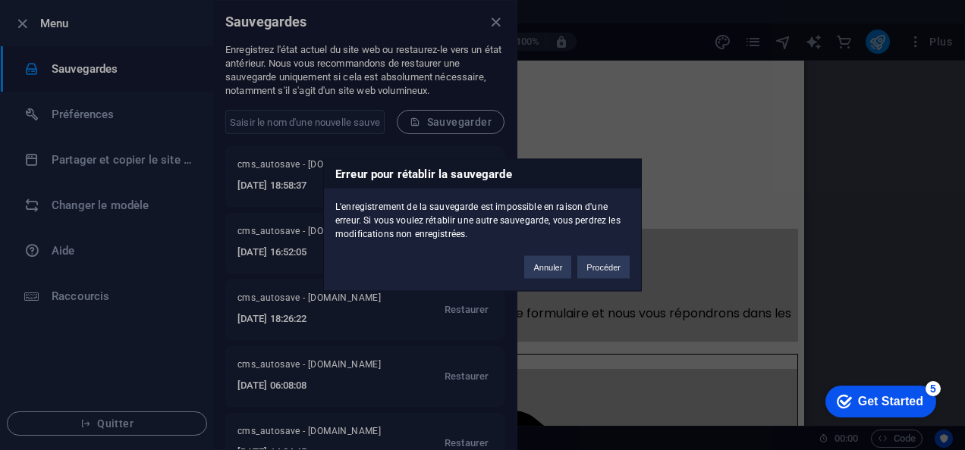
click at [548, 268] on button "Annuler" at bounding box center [547, 267] width 47 height 23
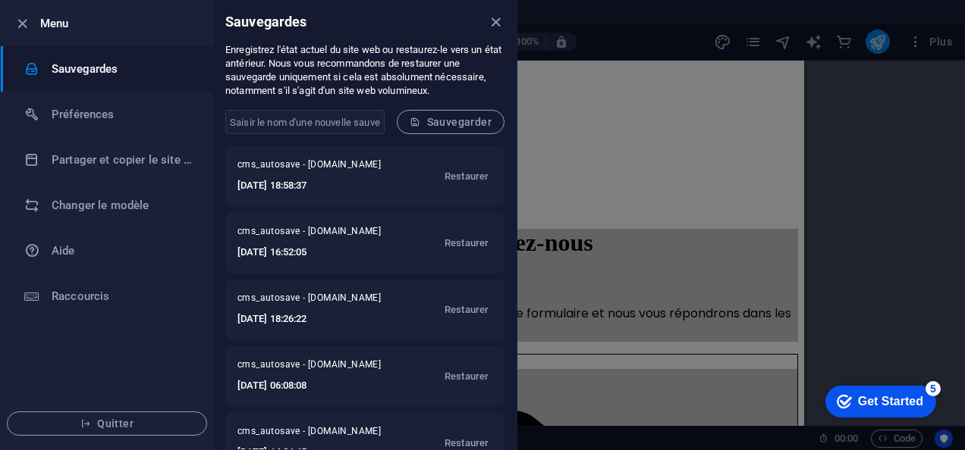
click at [446, 239] on span "Restaurer" at bounding box center [466, 243] width 44 height 18
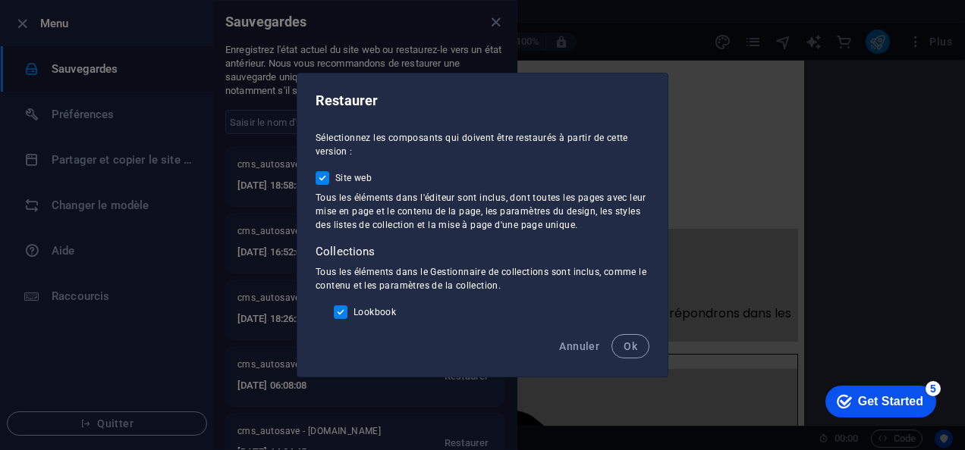
click at [627, 347] on span "Ok" at bounding box center [630, 346] width 14 height 12
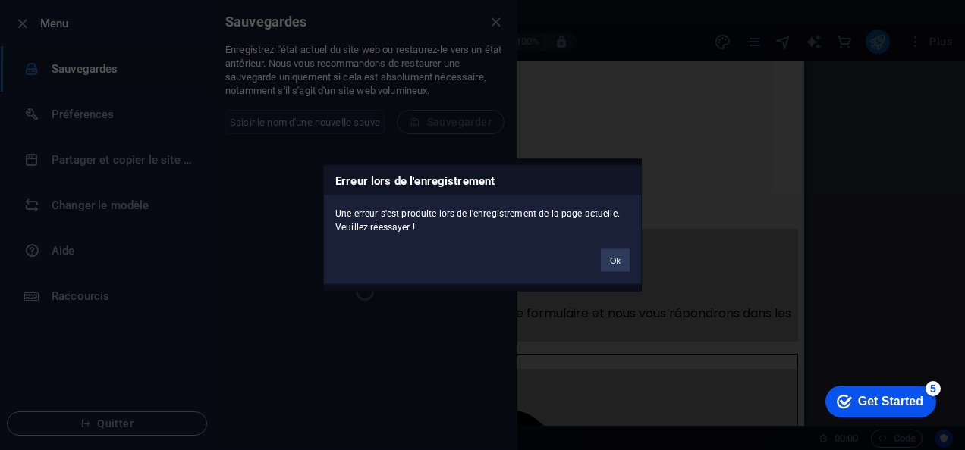
click at [608, 264] on button "Ok" at bounding box center [615, 260] width 29 height 23
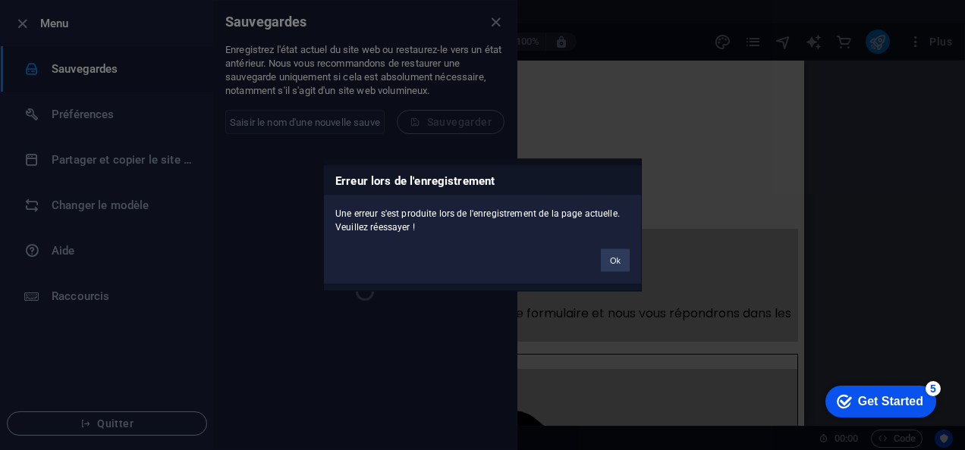
click at [608, 264] on button "Ok" at bounding box center [615, 260] width 29 height 23
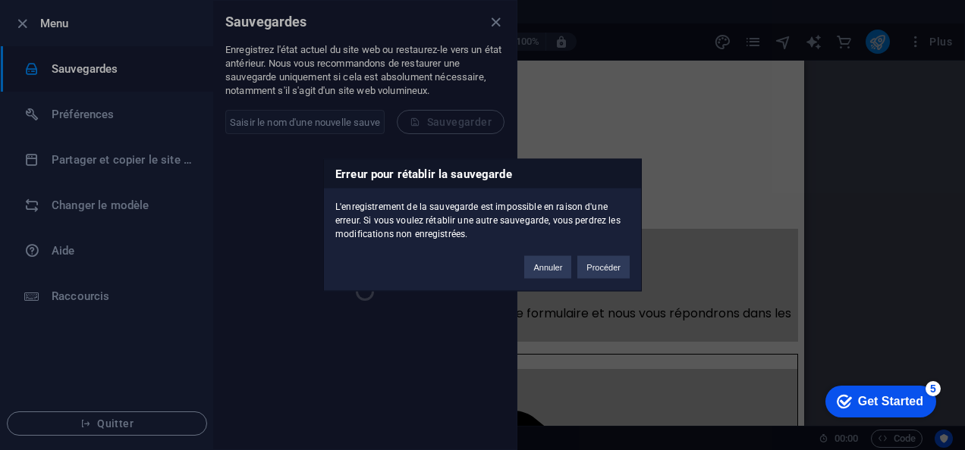
click at [554, 260] on button "Annuler" at bounding box center [547, 267] width 47 height 23
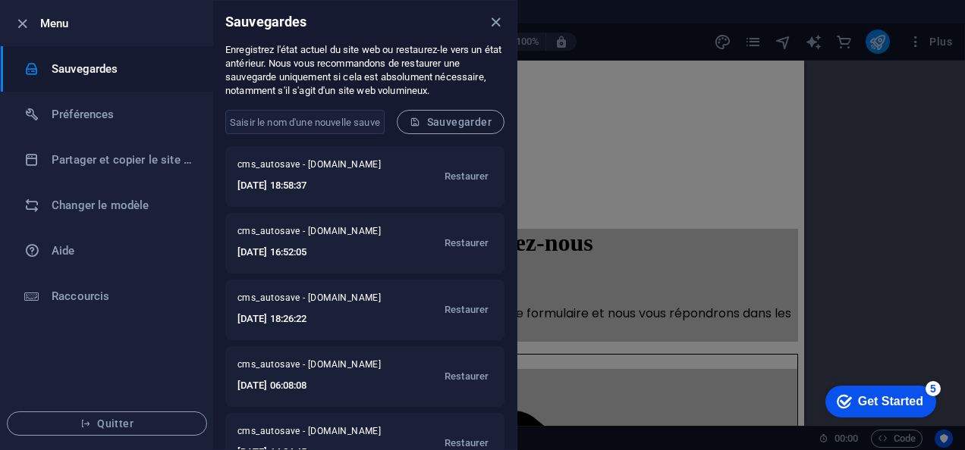
click at [494, 26] on icon "close" at bounding box center [495, 22] width 17 height 17
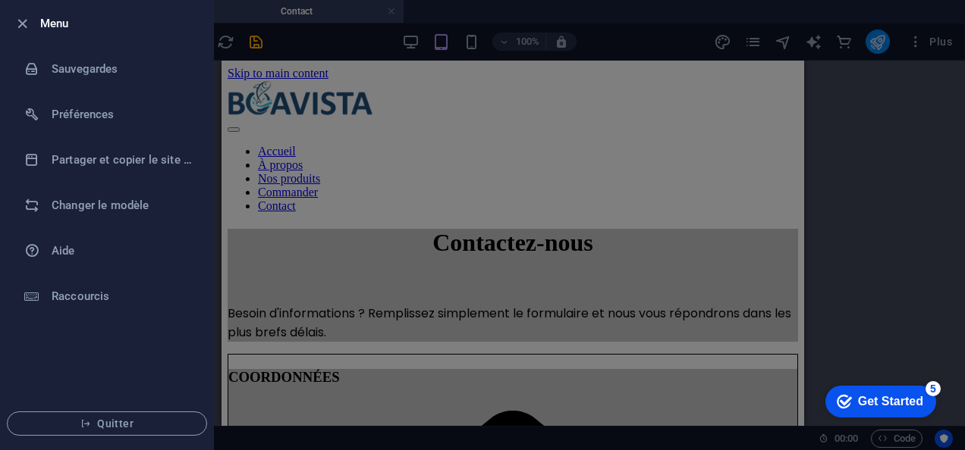
click at [297, 66] on div at bounding box center [482, 225] width 965 height 450
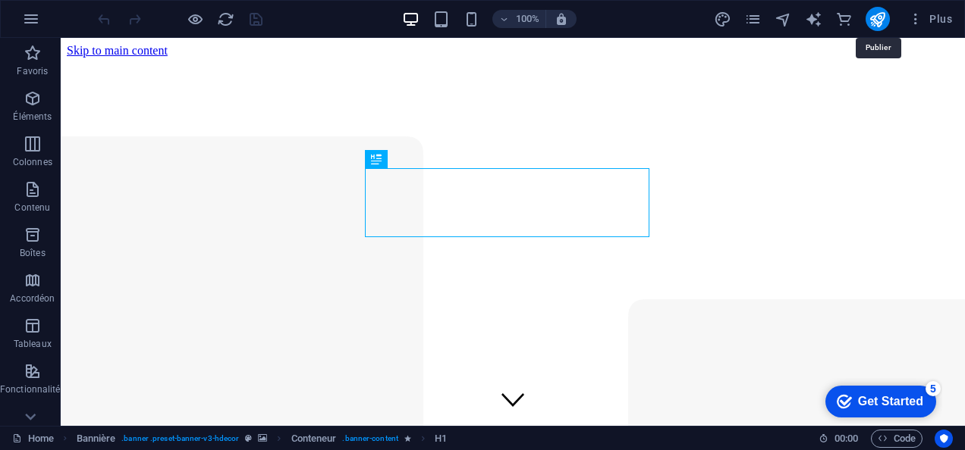
click at [880, 21] on icon "publish" at bounding box center [876, 19] width 17 height 17
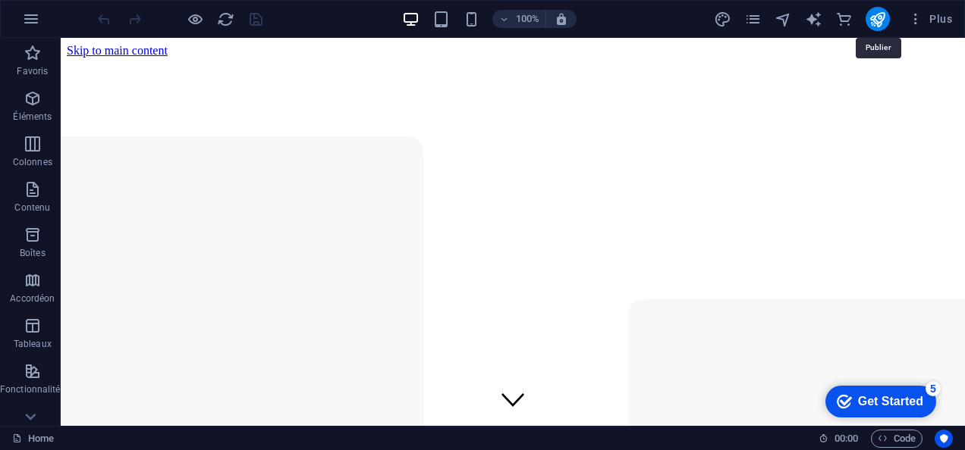
click at [874, 25] on icon "publish" at bounding box center [876, 19] width 17 height 17
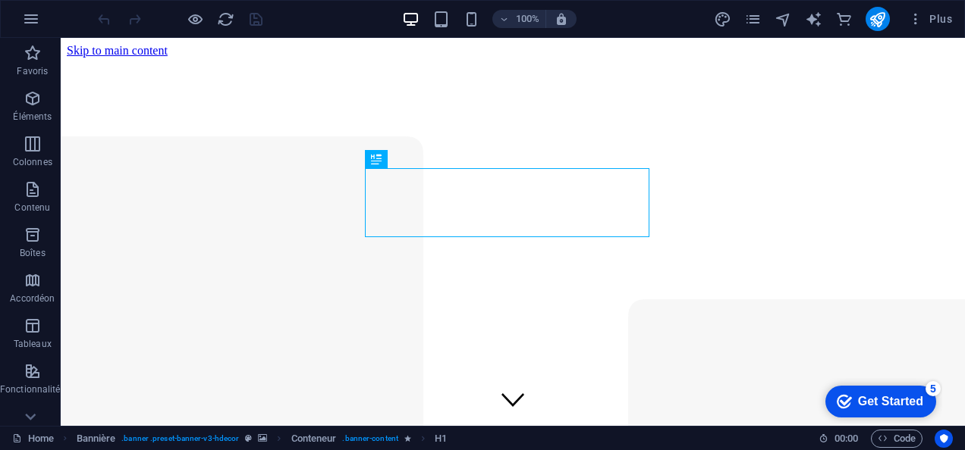
click at [905, 17] on button "Plus" at bounding box center [930, 19] width 56 height 24
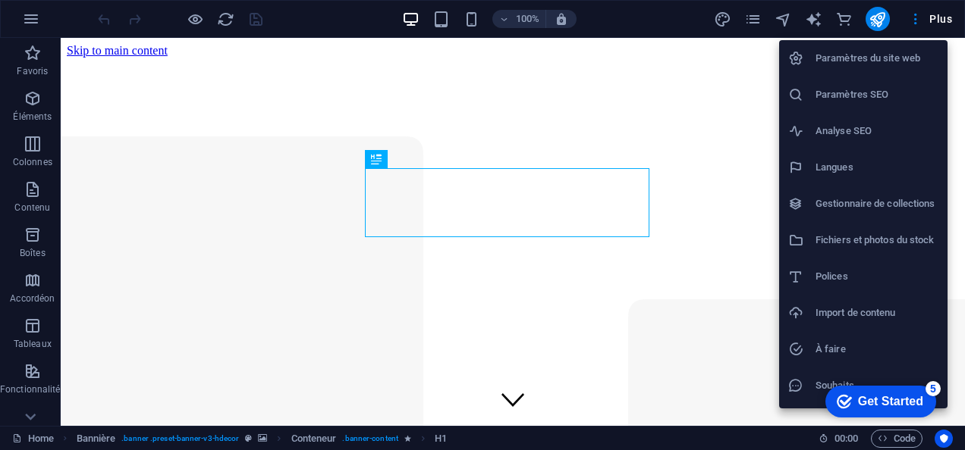
click at [905, 17] on div at bounding box center [482, 225] width 965 height 450
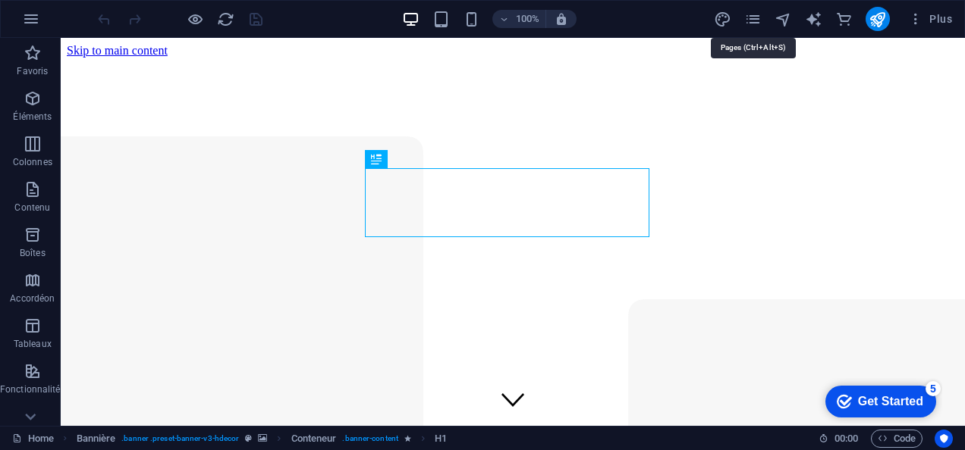
click at [752, 15] on icon "pages" at bounding box center [752, 19] width 17 height 17
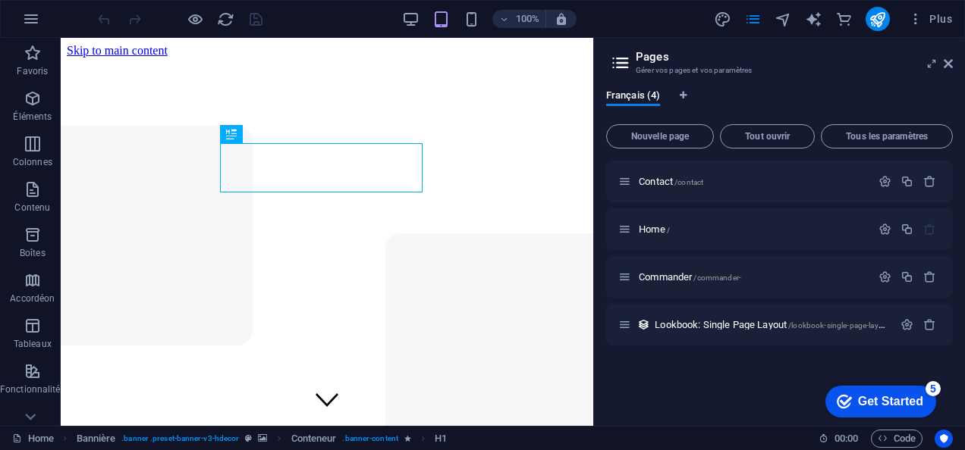
click at [883, 182] on icon "button" at bounding box center [884, 181] width 13 height 13
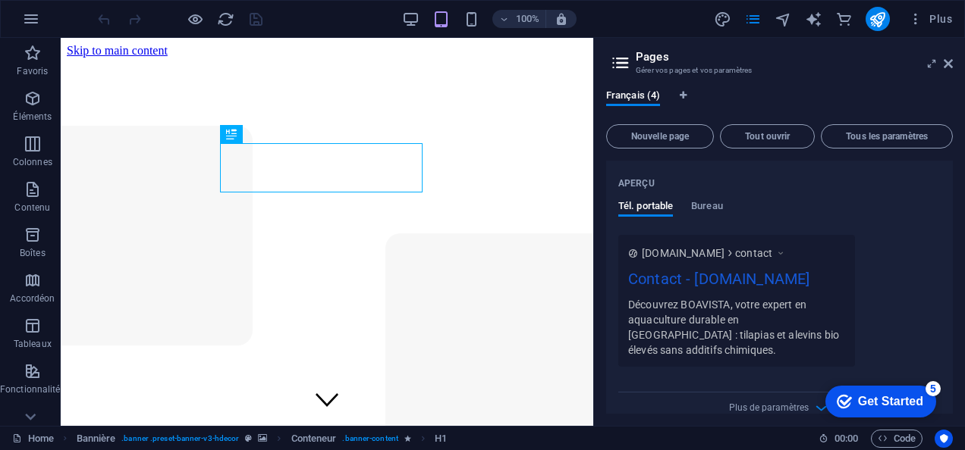
scroll to position [387, 0]
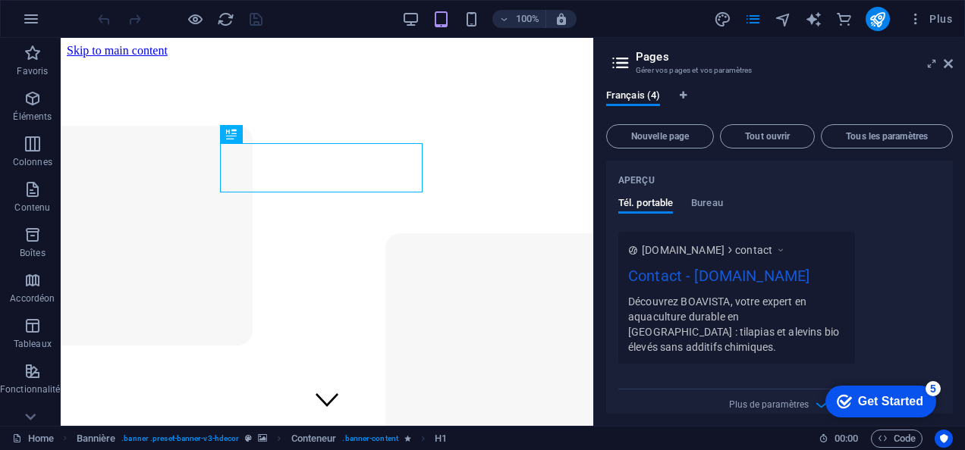
drag, startPoint x: 717, startPoint y: 300, endPoint x: 814, endPoint y: 273, distance: 100.6
click at [814, 273] on div "Contact - boavista.ci" at bounding box center [736, 280] width 217 height 30
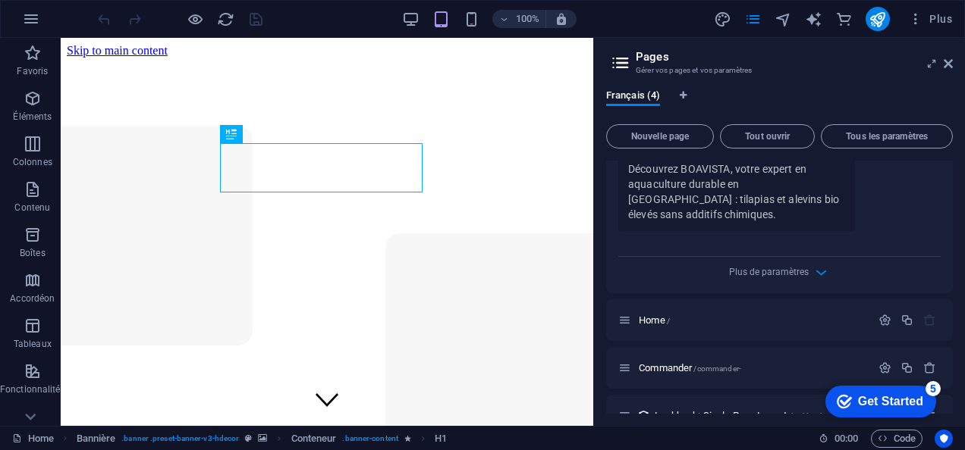
scroll to position [532, 0]
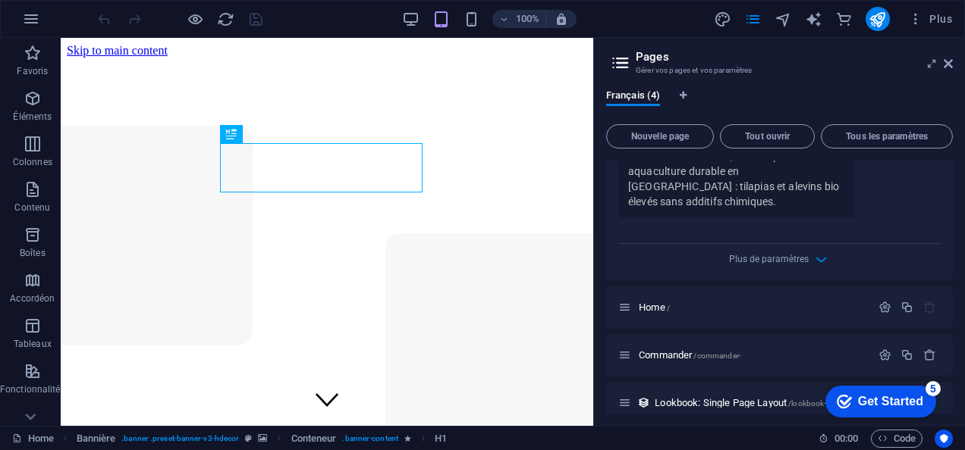
click at [812, 251] on icon "button" at bounding box center [820, 259] width 17 height 17
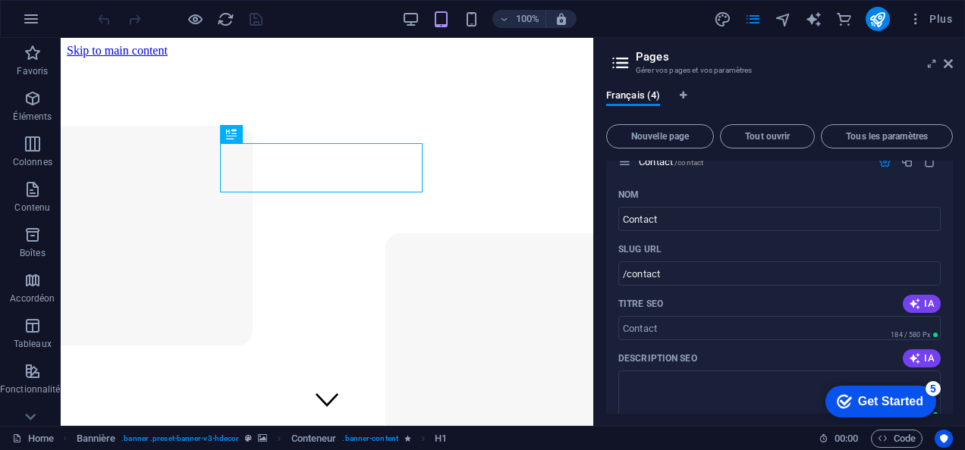
scroll to position [0, 0]
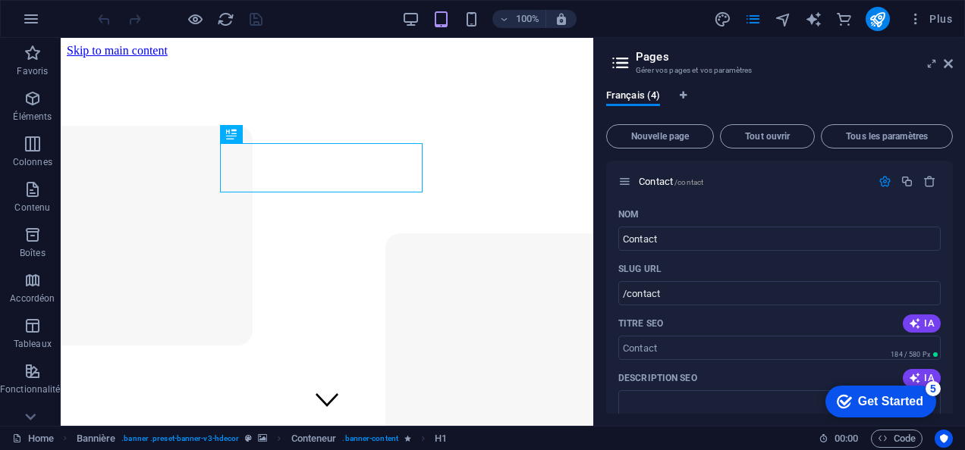
click at [921, 14] on icon "button" at bounding box center [915, 18] width 15 height 15
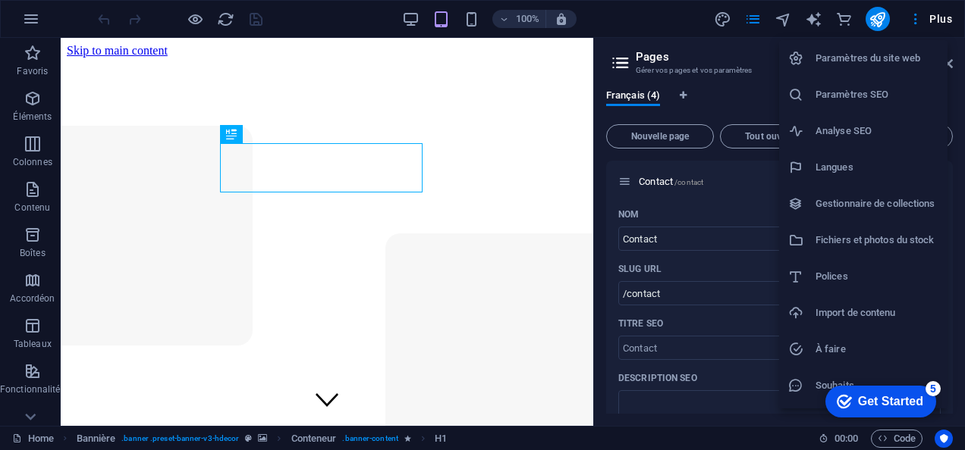
click at [881, 52] on h6 "Paramètres du site web" at bounding box center [876, 58] width 123 height 18
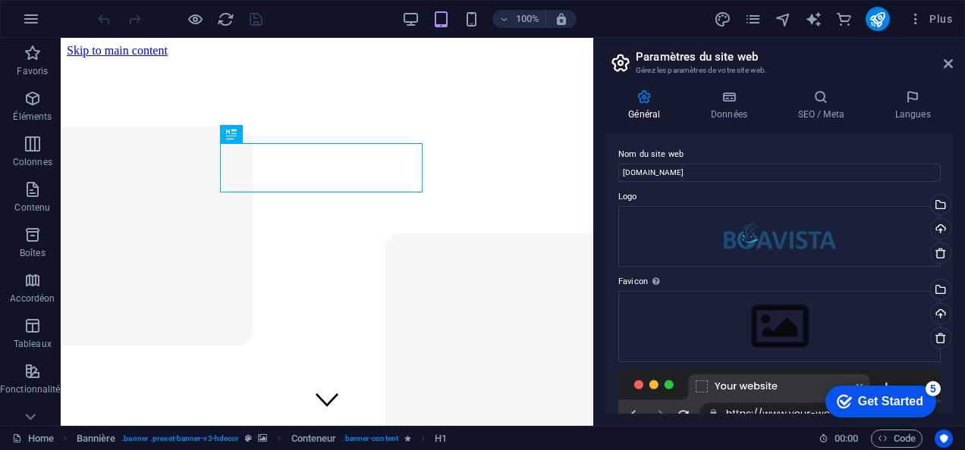
click at [939, 14] on span "Plus" at bounding box center [930, 18] width 44 height 15
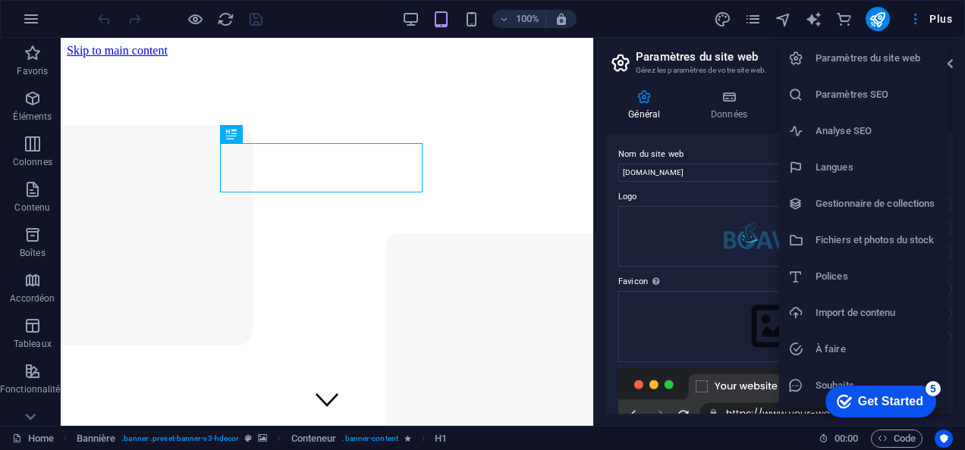
click at [895, 55] on h6 "Paramètres du site web" at bounding box center [876, 58] width 123 height 18
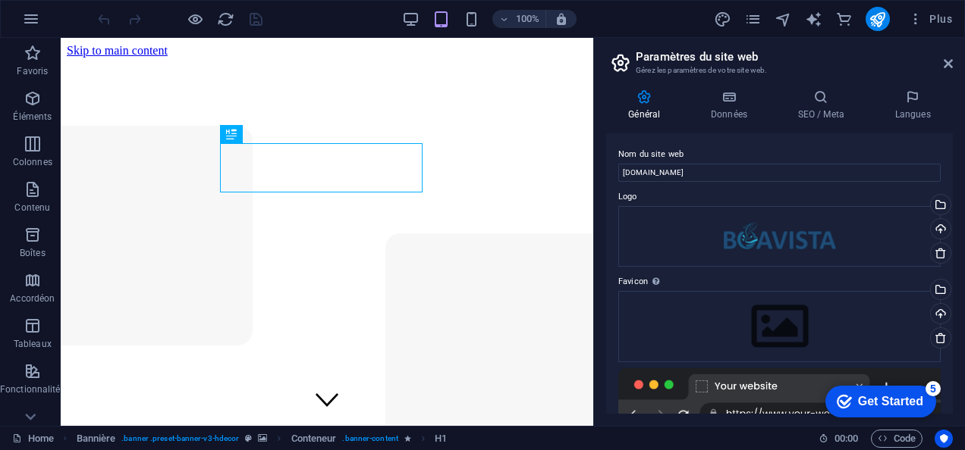
click at [946, 18] on span "Plus" at bounding box center [930, 18] width 44 height 15
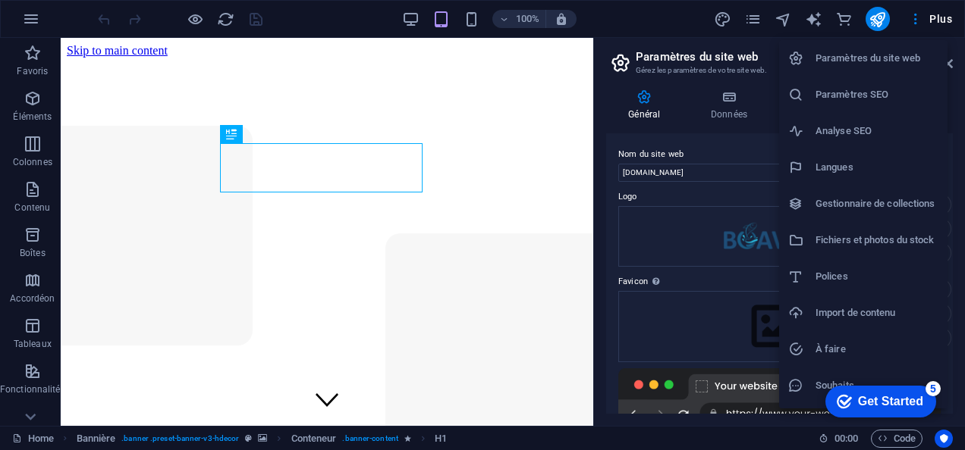
click at [836, 160] on h6 "Langues" at bounding box center [876, 167] width 123 height 18
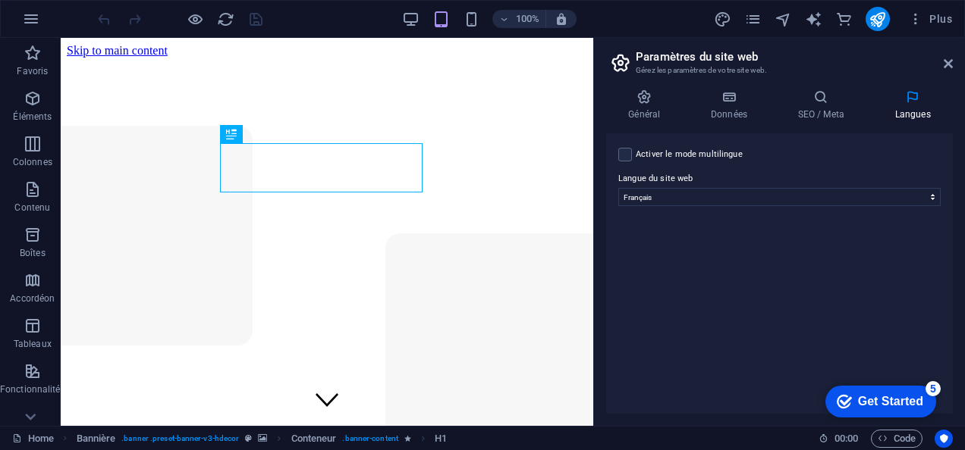
click at [631, 155] on div "Activer le mode multilingue Pour désactiver plusieurs langues, supprimez-les ju…" at bounding box center [779, 155] width 322 height 18
click at [628, 155] on label at bounding box center [625, 155] width 14 height 14
click at [0, 0] on input "Activer le mode multilingue Pour désactiver plusieurs langues, supprimez-les ju…" at bounding box center [0, 0] width 0 height 0
select select
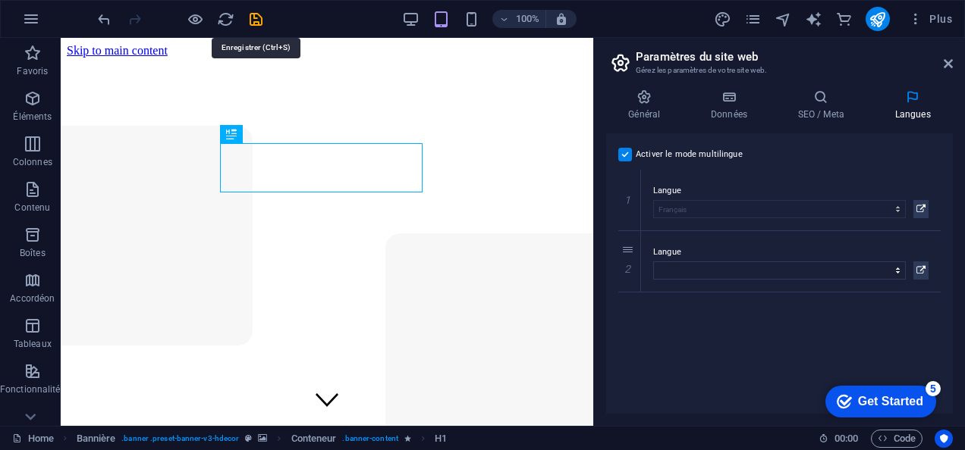
click at [262, 15] on icon "save" at bounding box center [255, 19] width 17 height 17
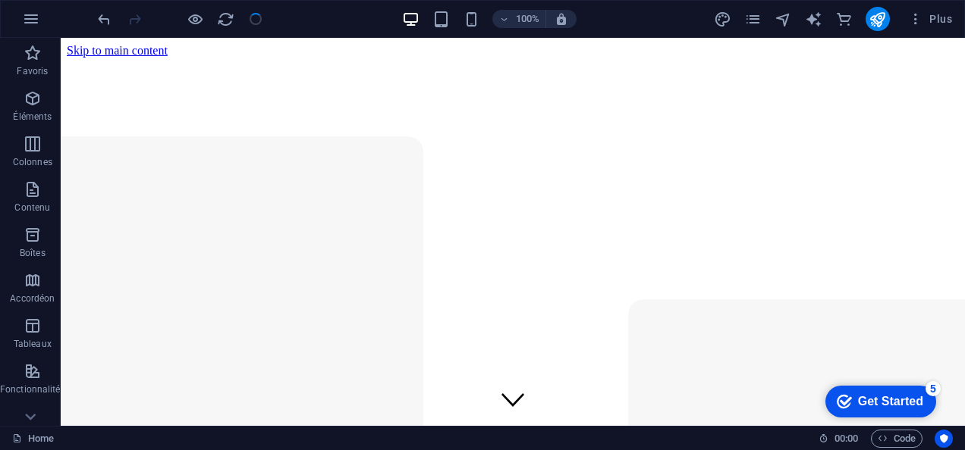
click at [262, 15] on div at bounding box center [180, 19] width 170 height 24
click at [875, 14] on icon "publish" at bounding box center [876, 19] width 17 height 17
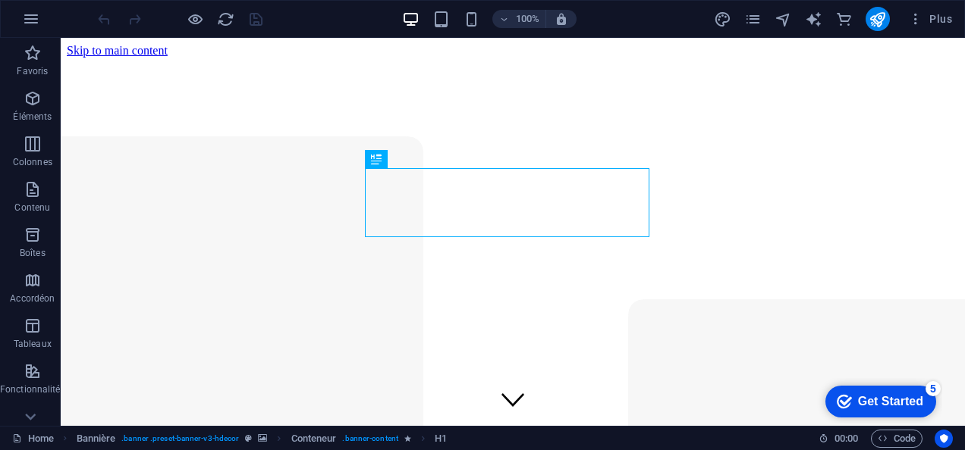
click at [33, 23] on icon "button" at bounding box center [31, 19] width 18 height 18
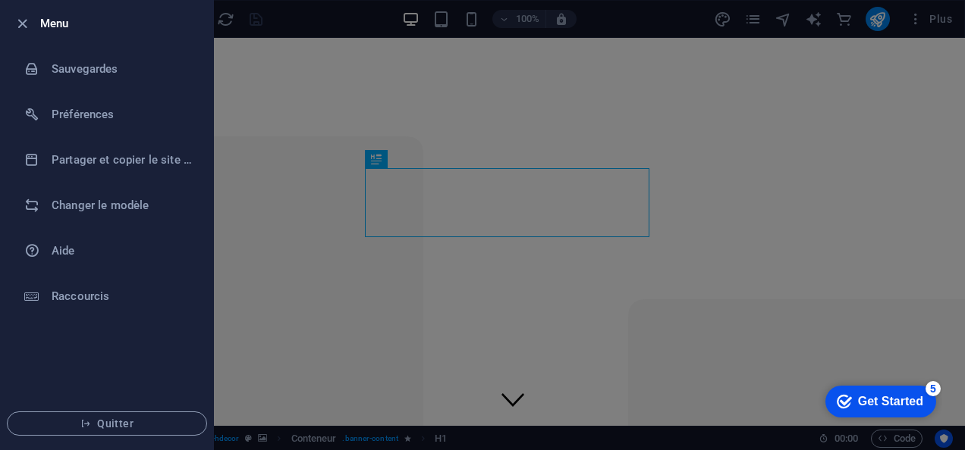
click at [73, 51] on li "Sauvegardes" at bounding box center [107, 68] width 212 height 45
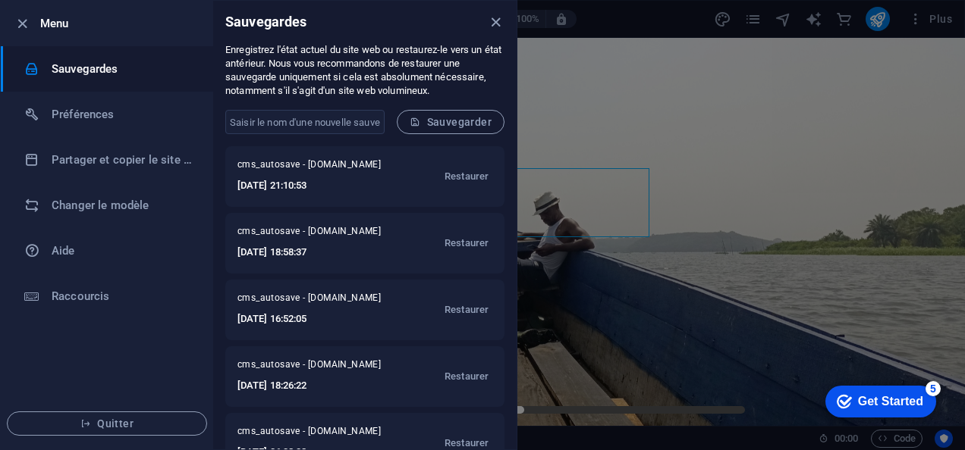
click at [332, 237] on span "cms_autosave - [DOMAIN_NAME]" at bounding box center [316, 234] width 158 height 18
click at [466, 243] on span "Restaurer" at bounding box center [466, 243] width 44 height 18
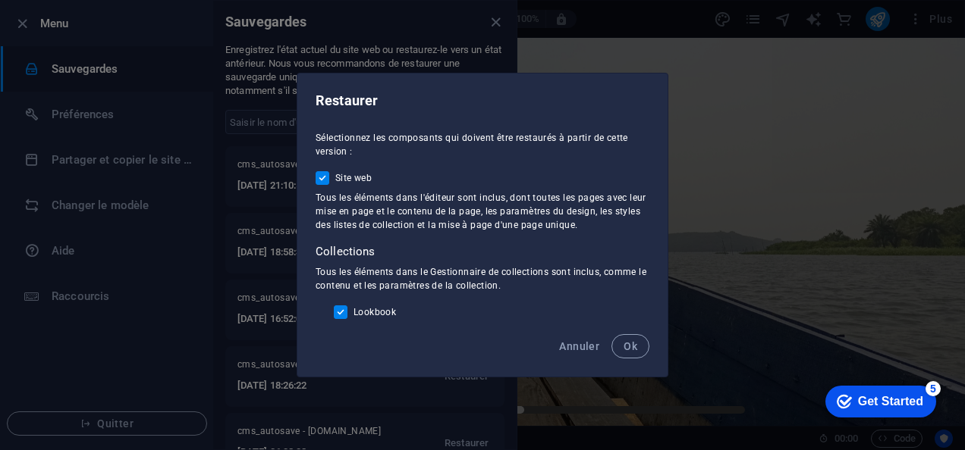
click at [629, 334] on button "Ok" at bounding box center [630, 346] width 38 height 24
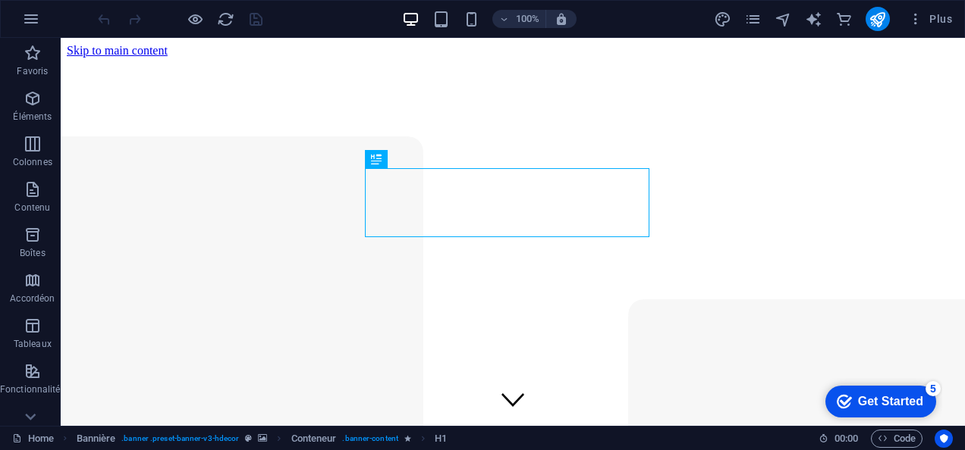
click at [920, 20] on icon "button" at bounding box center [915, 18] width 15 height 15
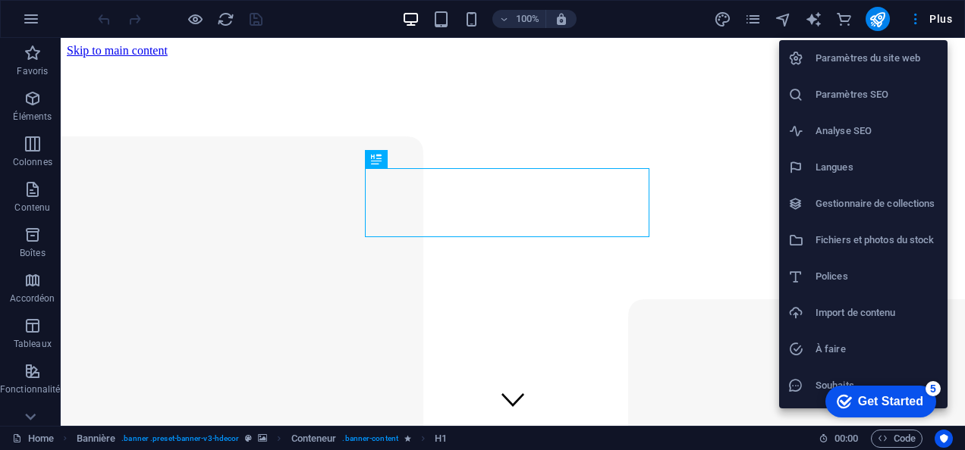
click at [821, 158] on h6 "Langues" at bounding box center [876, 167] width 123 height 18
select select "50"
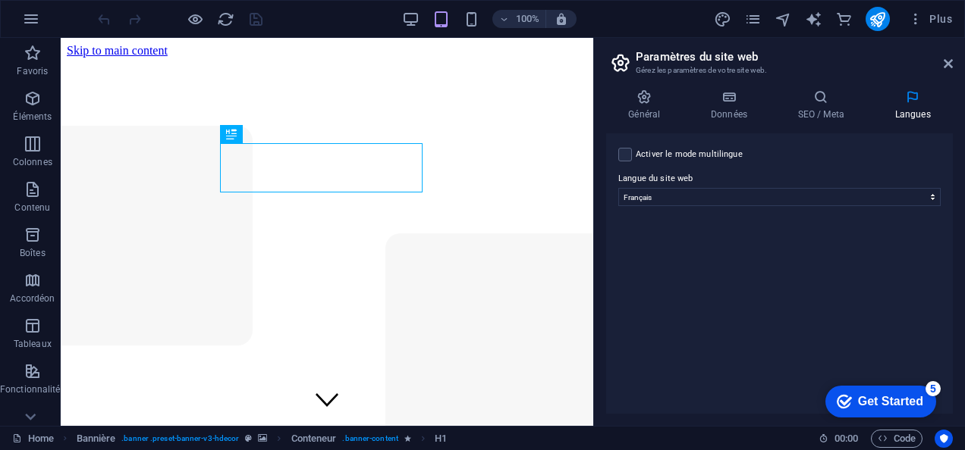
click at [625, 156] on label at bounding box center [625, 155] width 14 height 14
click at [0, 0] on input "Activer le mode multilingue Pour désactiver plusieurs langues, supprimez-les ju…" at bounding box center [0, 0] width 0 height 0
select select
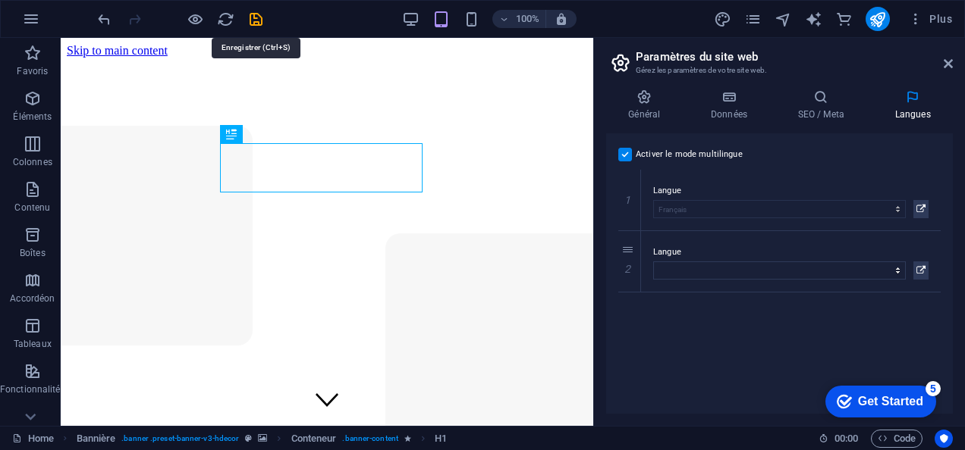
click at [257, 21] on icon "save" at bounding box center [255, 19] width 17 height 17
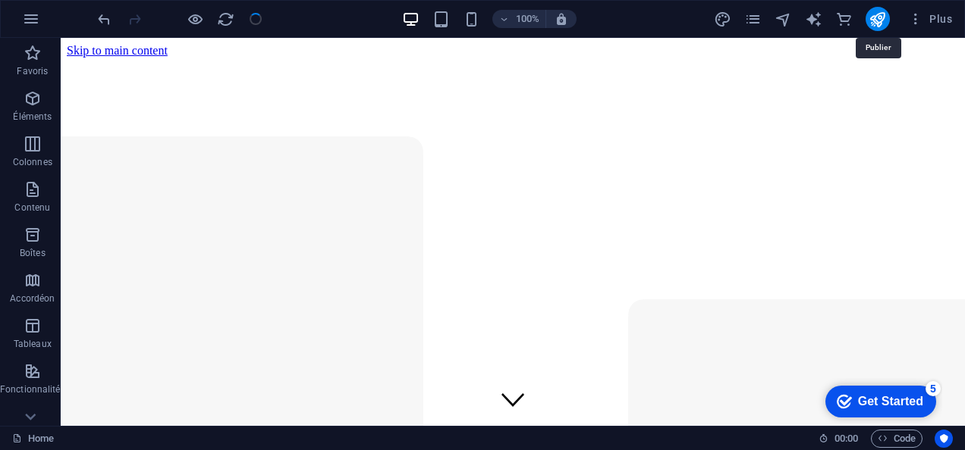
click at [883, 13] on icon "publish" at bounding box center [876, 19] width 17 height 17
